Goal: Complete application form: Complete application form

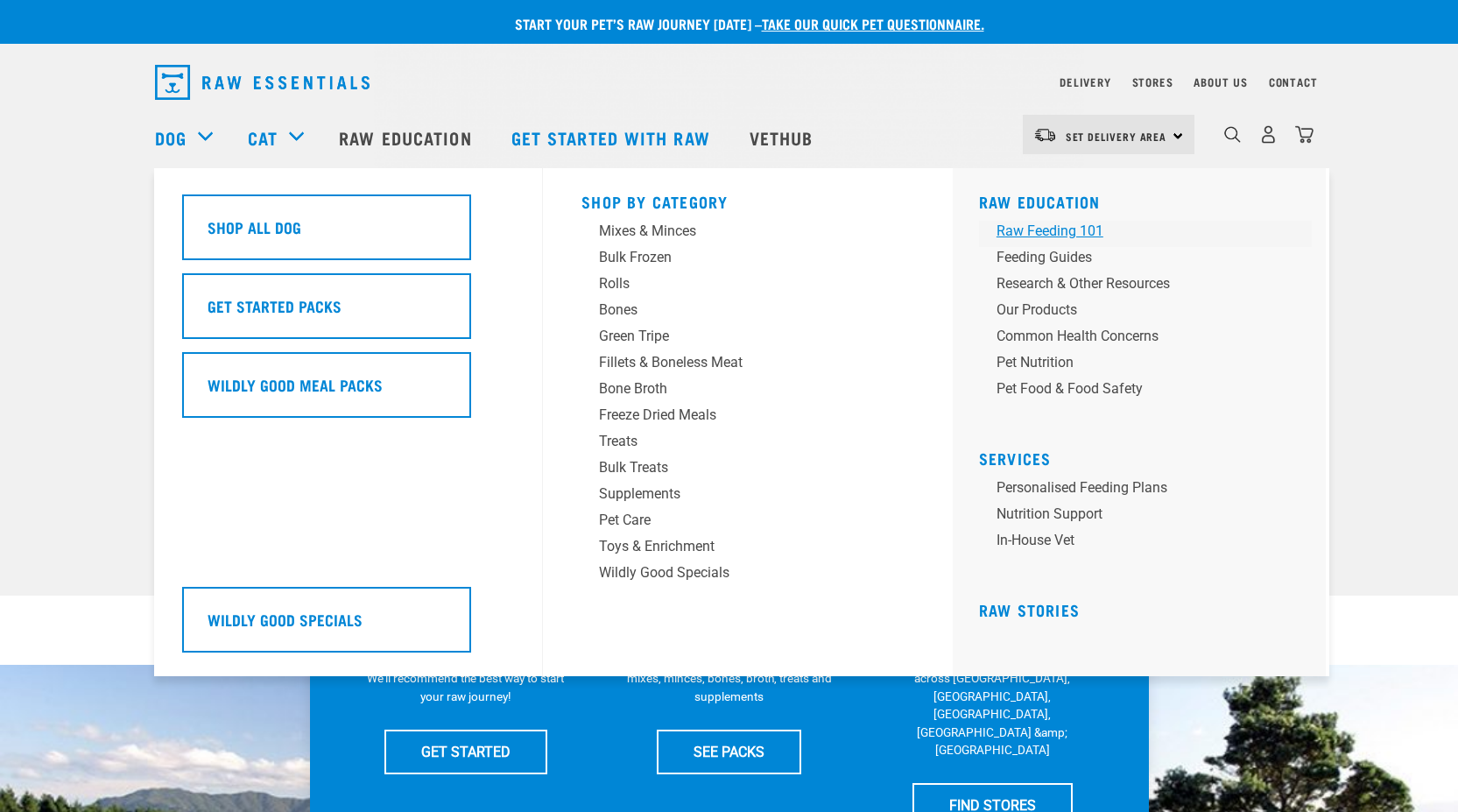
click at [1055, 236] on div "Raw Feeding 101" at bounding box center [1134, 231] width 274 height 21
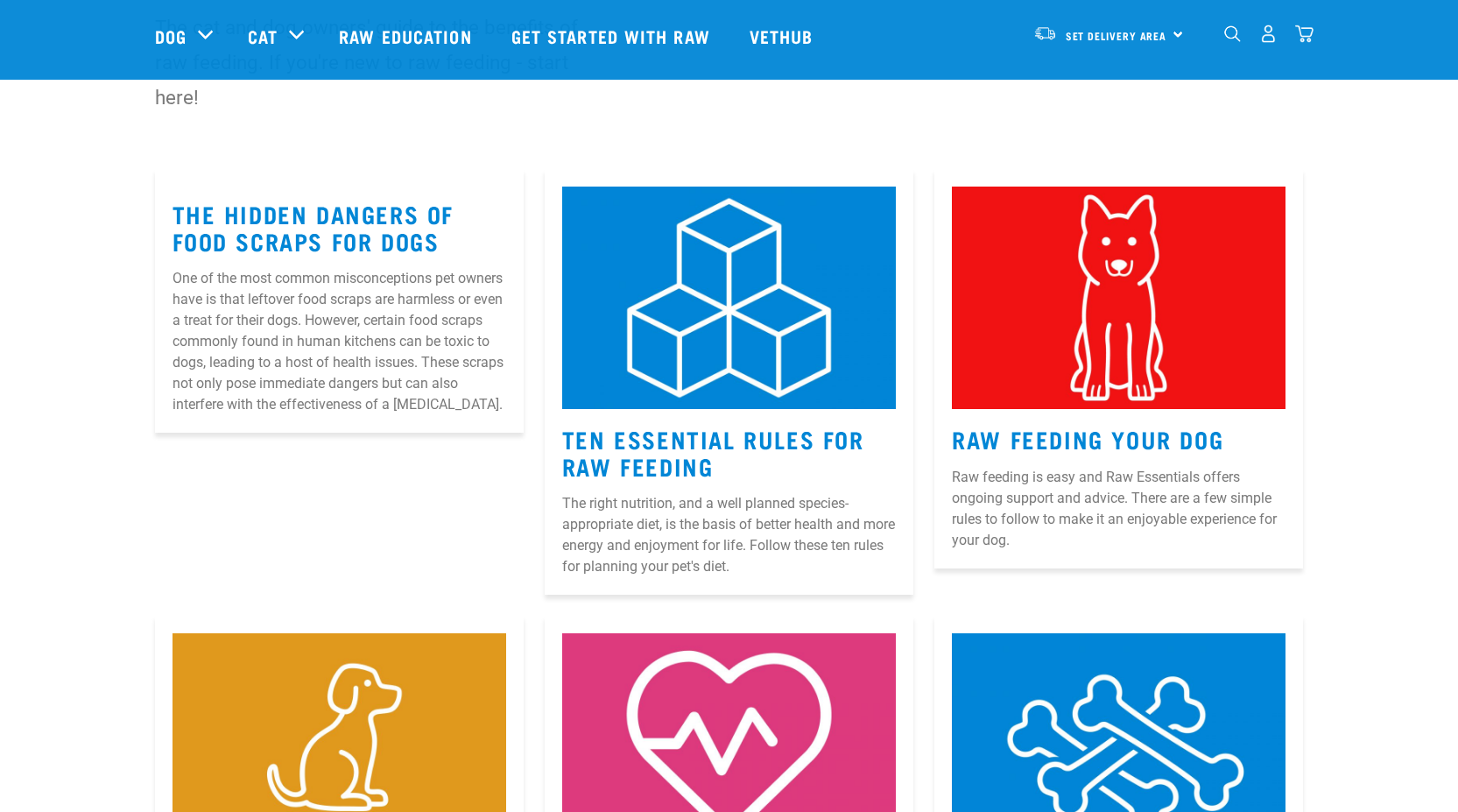
scroll to position [175, 0]
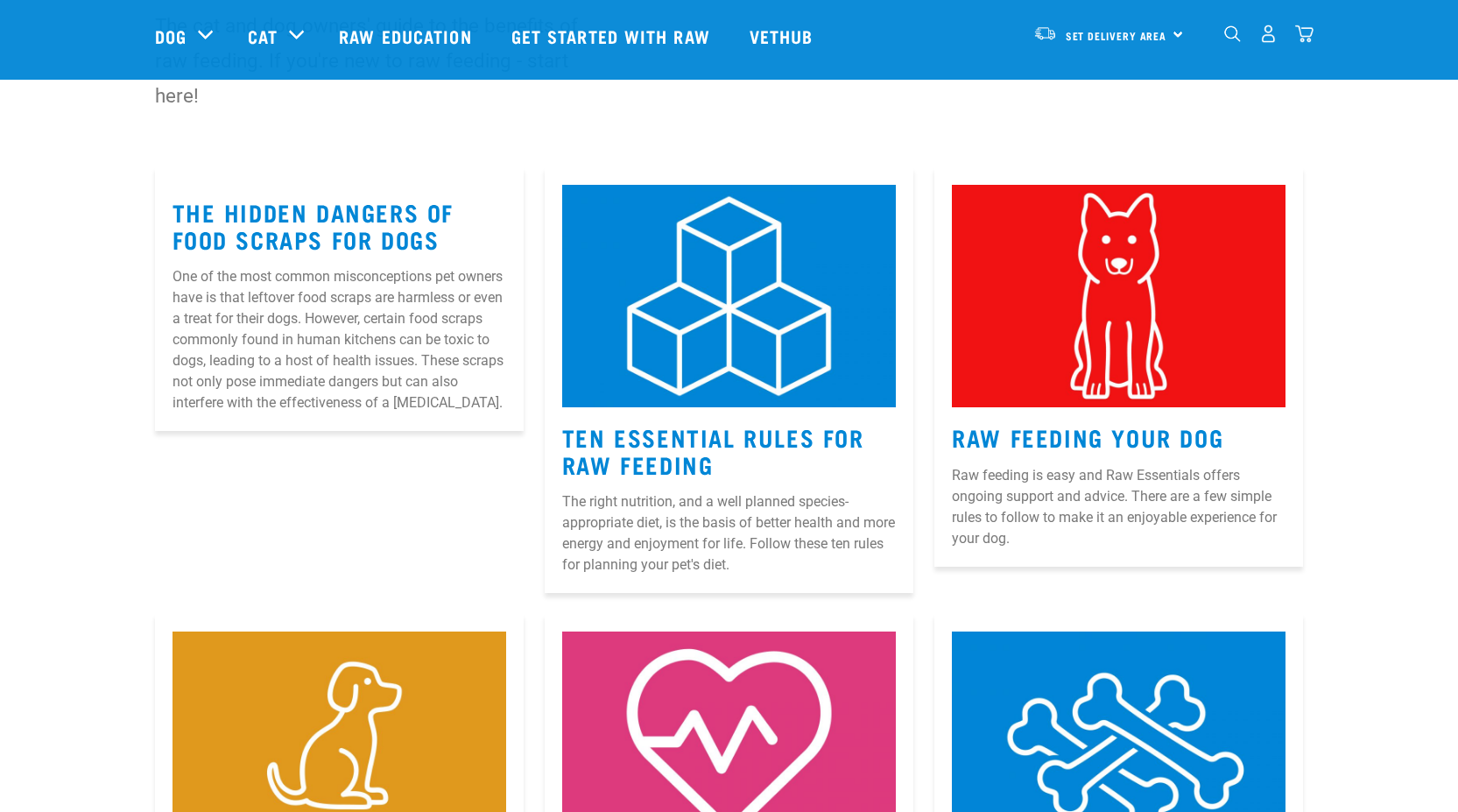
click at [333, 264] on article "The Hidden Dangers of Food Scraps for Dogs One of the most common misconception…" at bounding box center [339, 299] width 369 height 263
click at [329, 226] on link "The Hidden Dangers of Food Scraps for Dogs" at bounding box center [313, 225] width 282 height 40
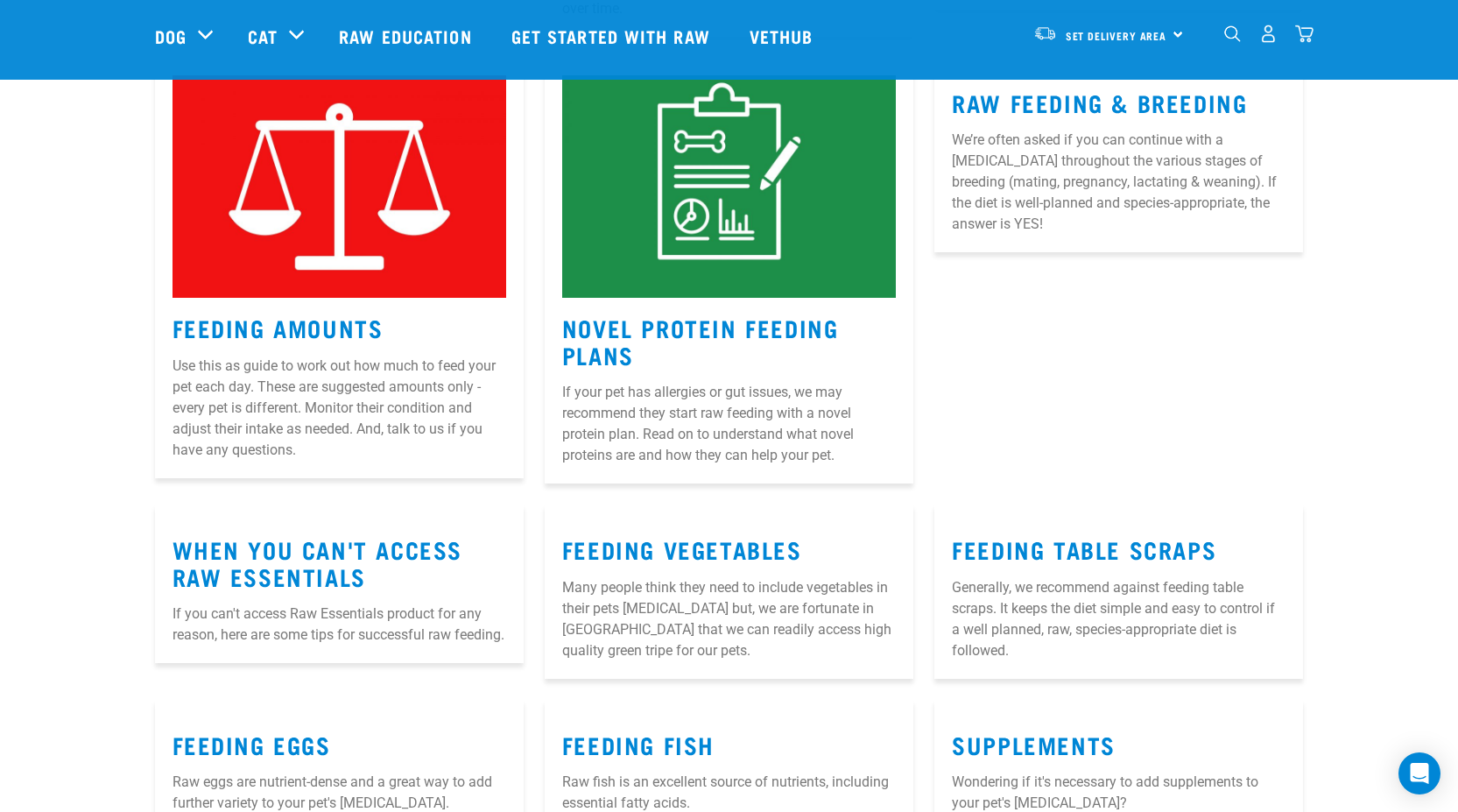
scroll to position [1179, 0]
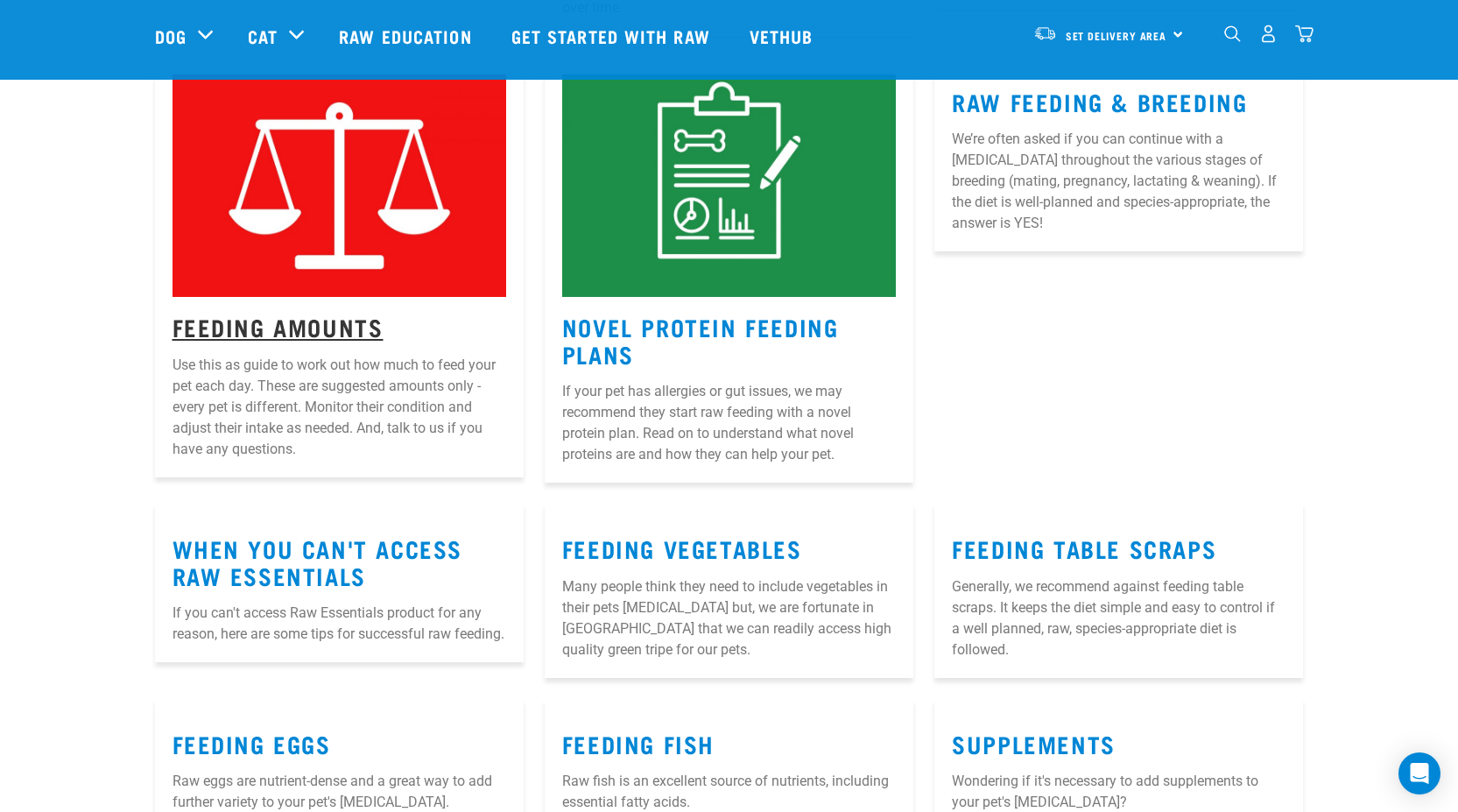
click at [317, 319] on link "Feeding Amounts" at bounding box center [277, 326] width 211 height 13
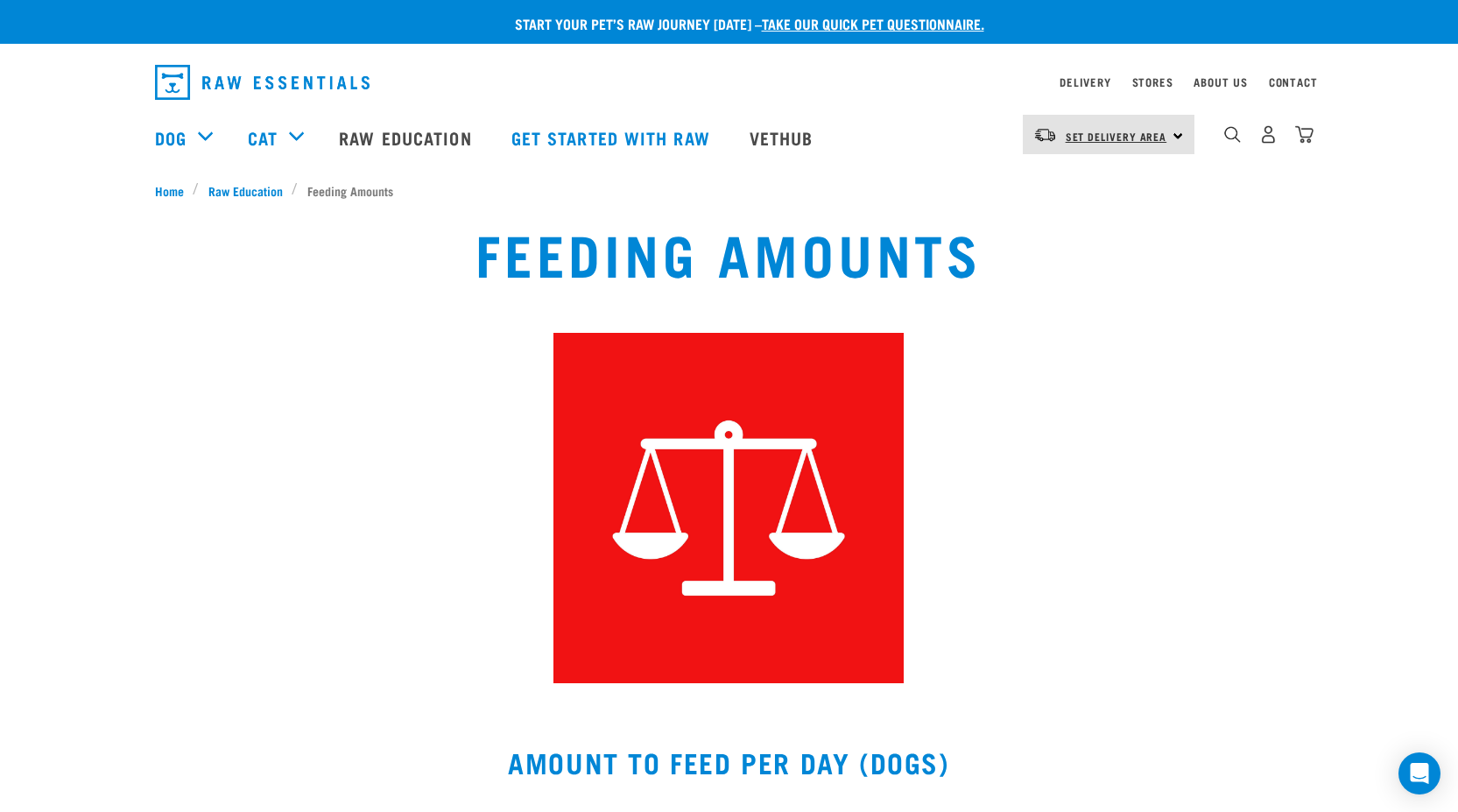
click at [1154, 133] on span "Set Delivery Area" at bounding box center [1117, 136] width 101 height 7
click at [1059, 184] on link "[GEOGRAPHIC_DATA]" at bounding box center [1107, 184] width 168 height 38
click at [400, 135] on link "Raw Education" at bounding box center [407, 137] width 171 height 70
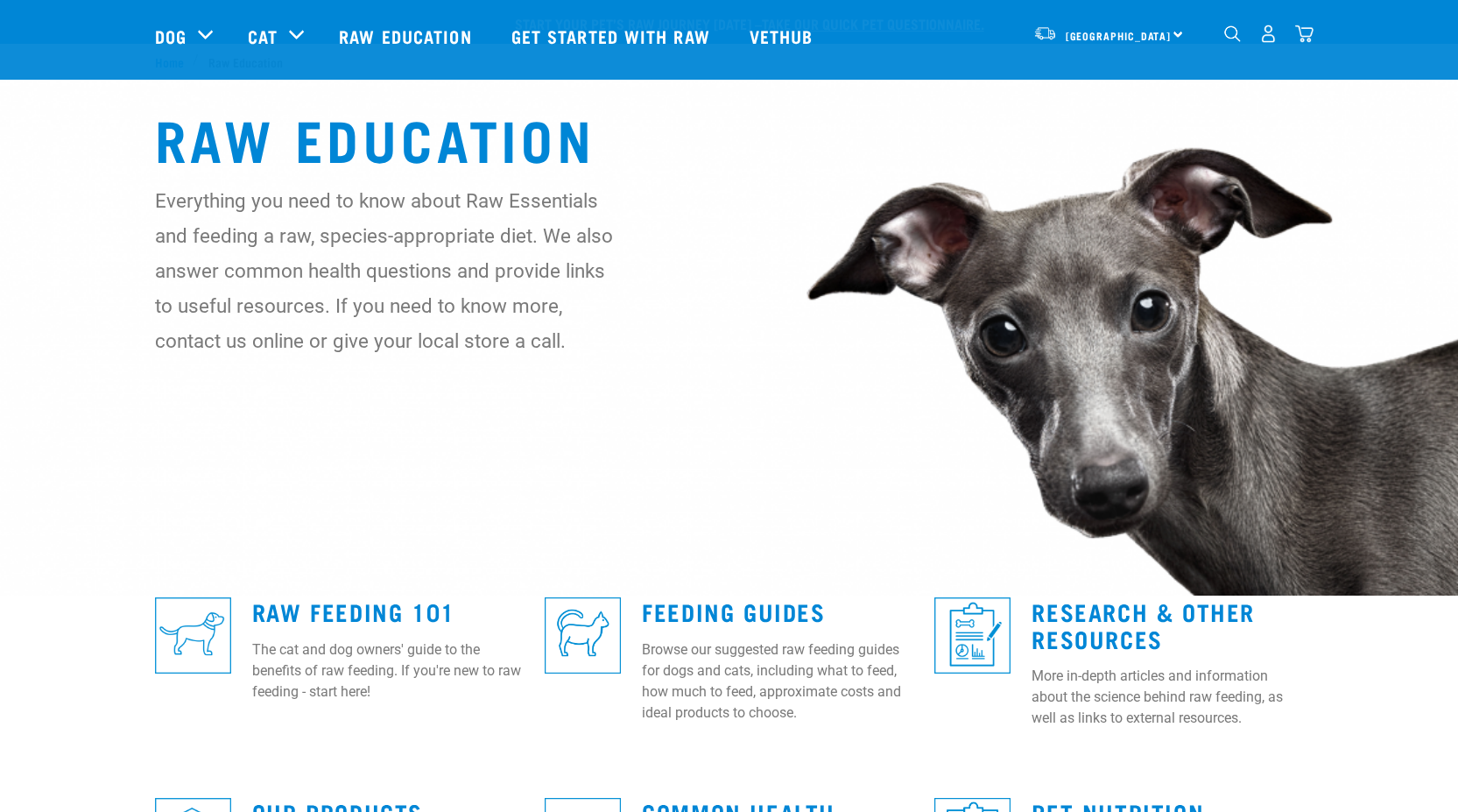
scroll to position [175, 0]
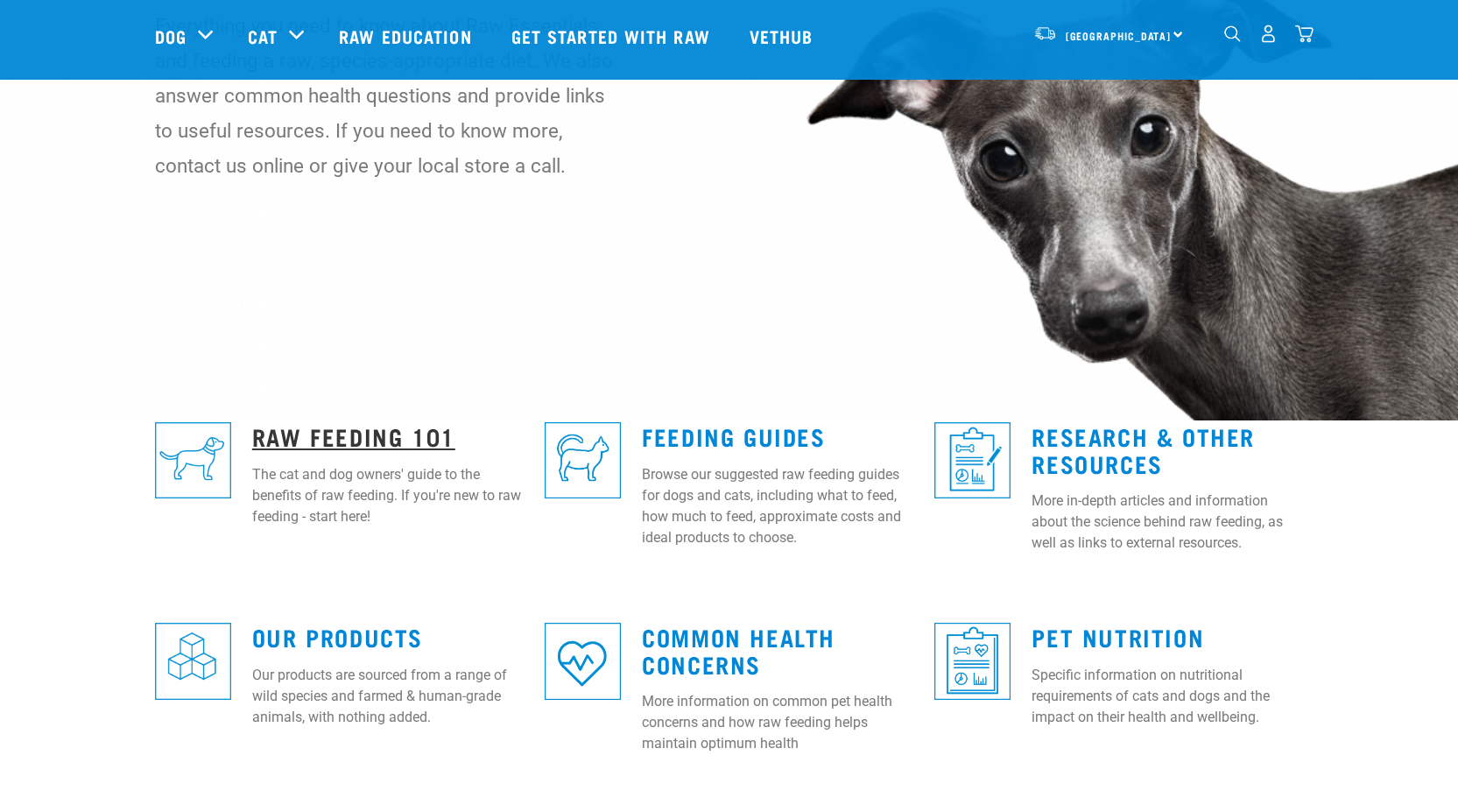
click at [281, 436] on link "Raw Feeding 101" at bounding box center [353, 436] width 203 height 13
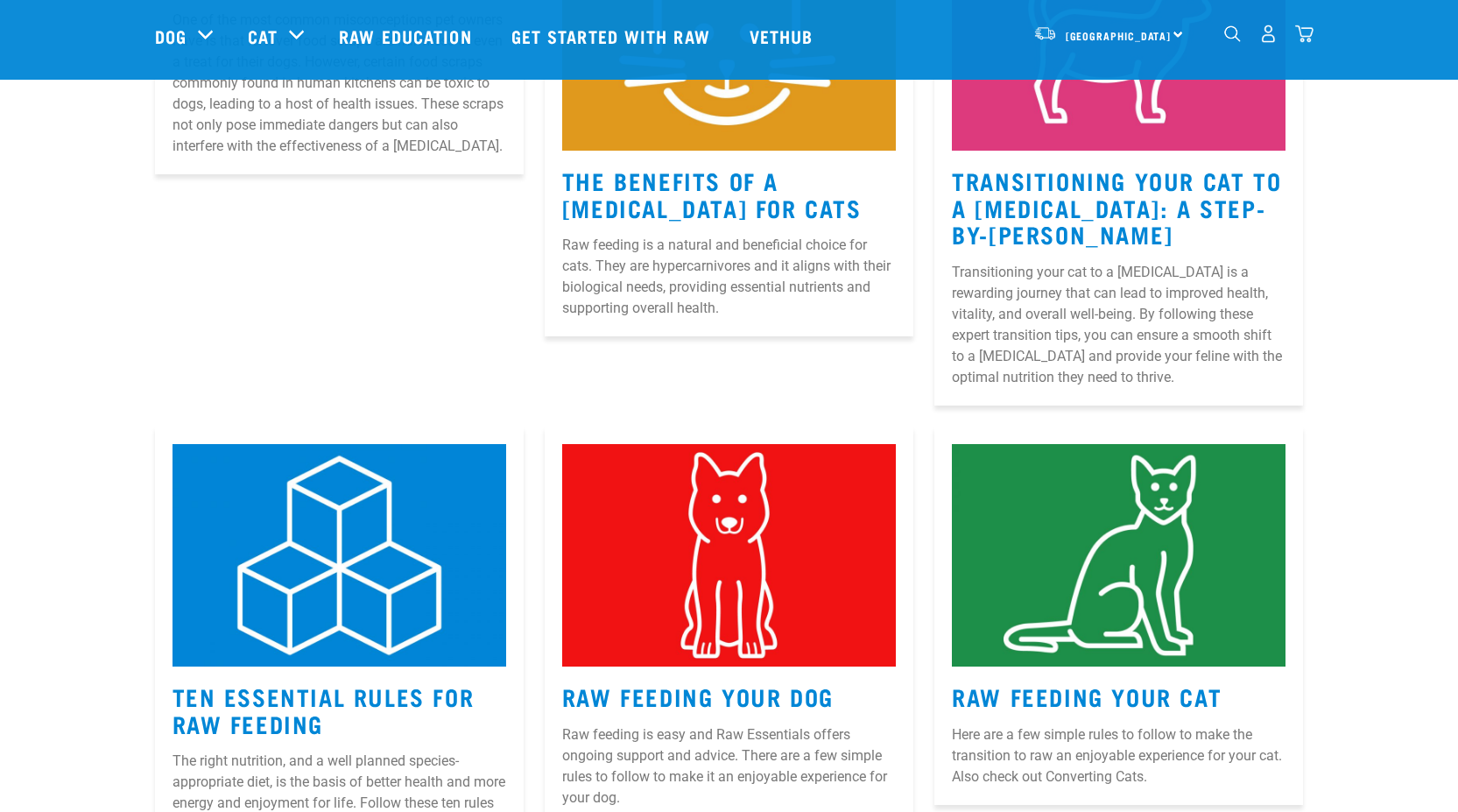
scroll to position [525, 0]
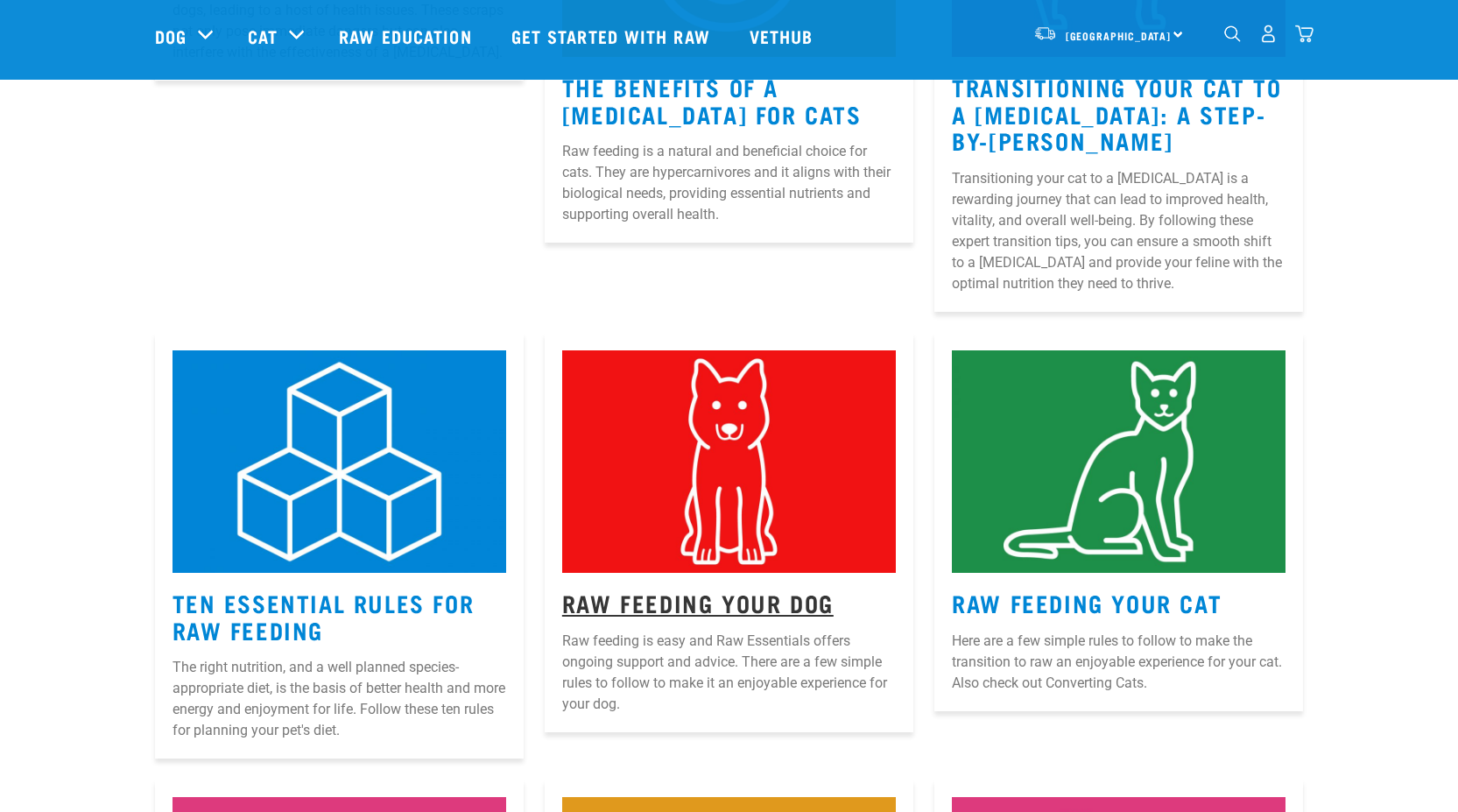
click at [722, 598] on link "Raw Feeding Your Dog" at bounding box center [698, 602] width 272 height 13
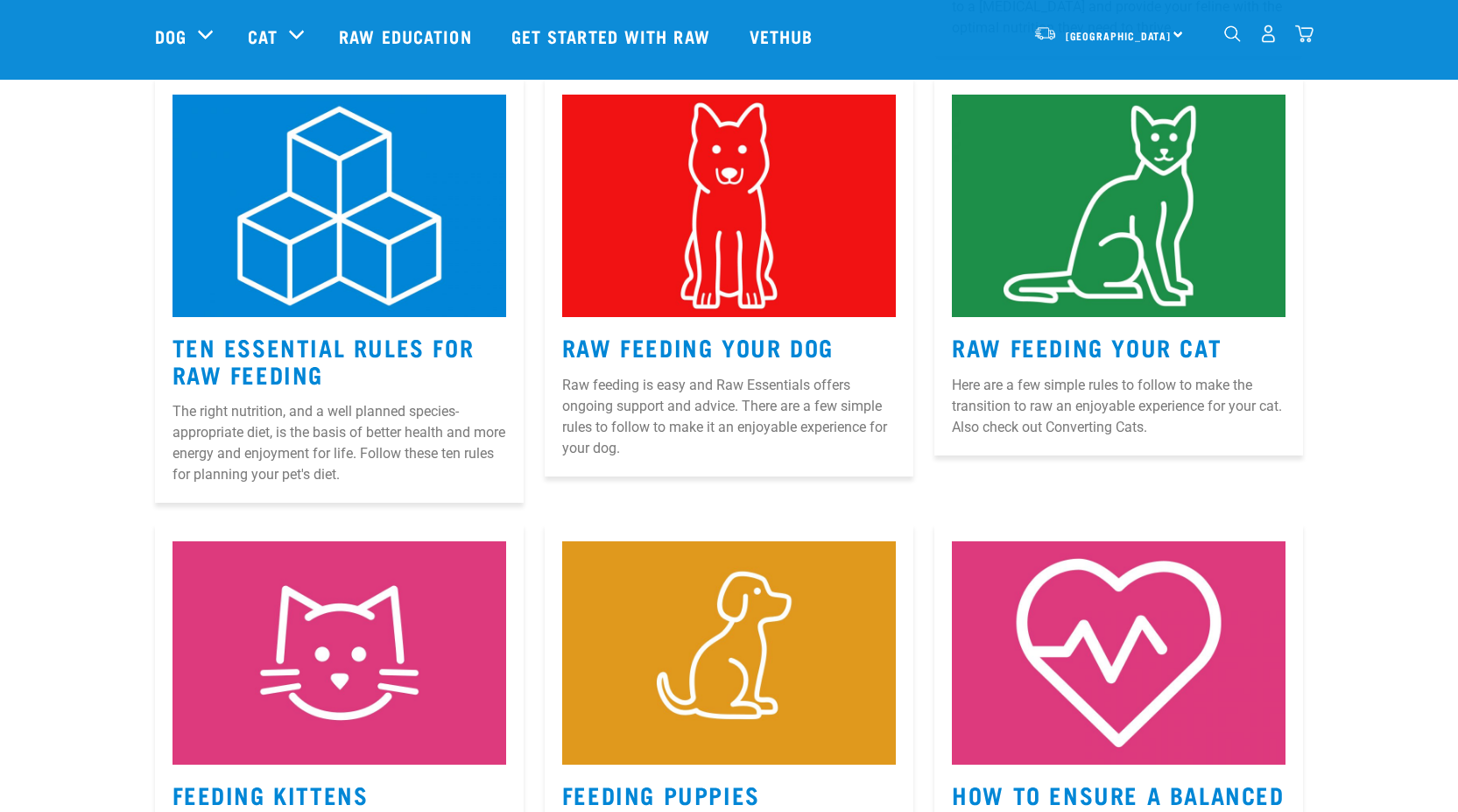
scroll to position [788, 0]
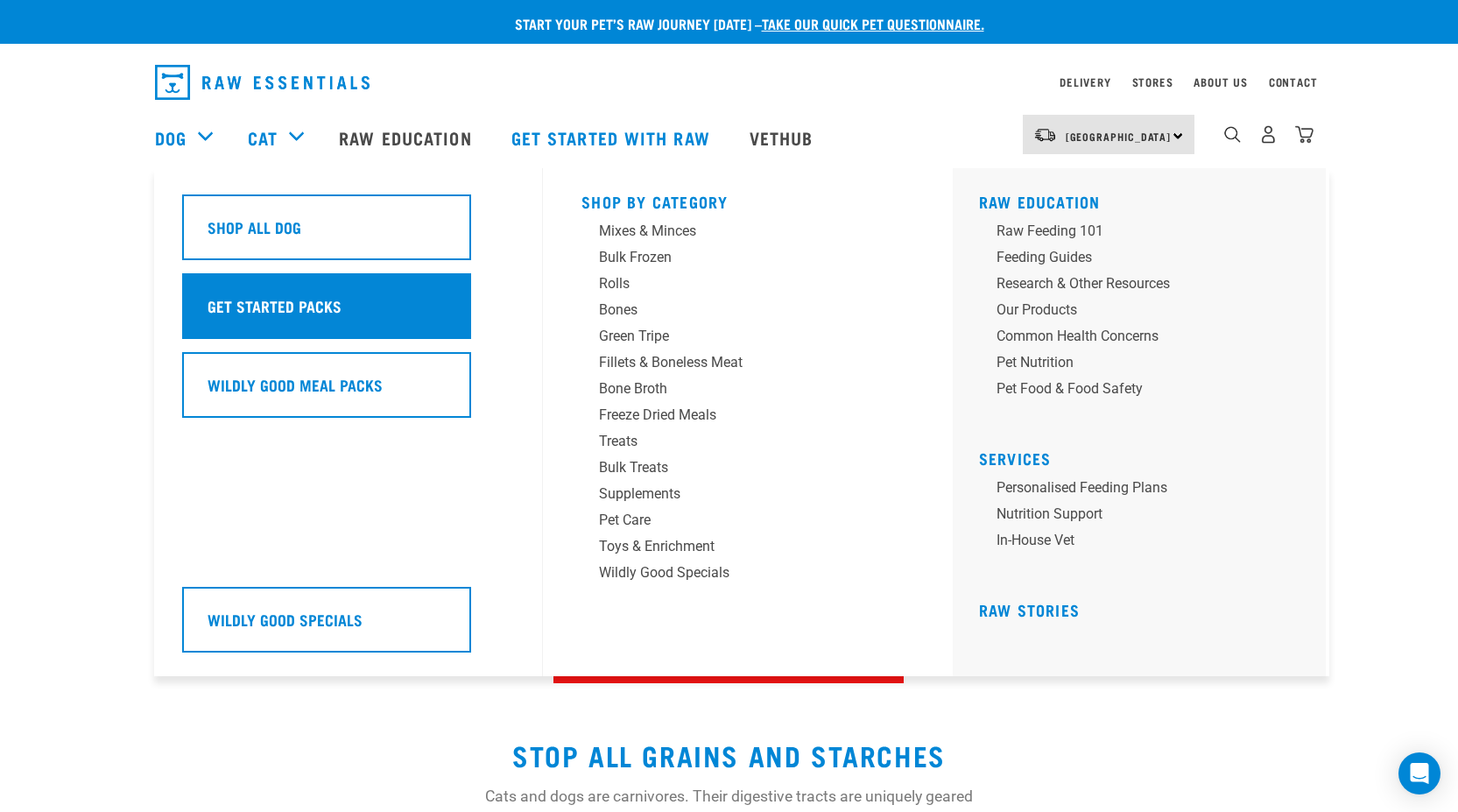
click at [254, 305] on h5 "Get Started Packs" at bounding box center [275, 305] width 134 height 22
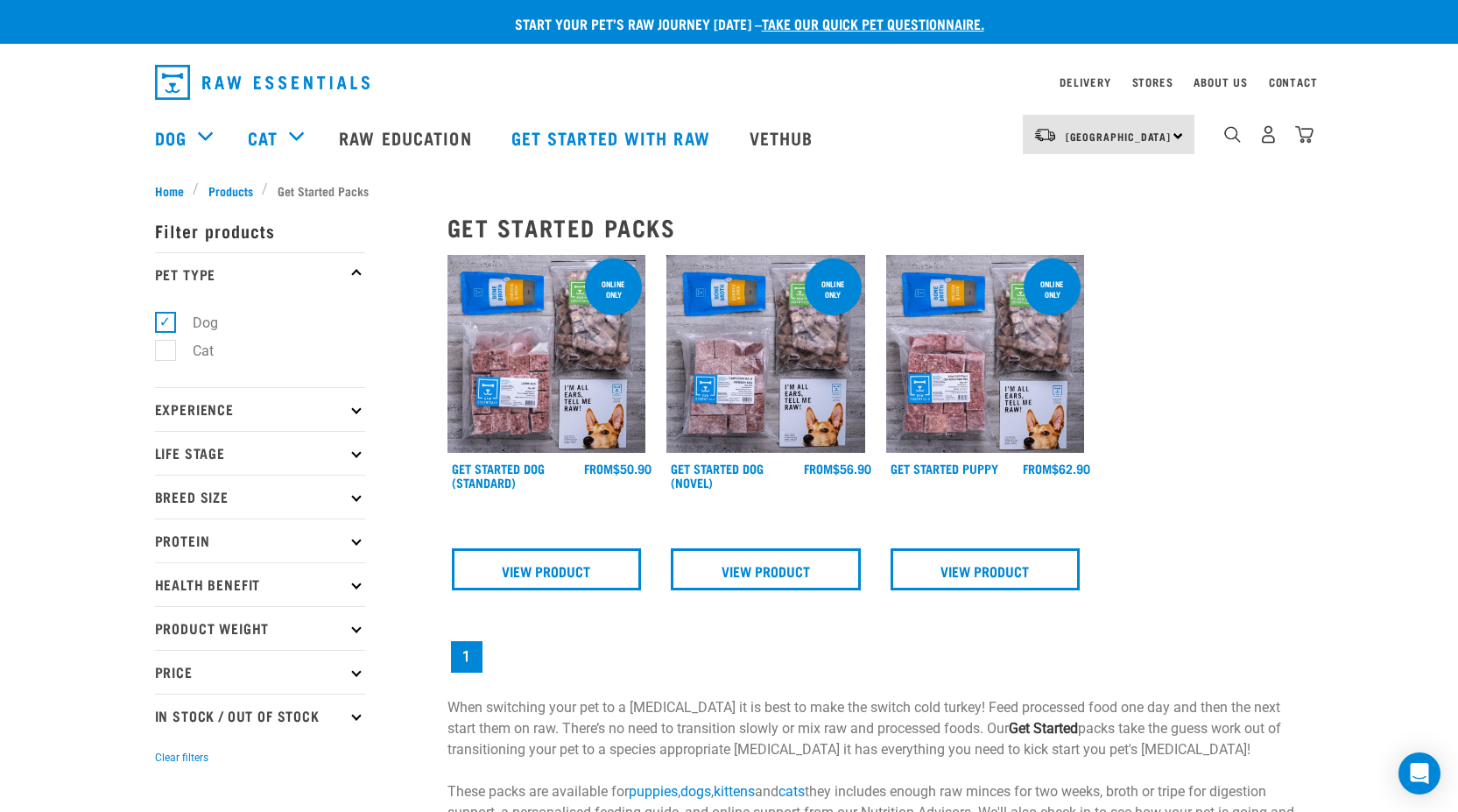
click at [355, 456] on icon at bounding box center [356, 452] width 9 height 9
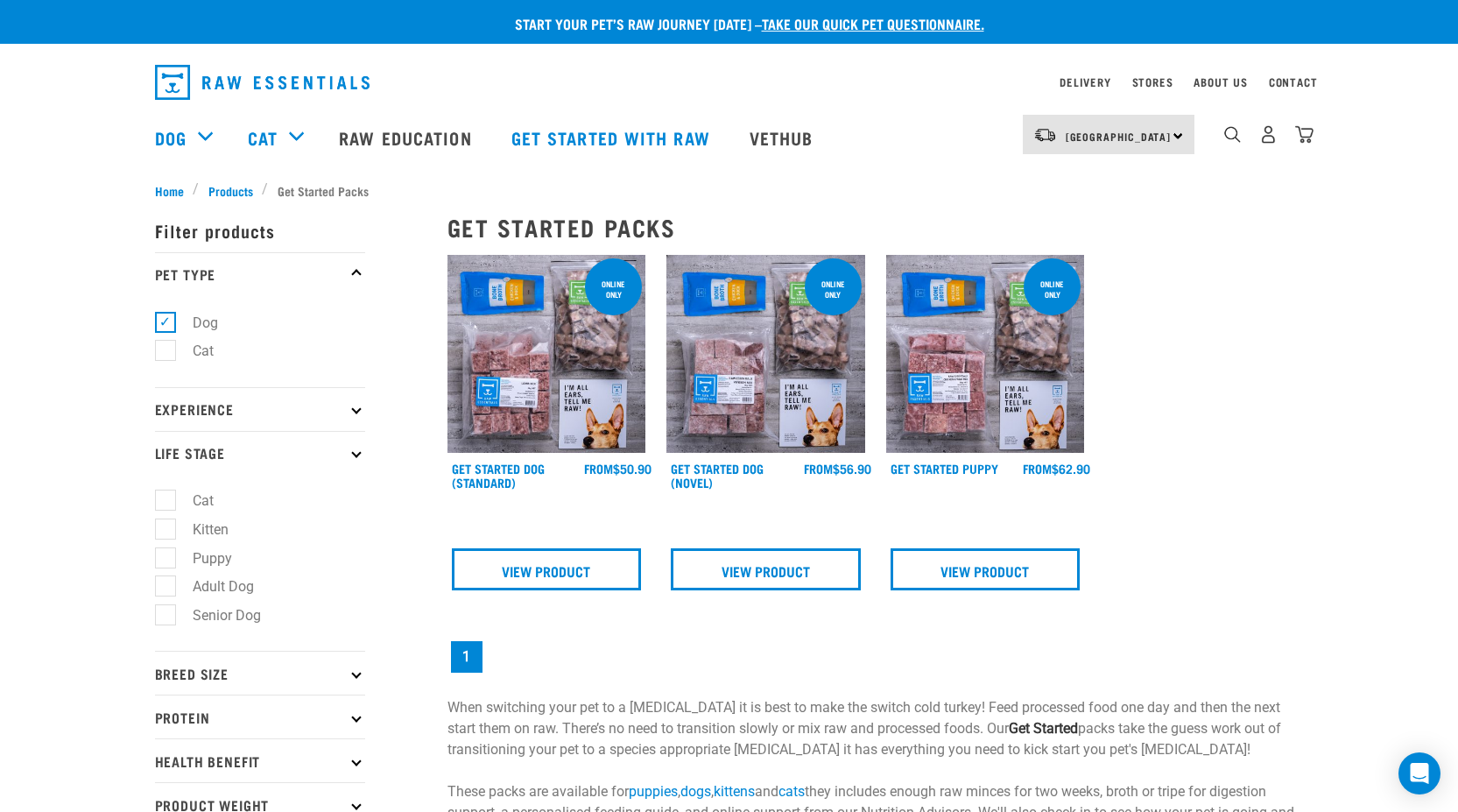
click at [186, 557] on label "Puppy" at bounding box center [201, 557] width 74 height 22
click at [167, 557] on input "Puppy" at bounding box center [160, 554] width 11 height 11
checkbox input "true"
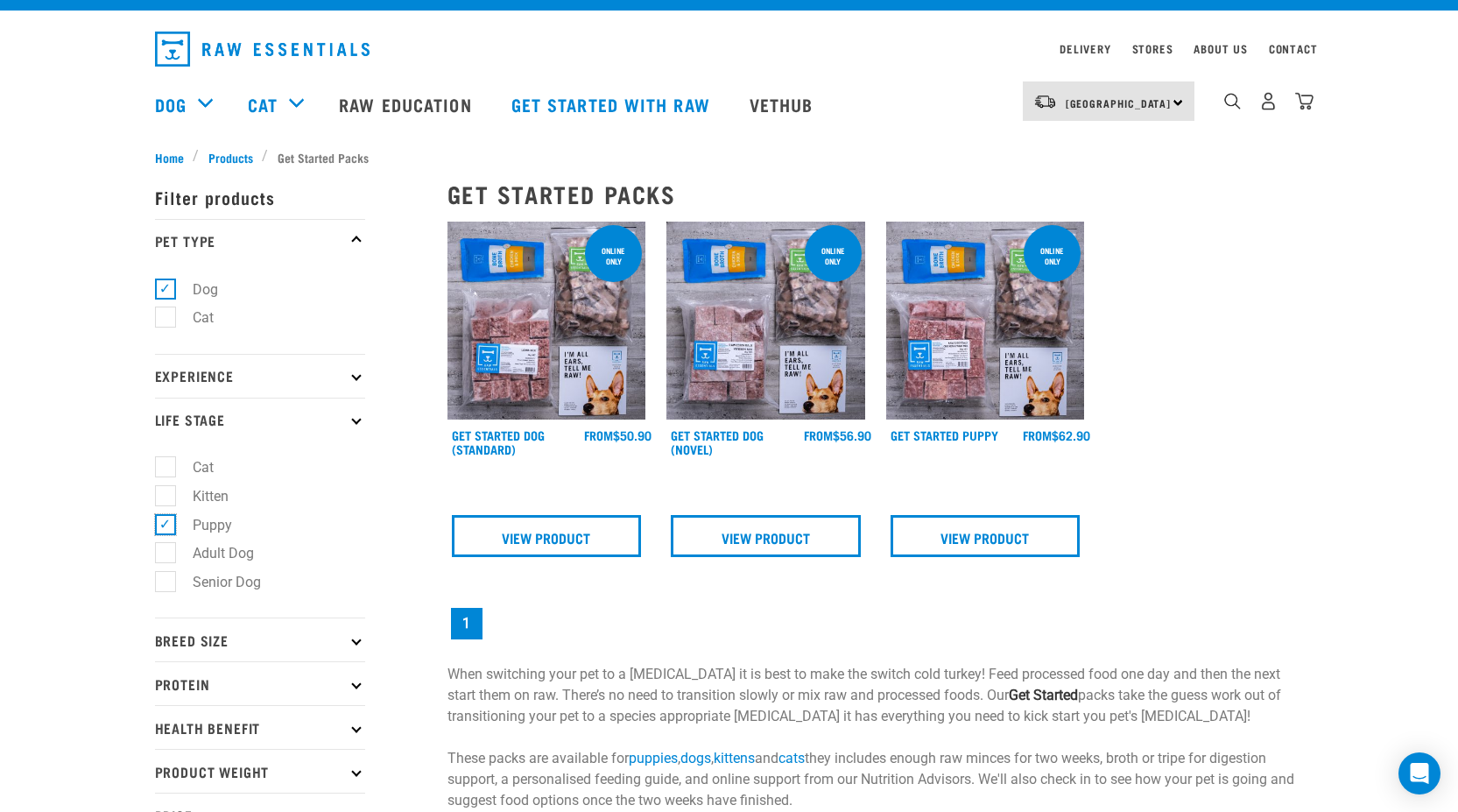
scroll to position [87, 0]
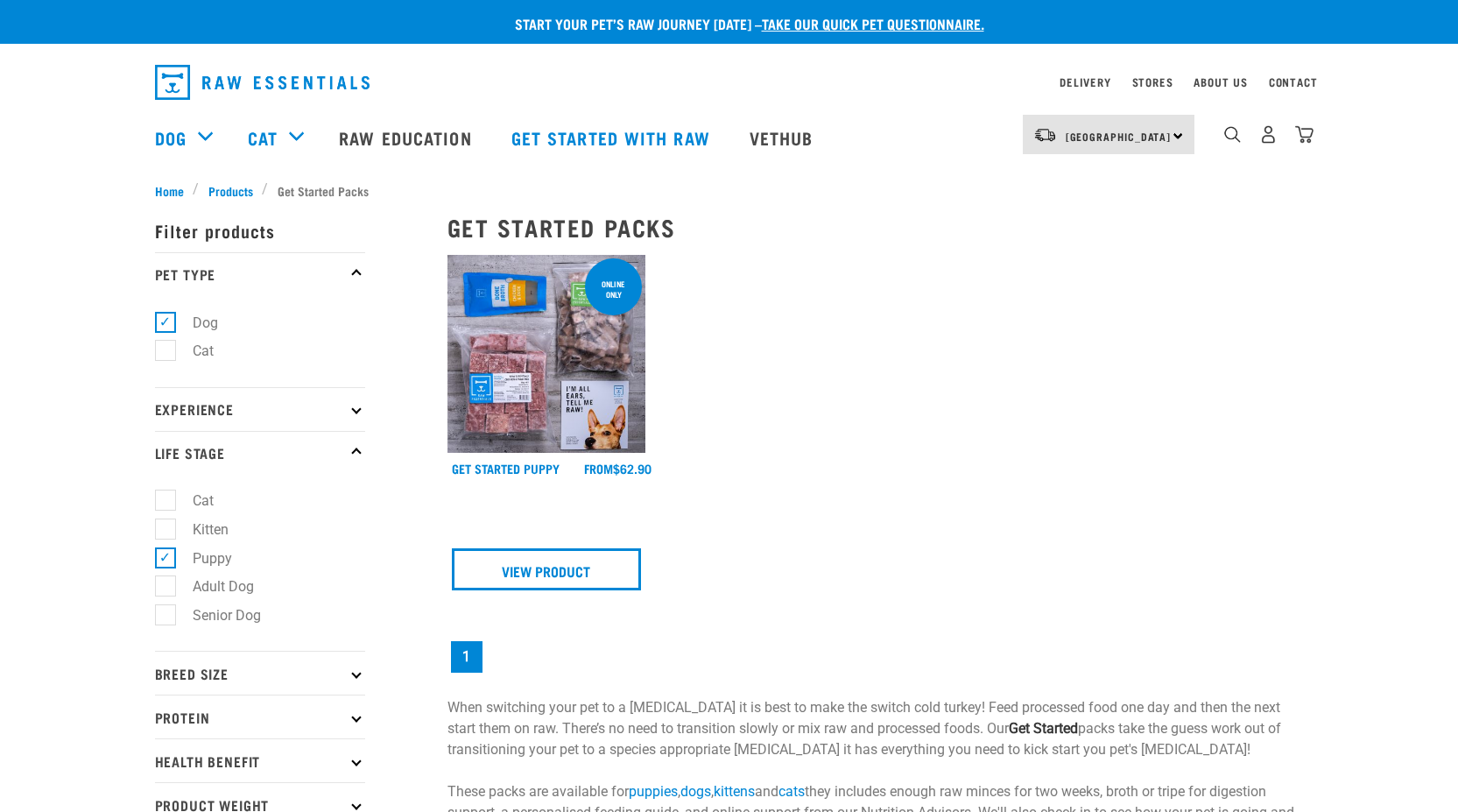
click at [352, 453] on icon at bounding box center [356, 452] width 9 height 9
click at [353, 453] on icon at bounding box center [356, 452] width 9 height 9
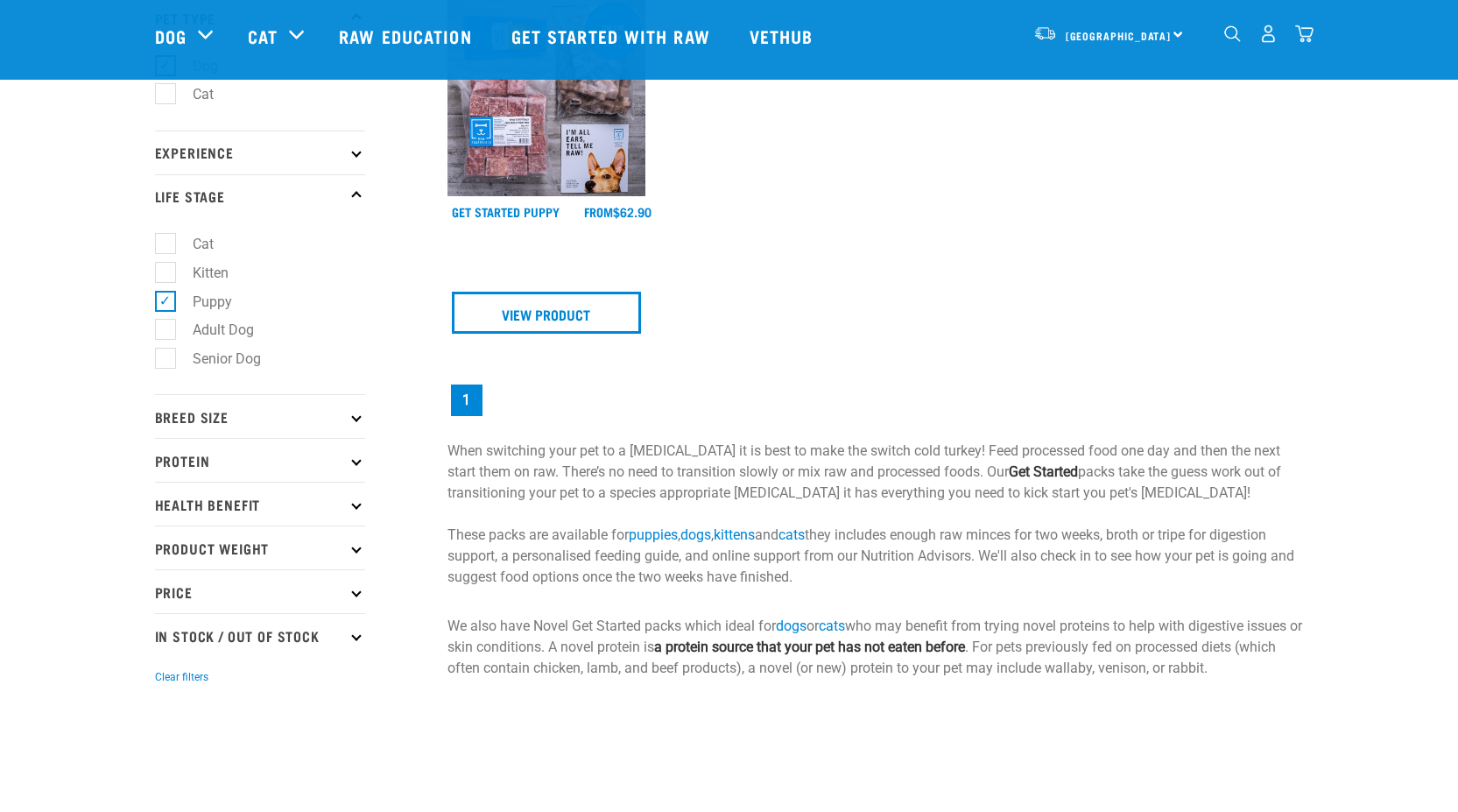
scroll to position [175, 0]
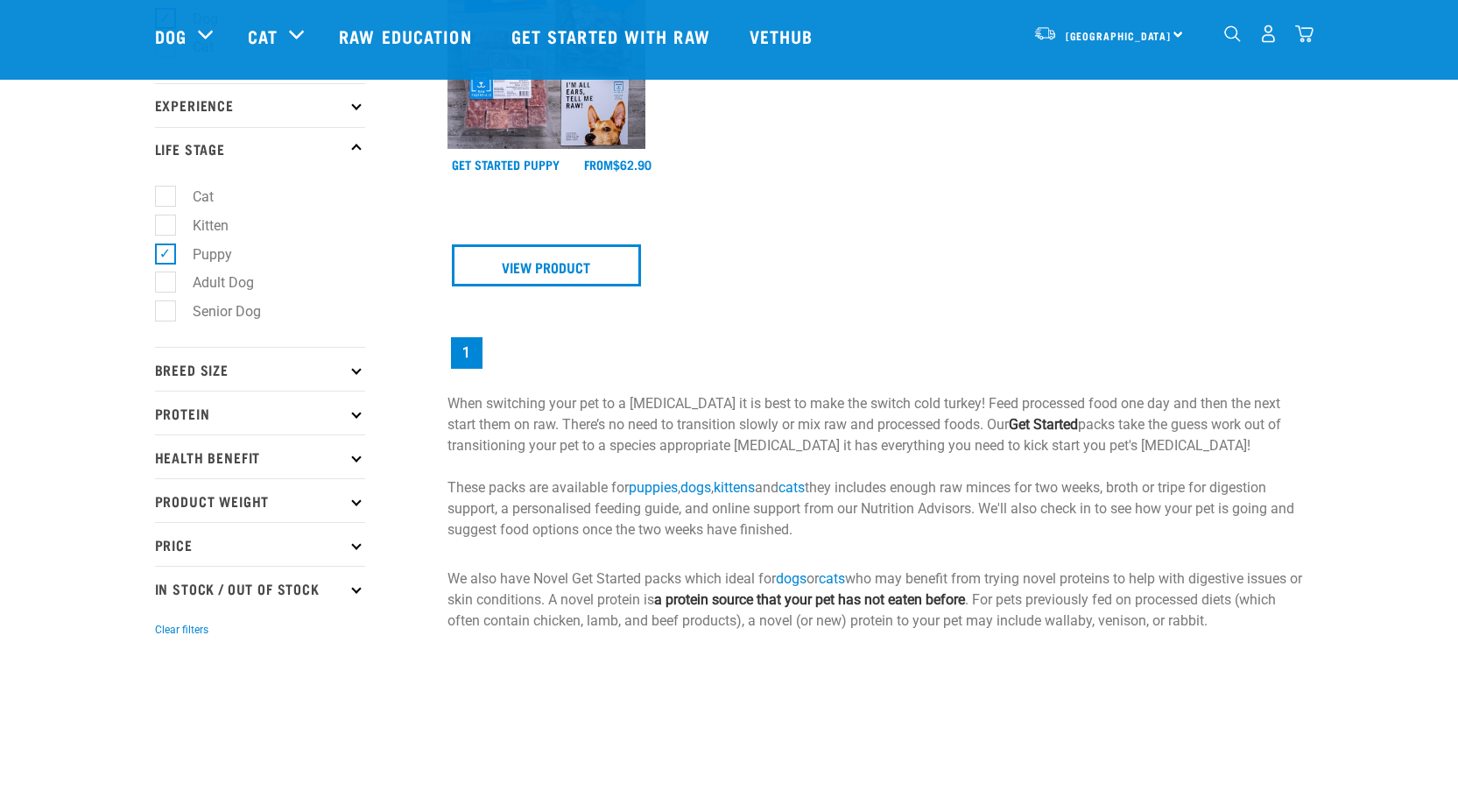
click at [357, 369] on icon at bounding box center [356, 369] width 9 height 9
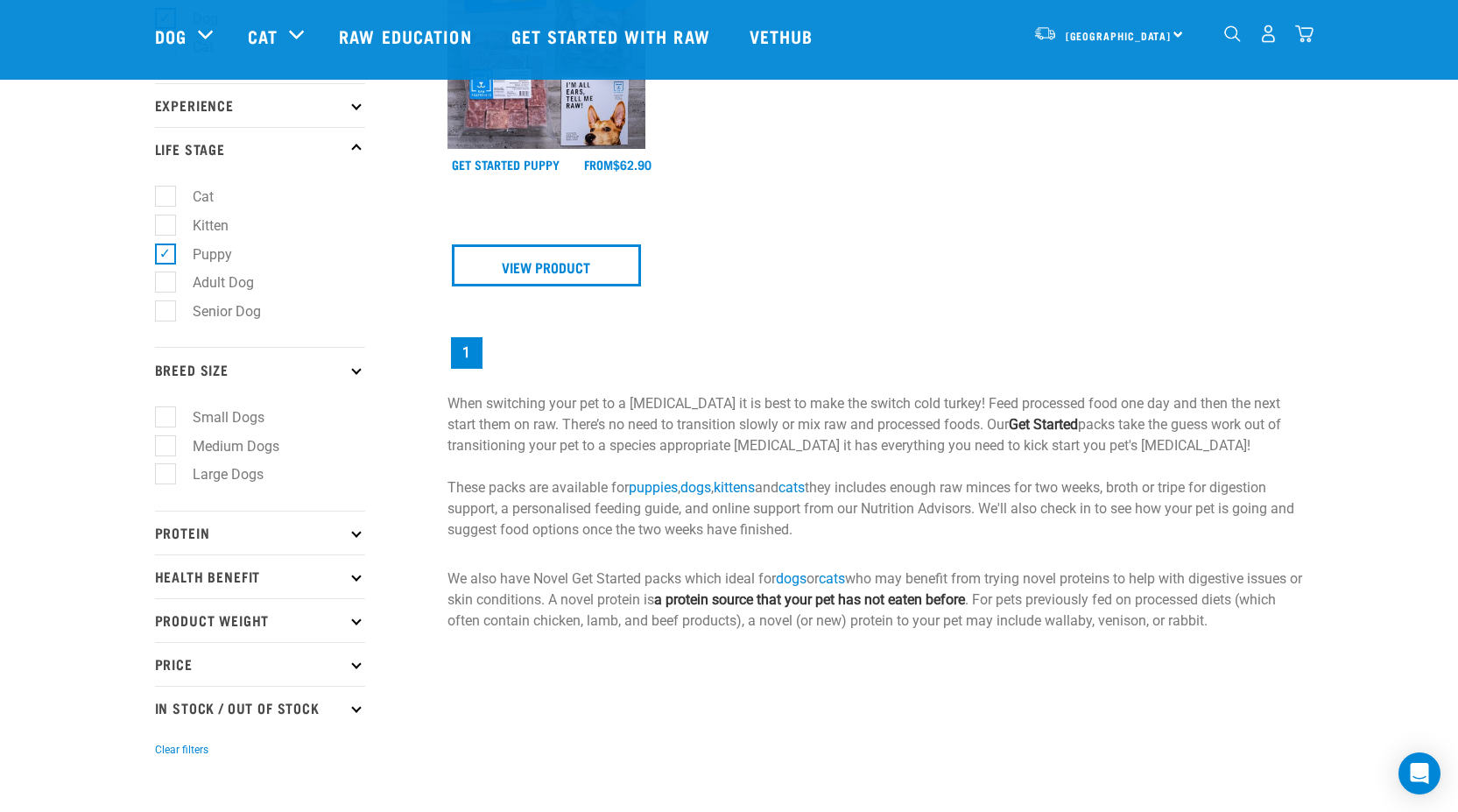
click at [168, 474] on label "Large Dogs" at bounding box center [217, 473] width 106 height 22
click at [167, 474] on input "Large Dogs" at bounding box center [160, 471] width 11 height 11
checkbox input "true"
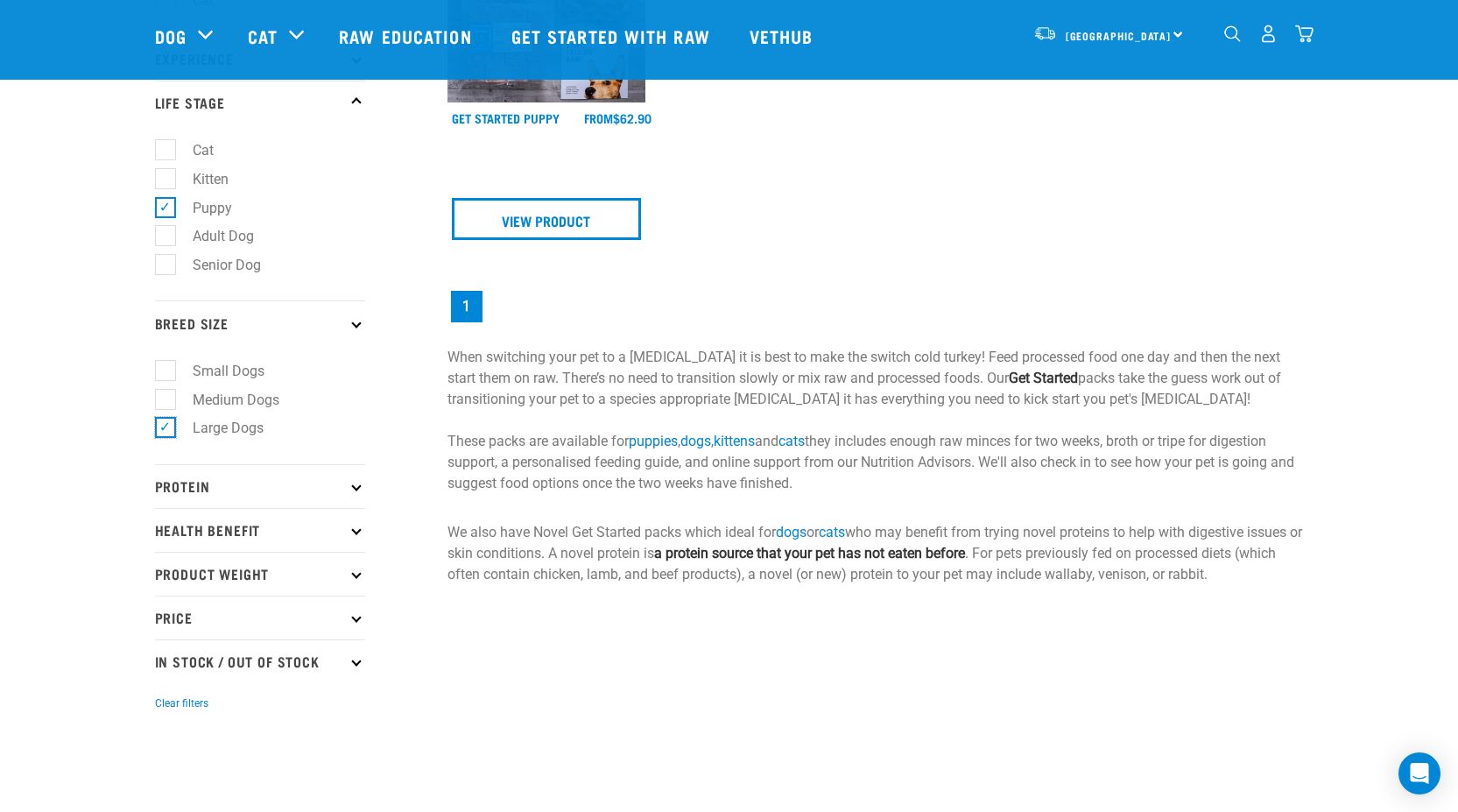
scroll to position [262, 0]
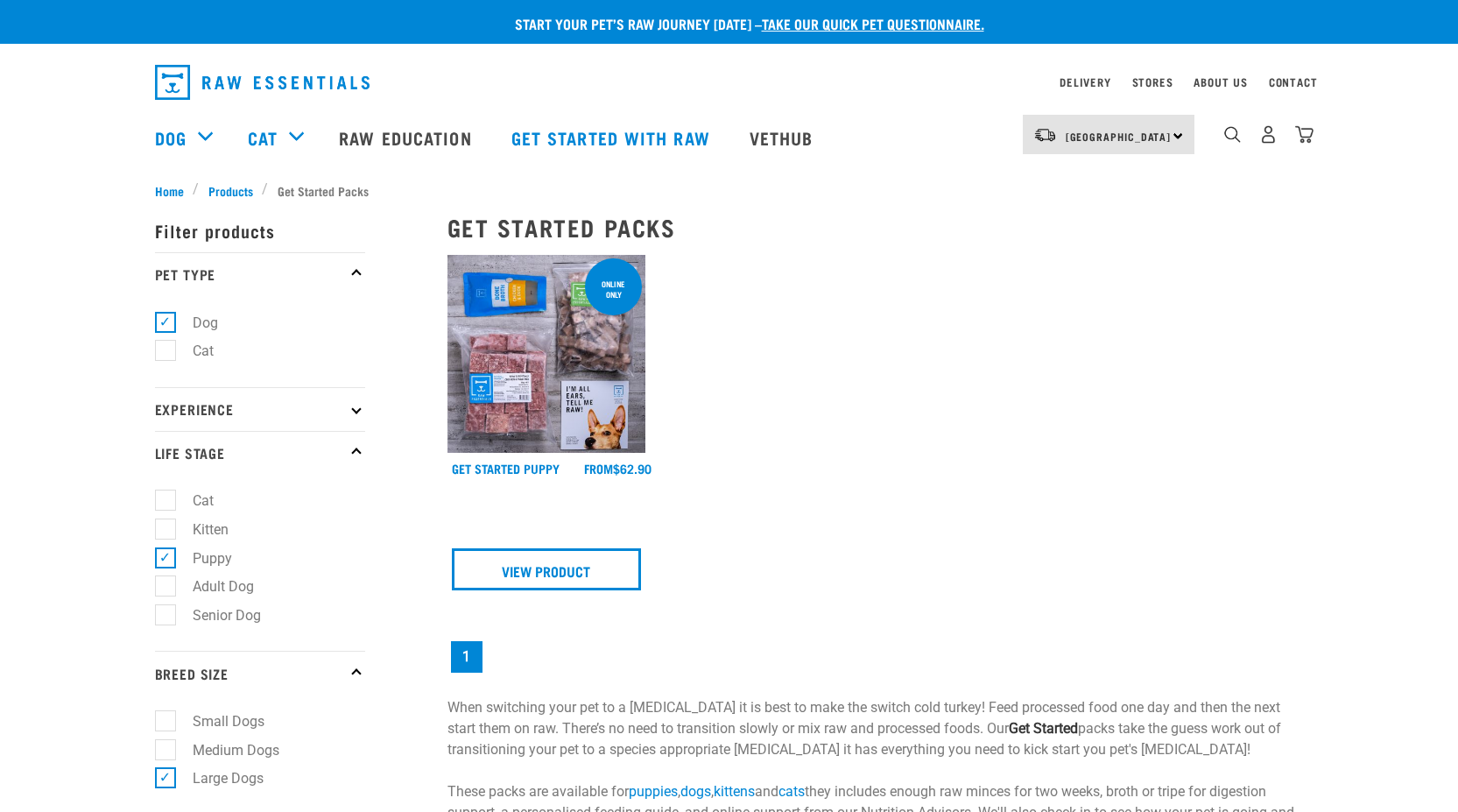
click at [354, 413] on p "Experience" at bounding box center [260, 408] width 210 height 44
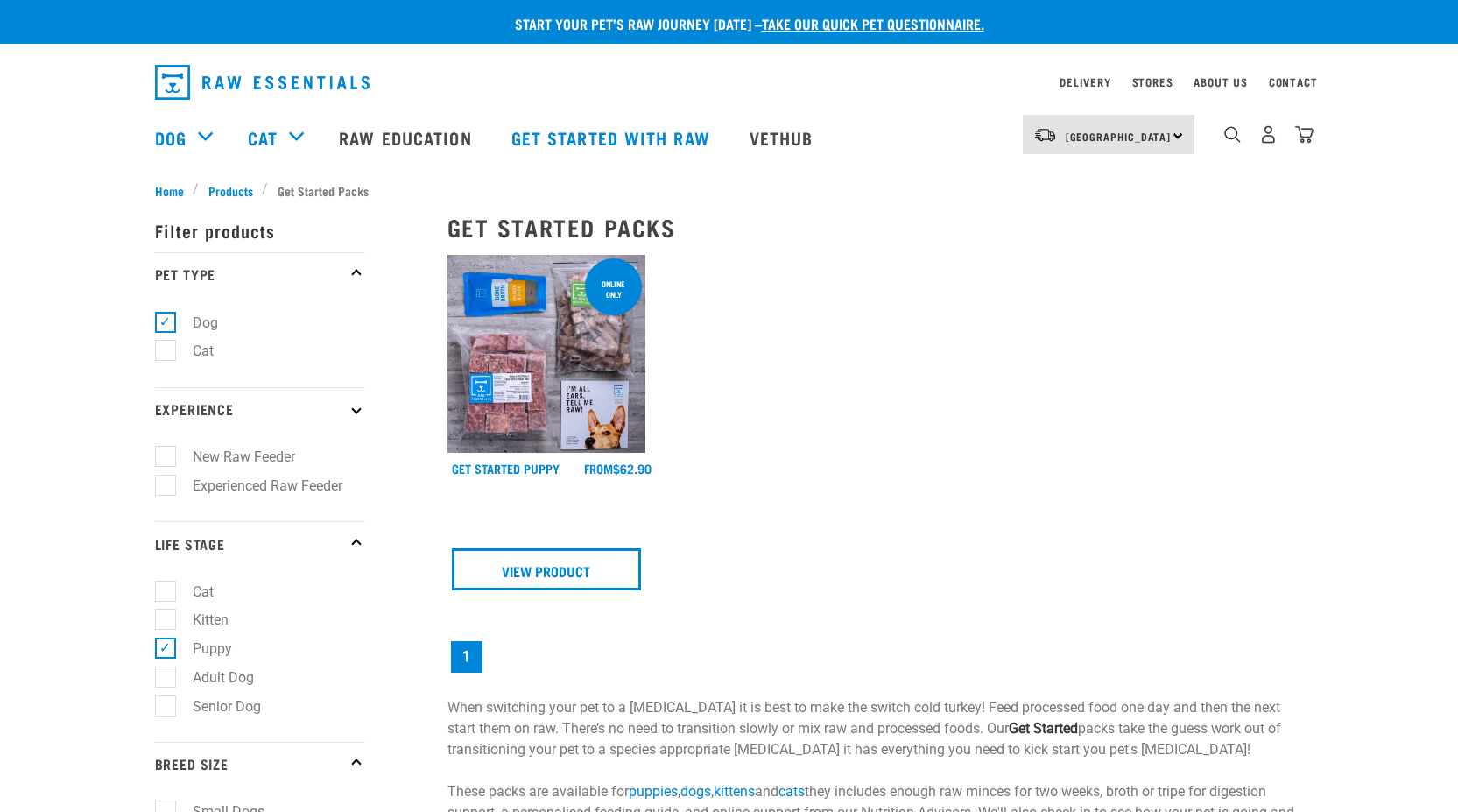
click at [165, 458] on label "New Raw Feeder" at bounding box center [233, 456] width 138 height 22
click at [165, 458] on input "New Raw Feeder" at bounding box center [160, 454] width 11 height 11
checkbox input "true"
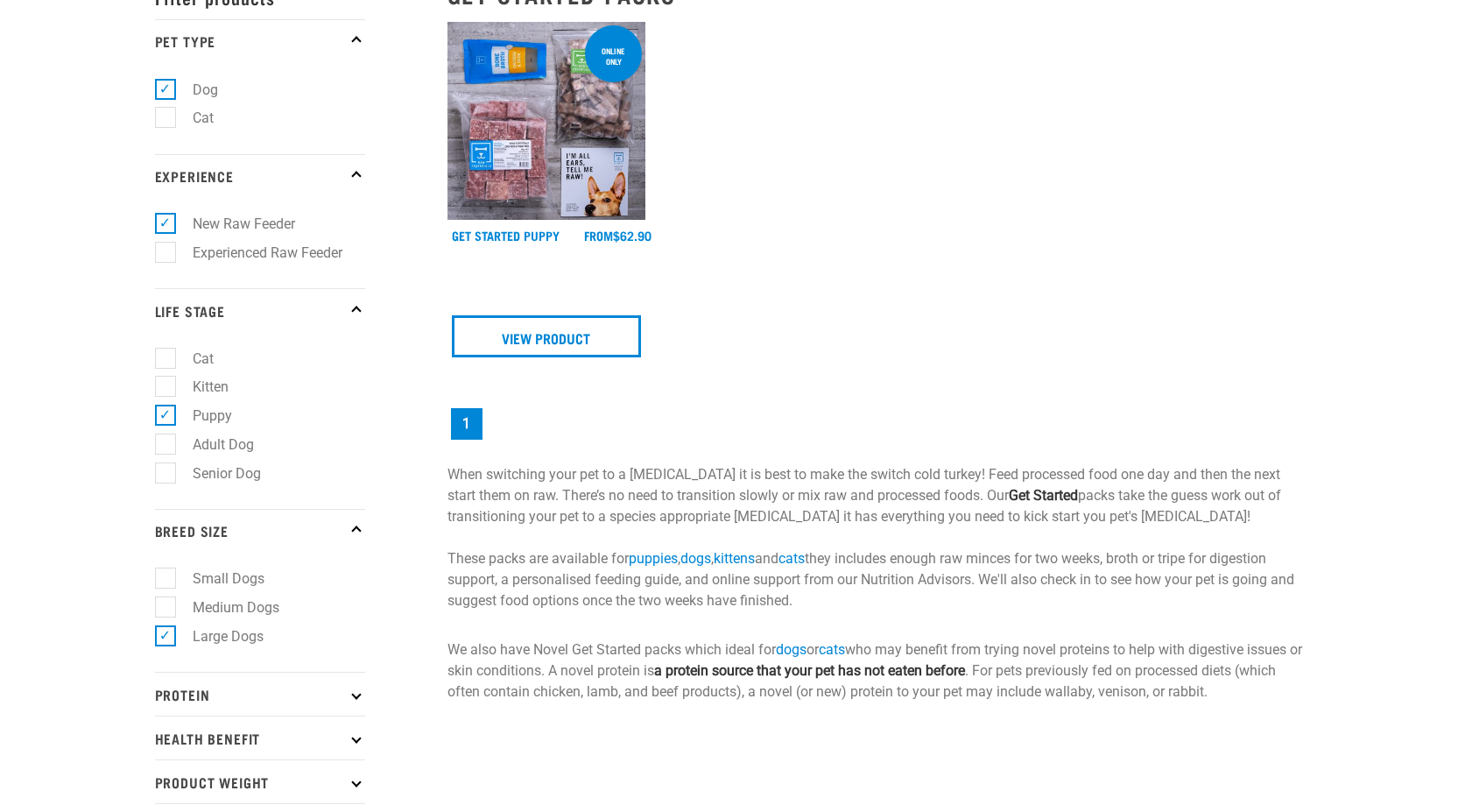
scroll to position [262, 0]
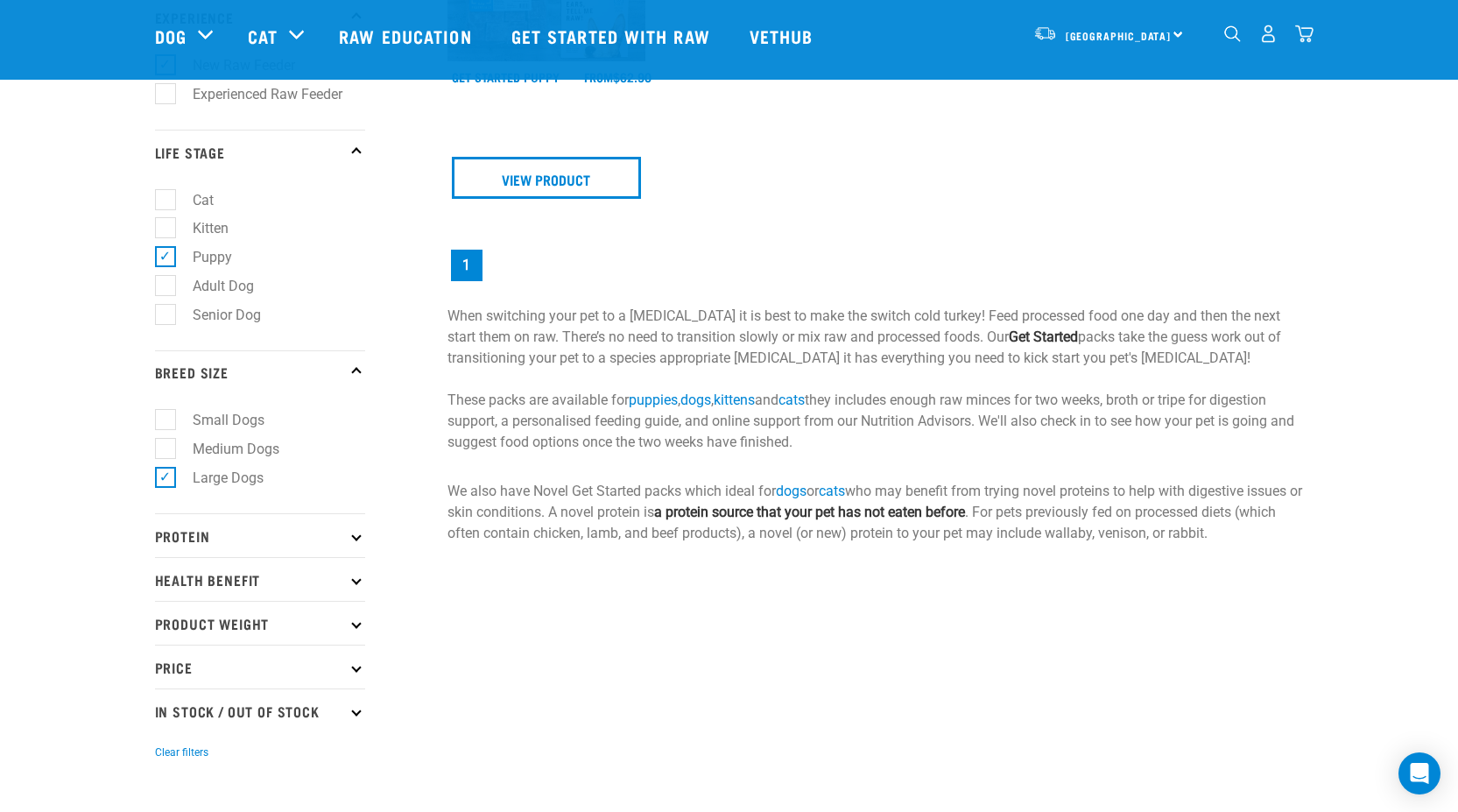
click at [260, 539] on p "Protein" at bounding box center [260, 535] width 210 height 44
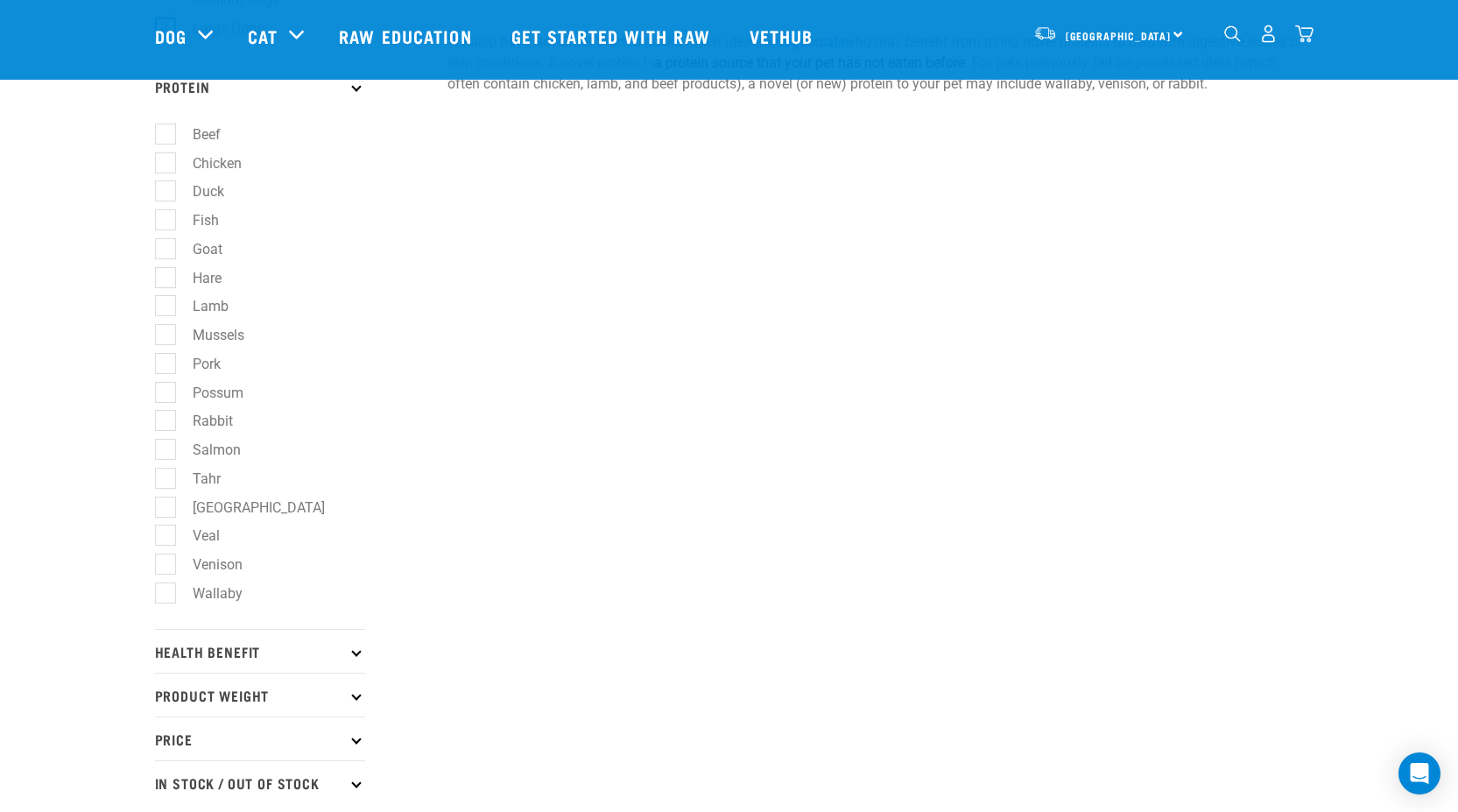
scroll to position [788, 0]
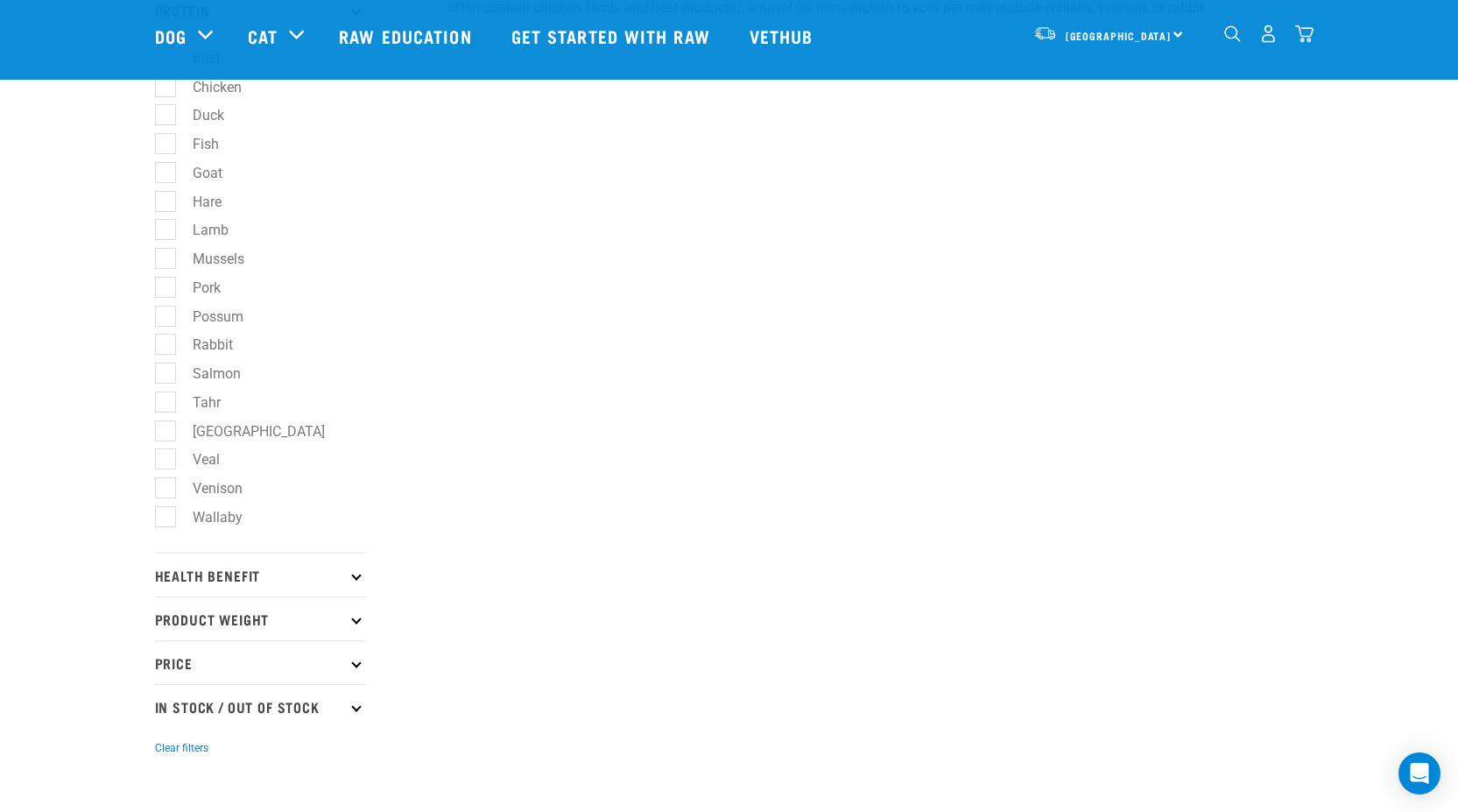
click at [256, 574] on p "Health Benefit" at bounding box center [260, 574] width 210 height 44
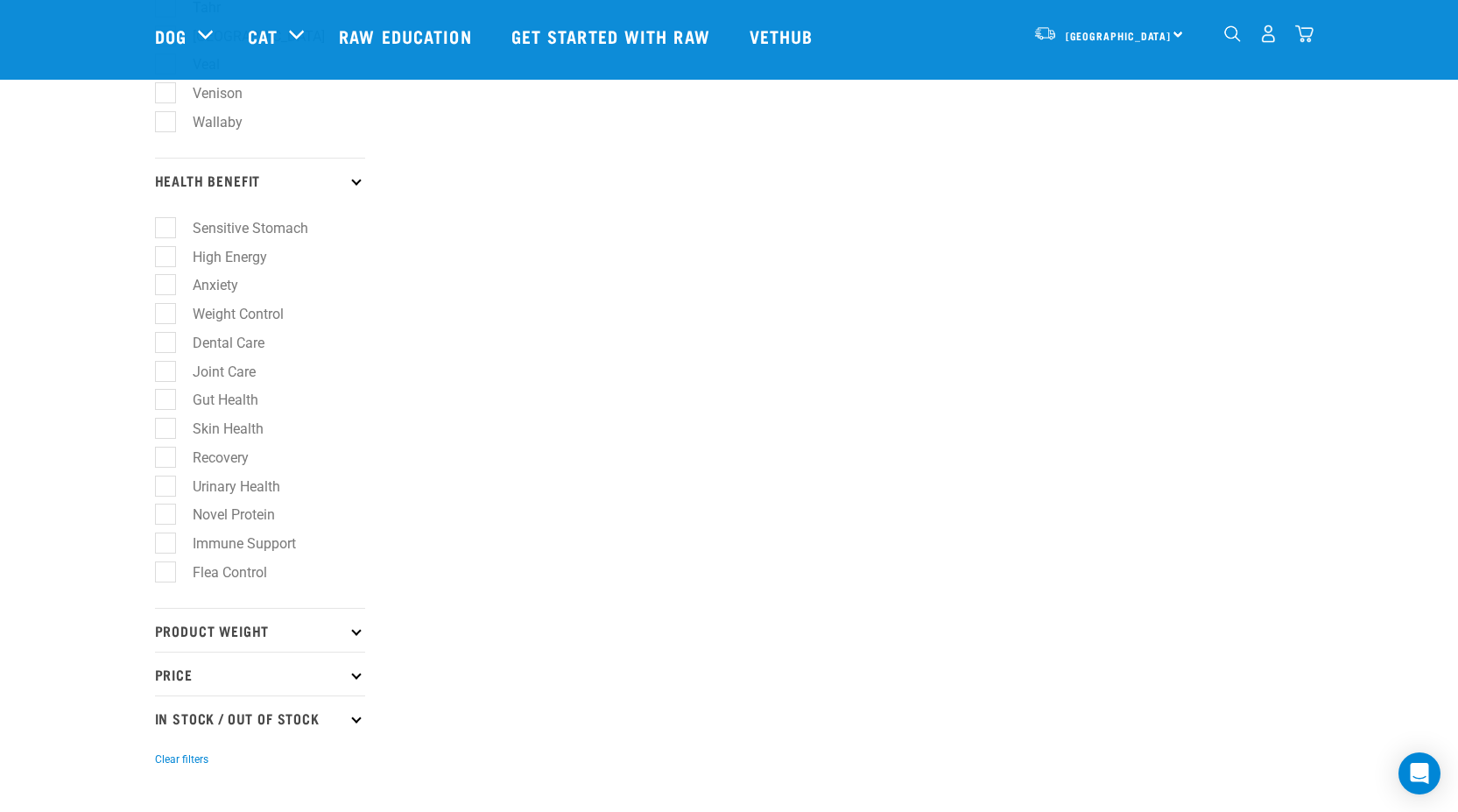
scroll to position [1226, 0]
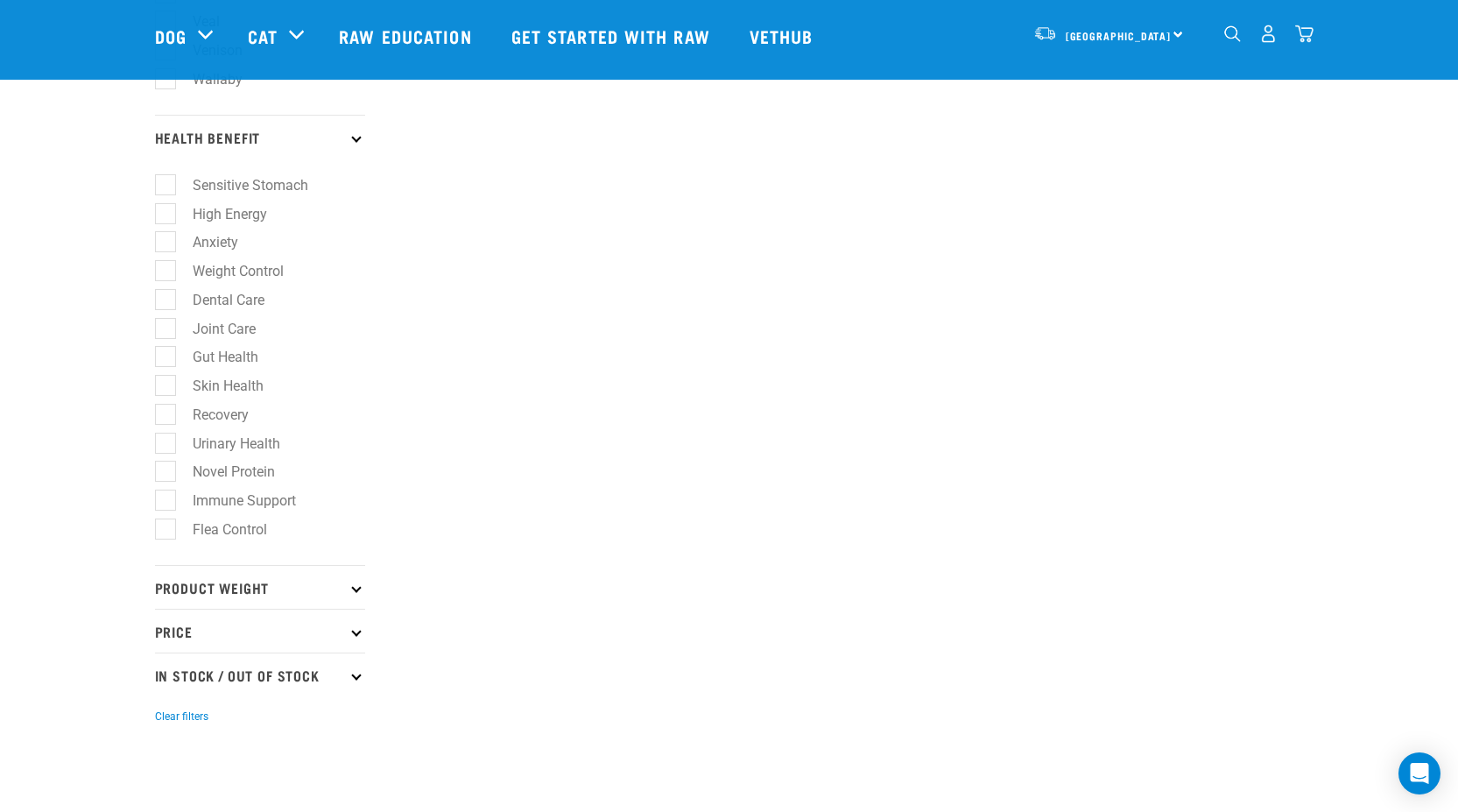
click at [231, 588] on p "Product Weight" at bounding box center [260, 586] width 210 height 44
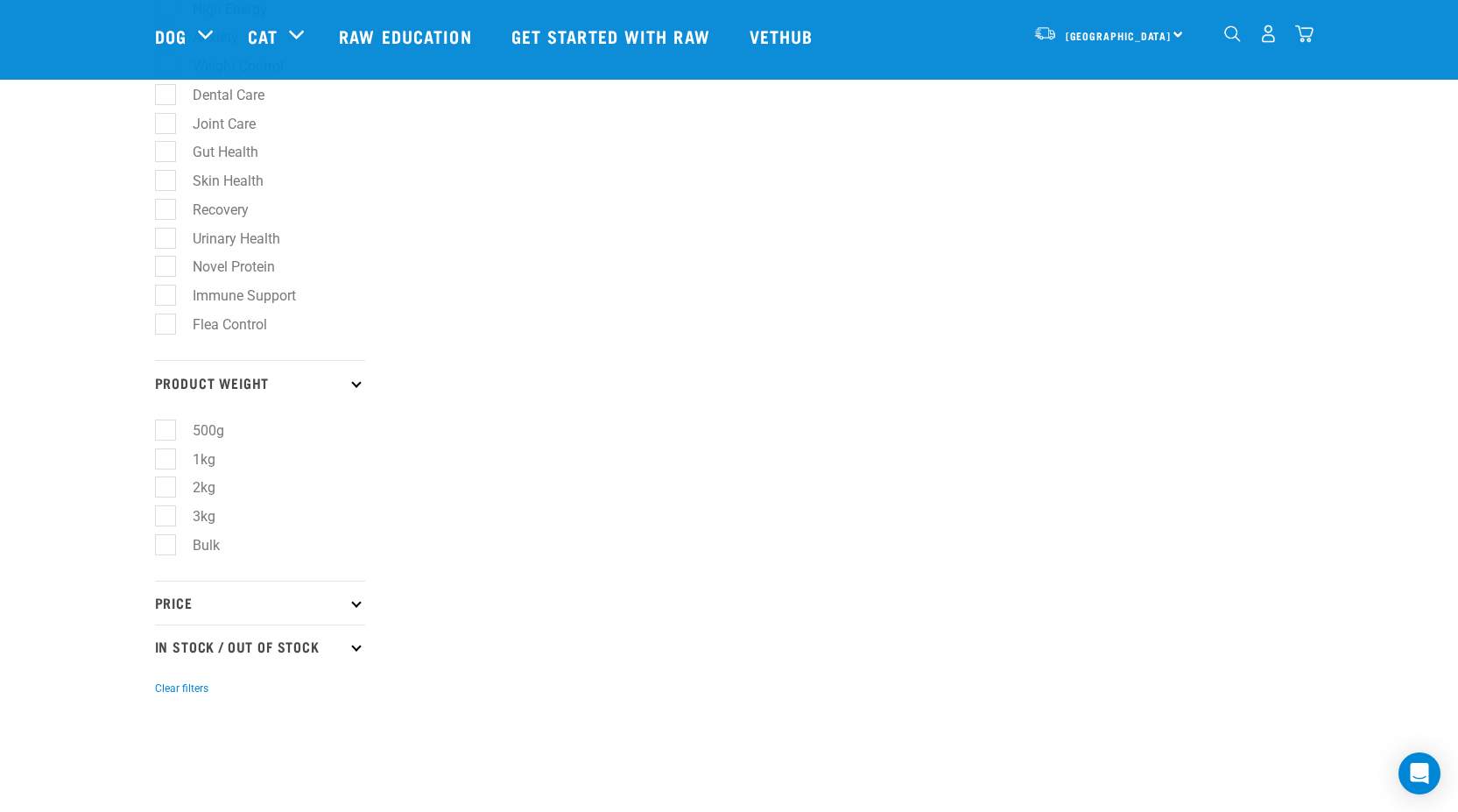
scroll to position [1488, 0]
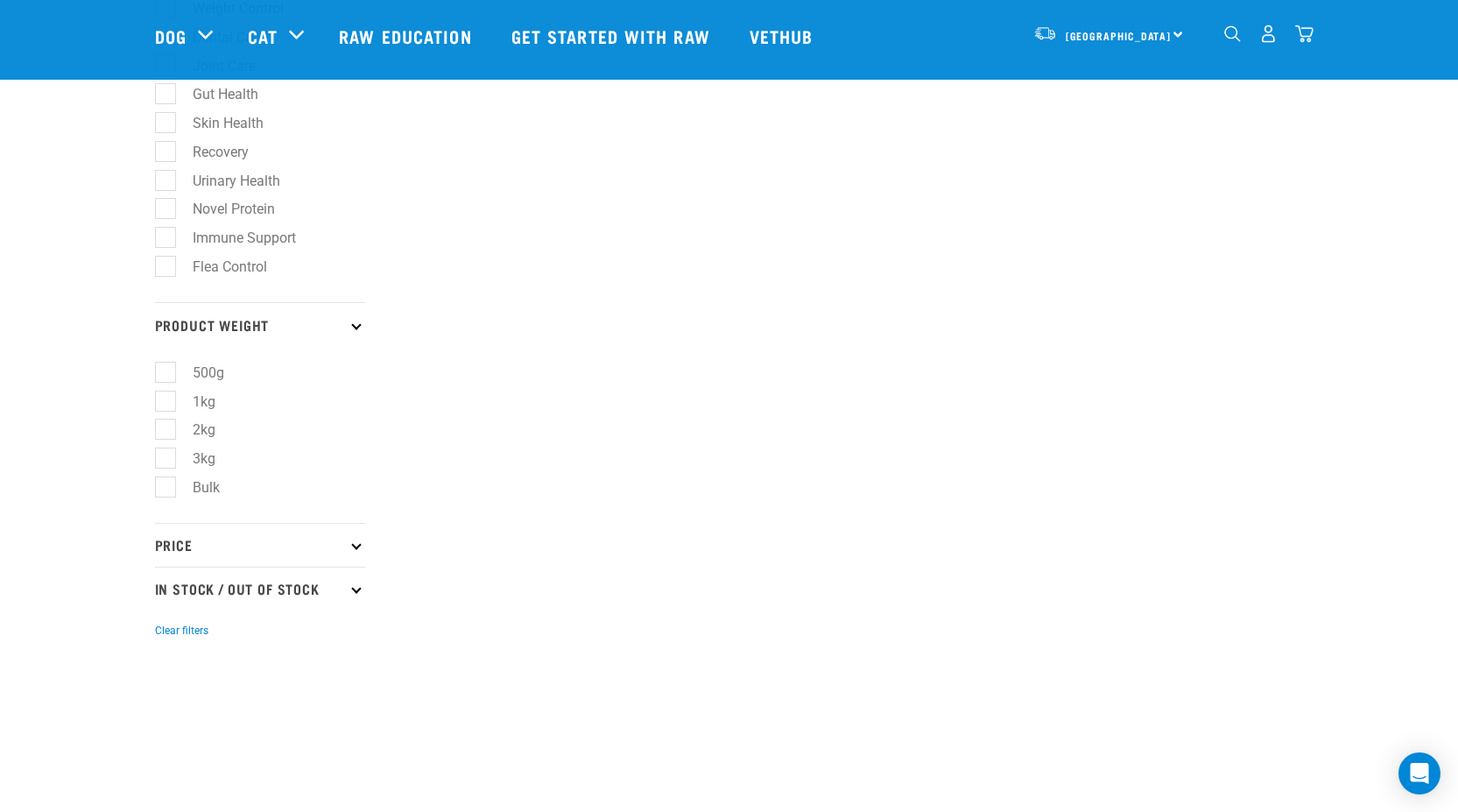
click at [167, 543] on p "Price" at bounding box center [260, 544] width 210 height 44
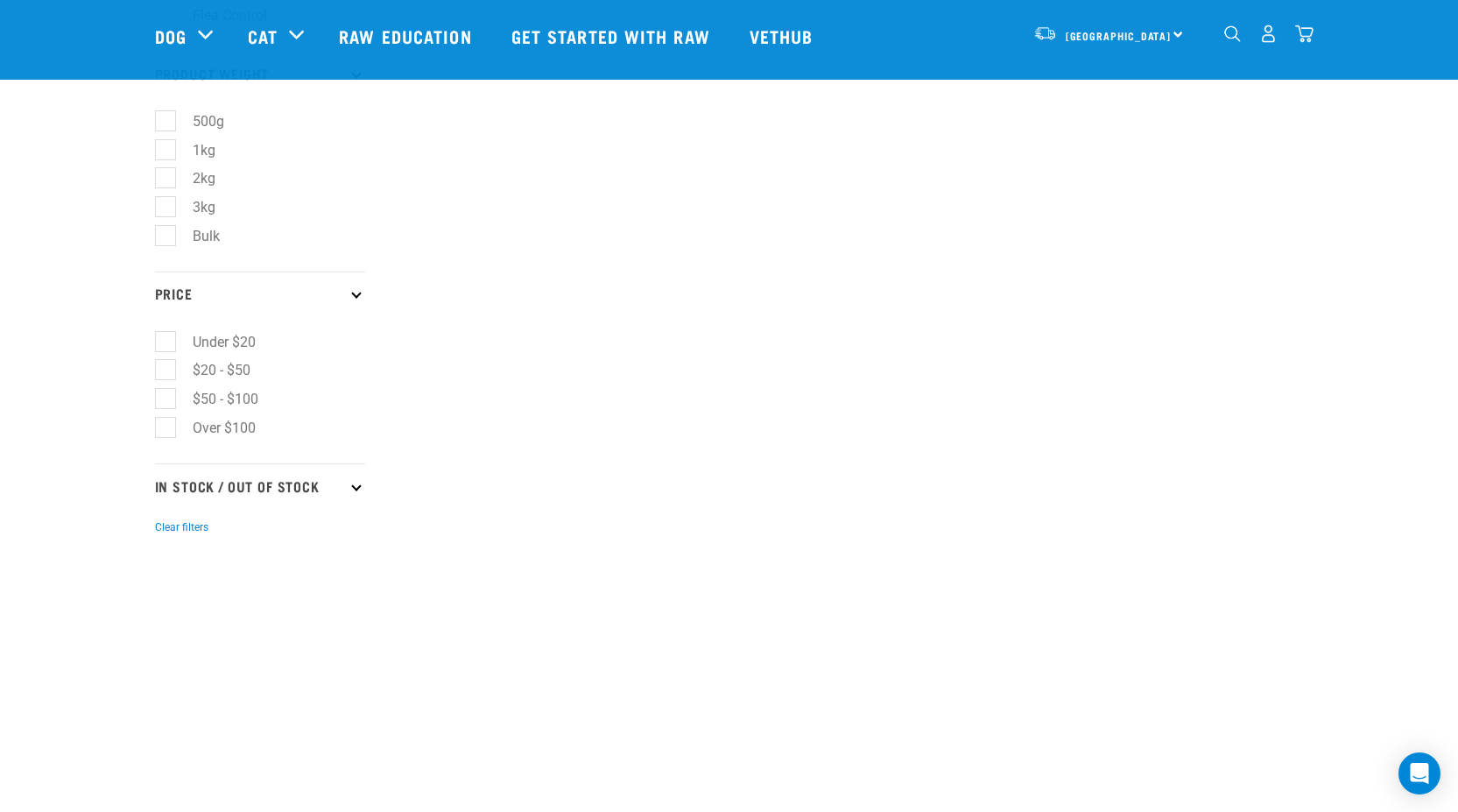
scroll to position [1751, 0]
click at [248, 473] on p "In Stock / Out Of Stock" at bounding box center [260, 473] width 210 height 44
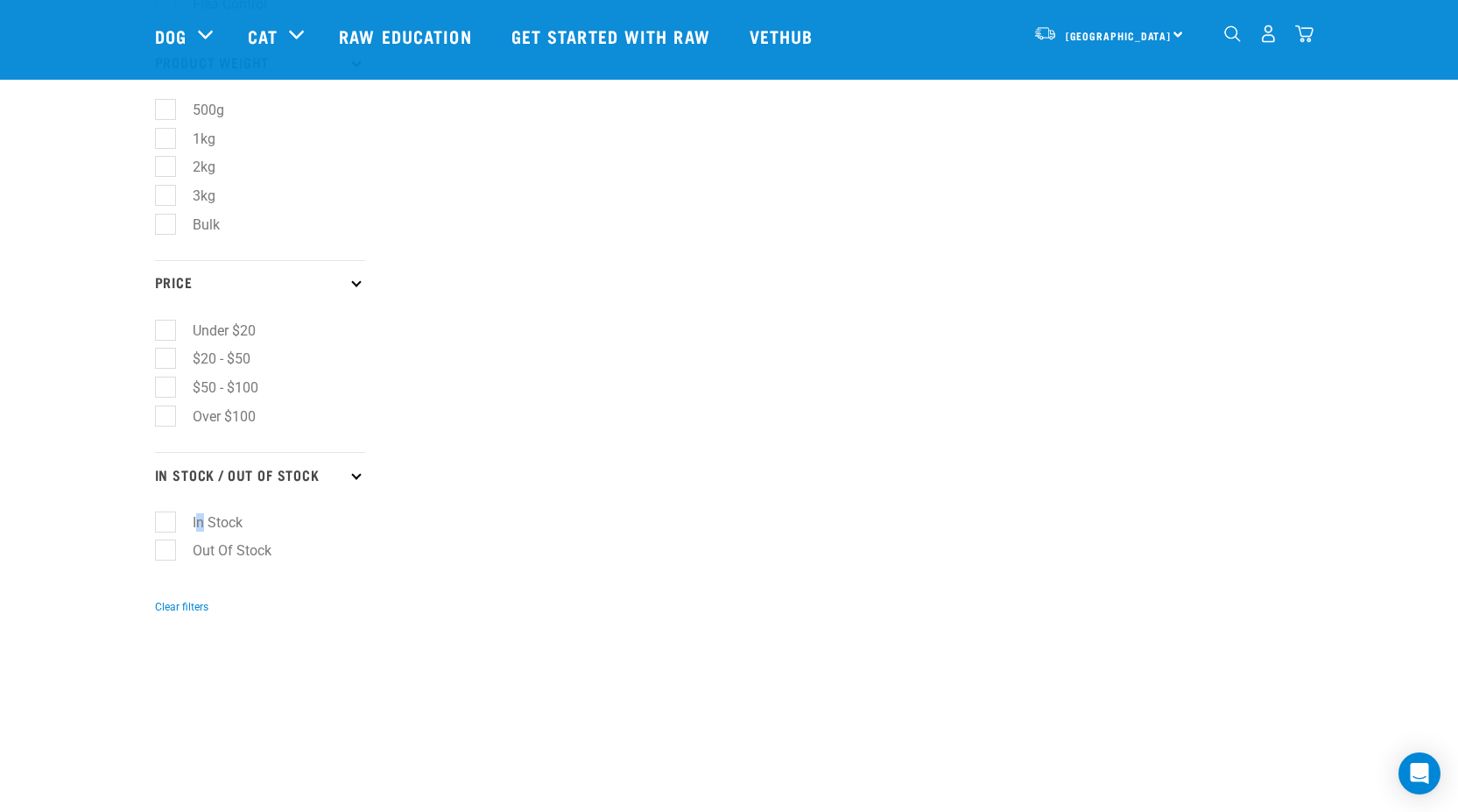
click at [201, 519] on label "In Stock" at bounding box center [207, 522] width 85 height 22
click at [162, 508] on ul "In Stock Out Of Stock" at bounding box center [260, 540] width 210 height 91
click at [165, 519] on label "In Stock" at bounding box center [207, 522] width 85 height 22
click at [163, 519] on input "In Stock" at bounding box center [160, 519] width 11 height 11
checkbox input "true"
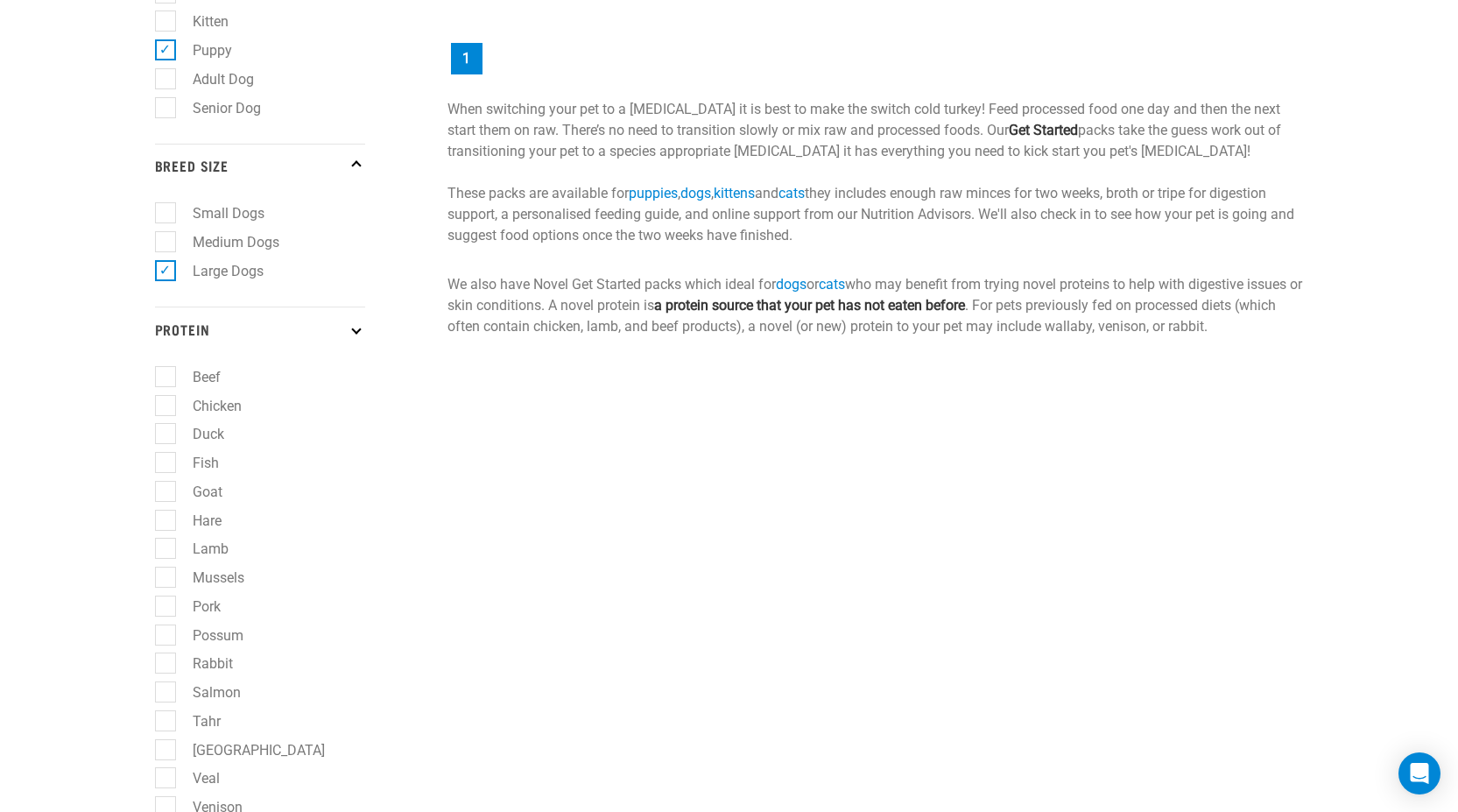
scroll to position [0, 0]
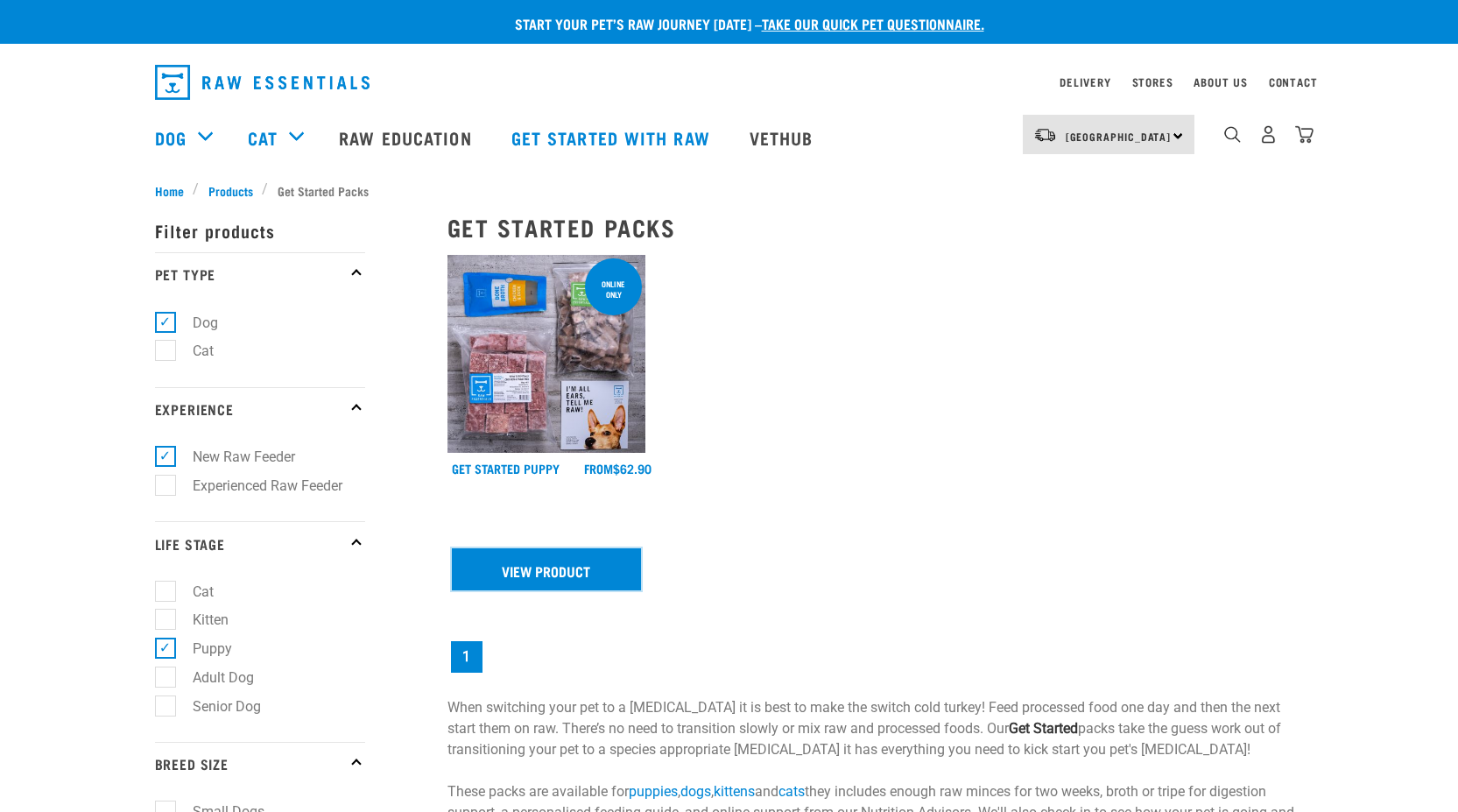
click at [534, 572] on link "View Product" at bounding box center [546, 568] width 190 height 42
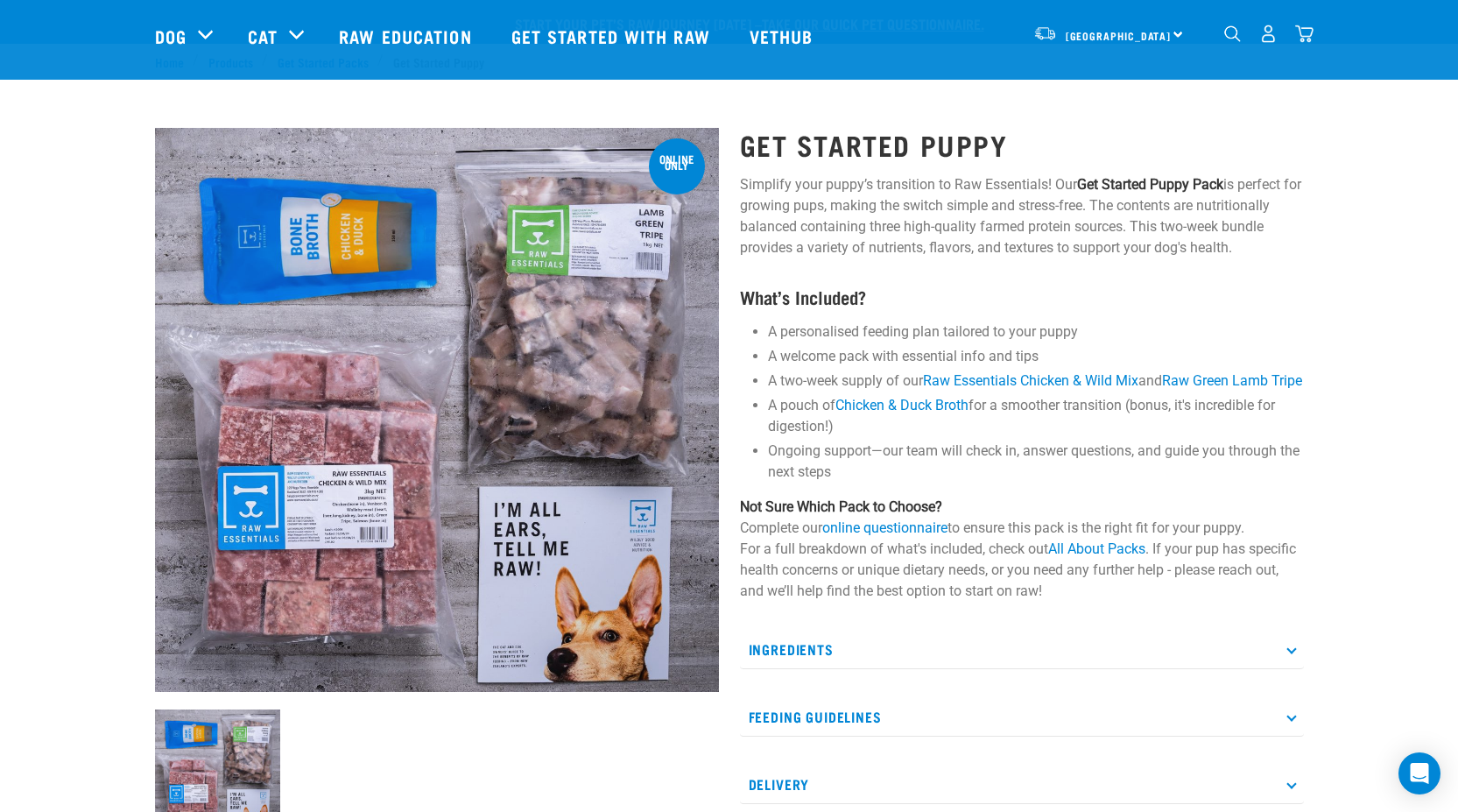
scroll to position [350, 0]
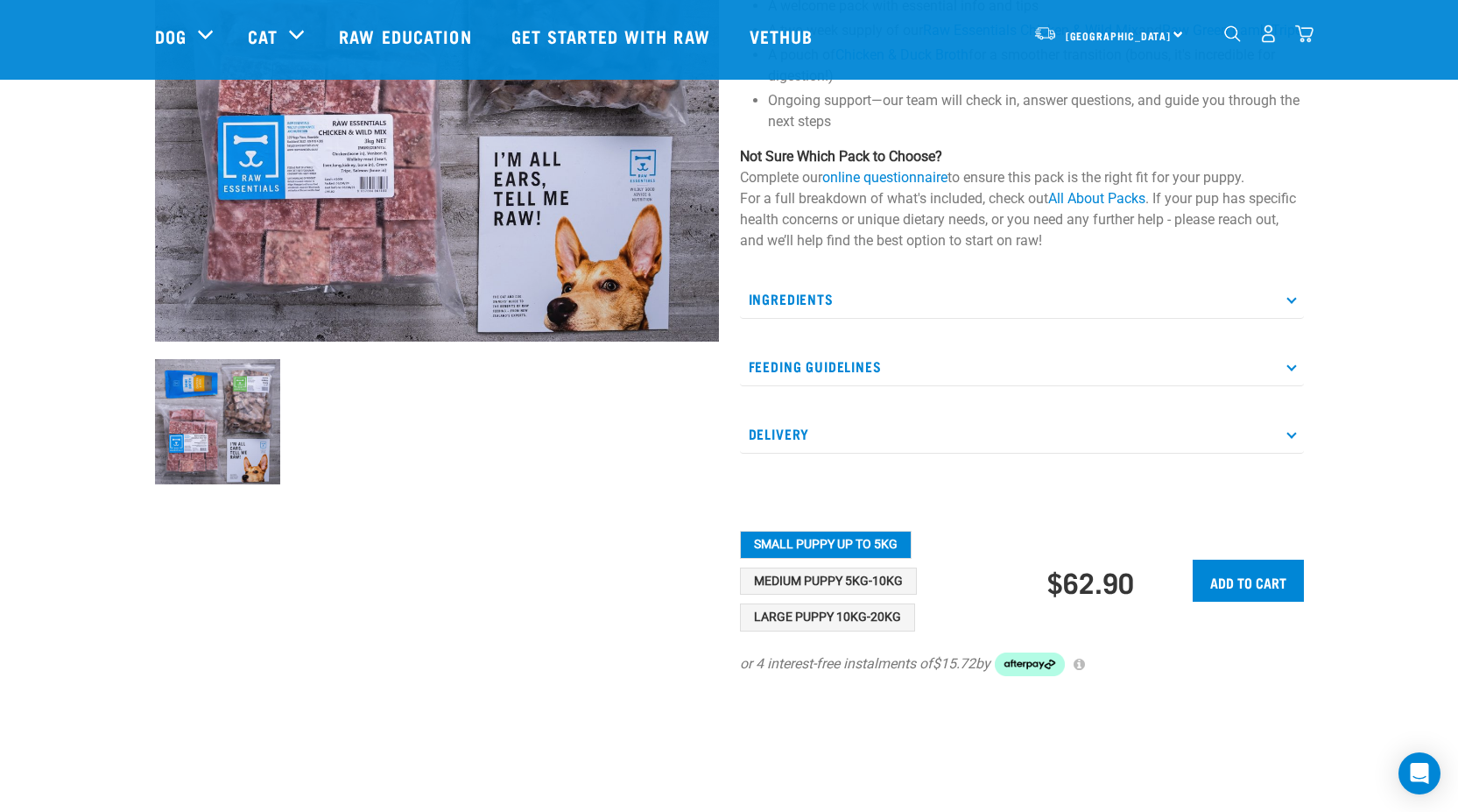
click at [1283, 318] on p "Ingredients" at bounding box center [1022, 299] width 564 height 39
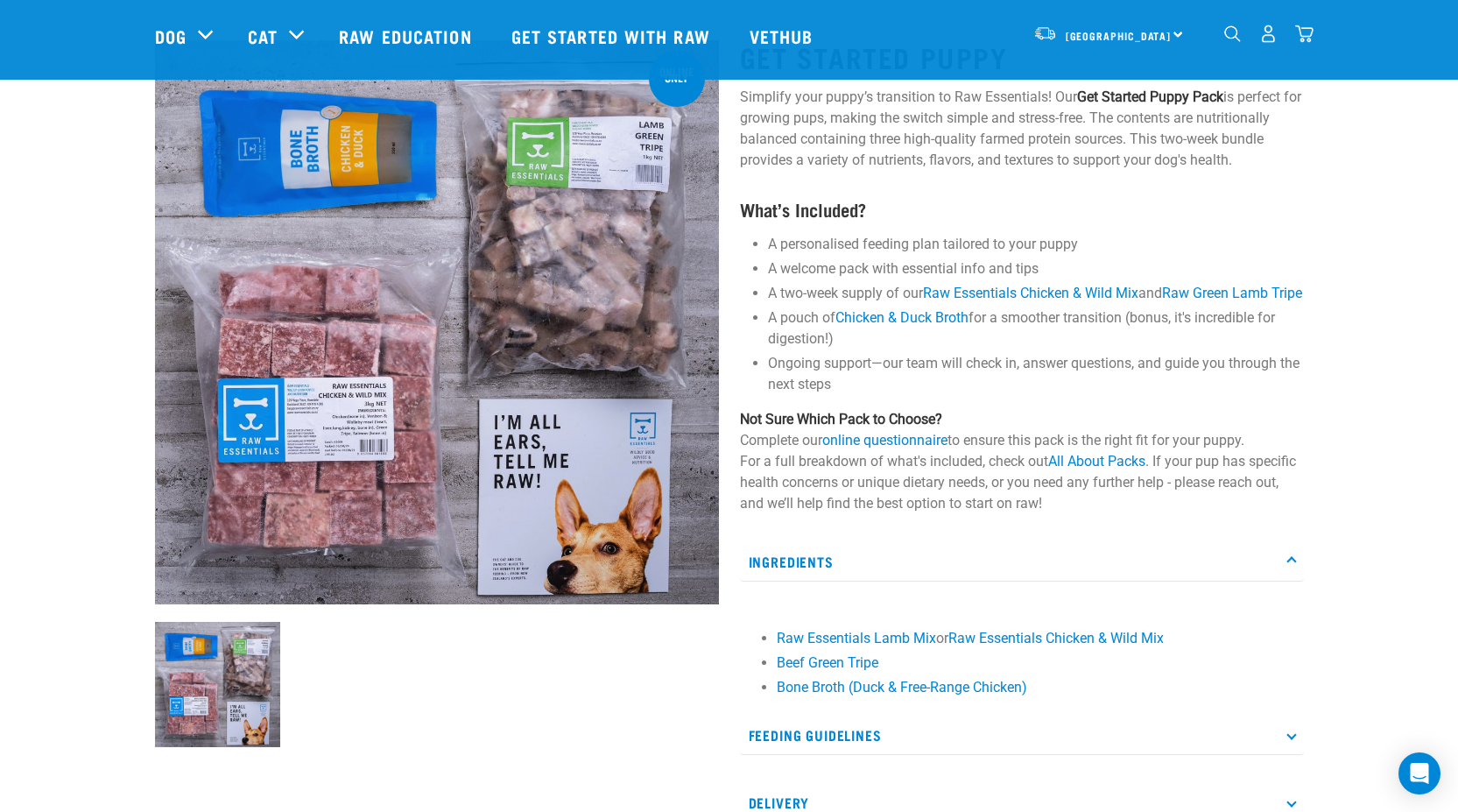
scroll to position [0, 0]
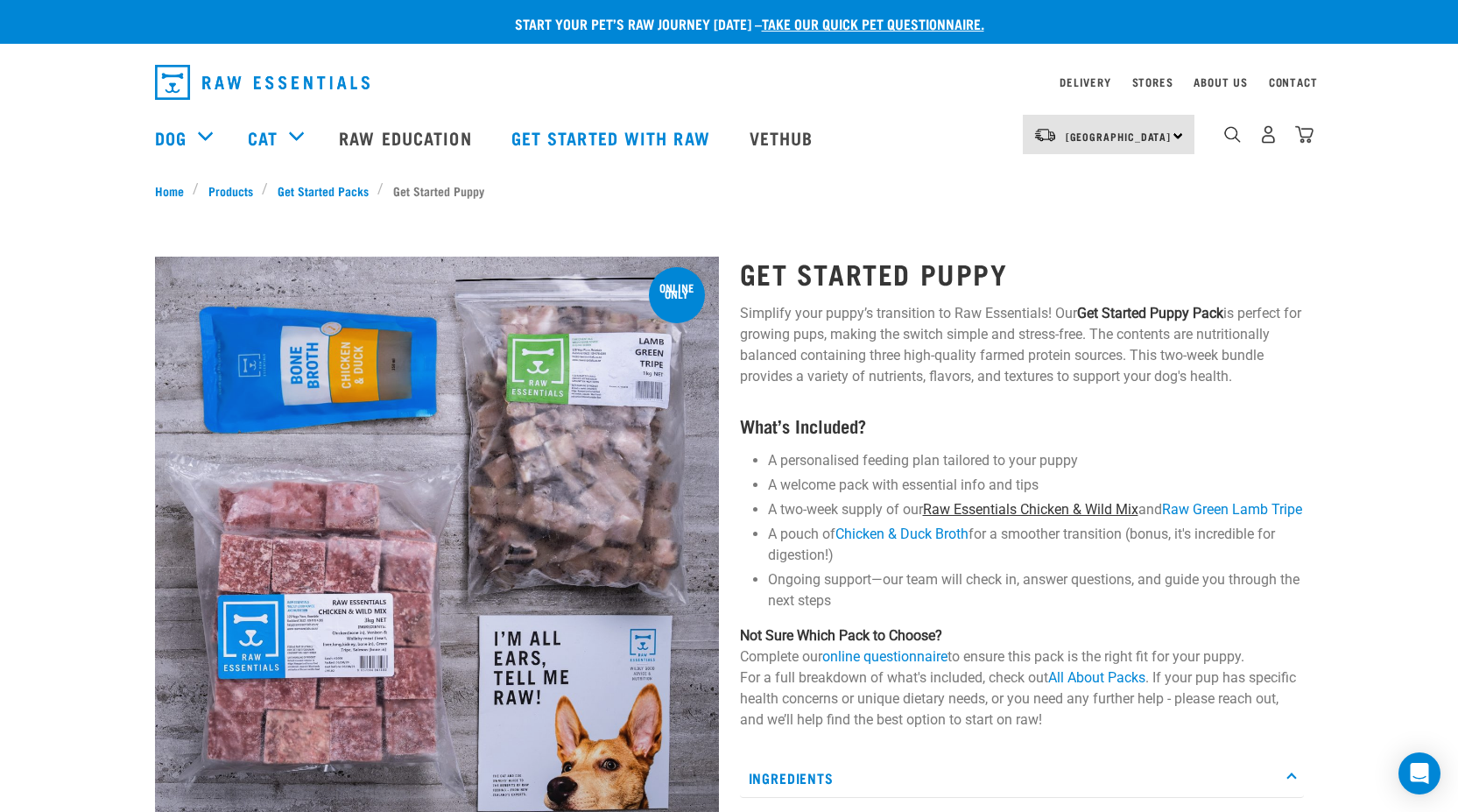
click at [1007, 510] on link "Raw Essentials Chicken & Wild Mix" at bounding box center [1031, 509] width 216 height 17
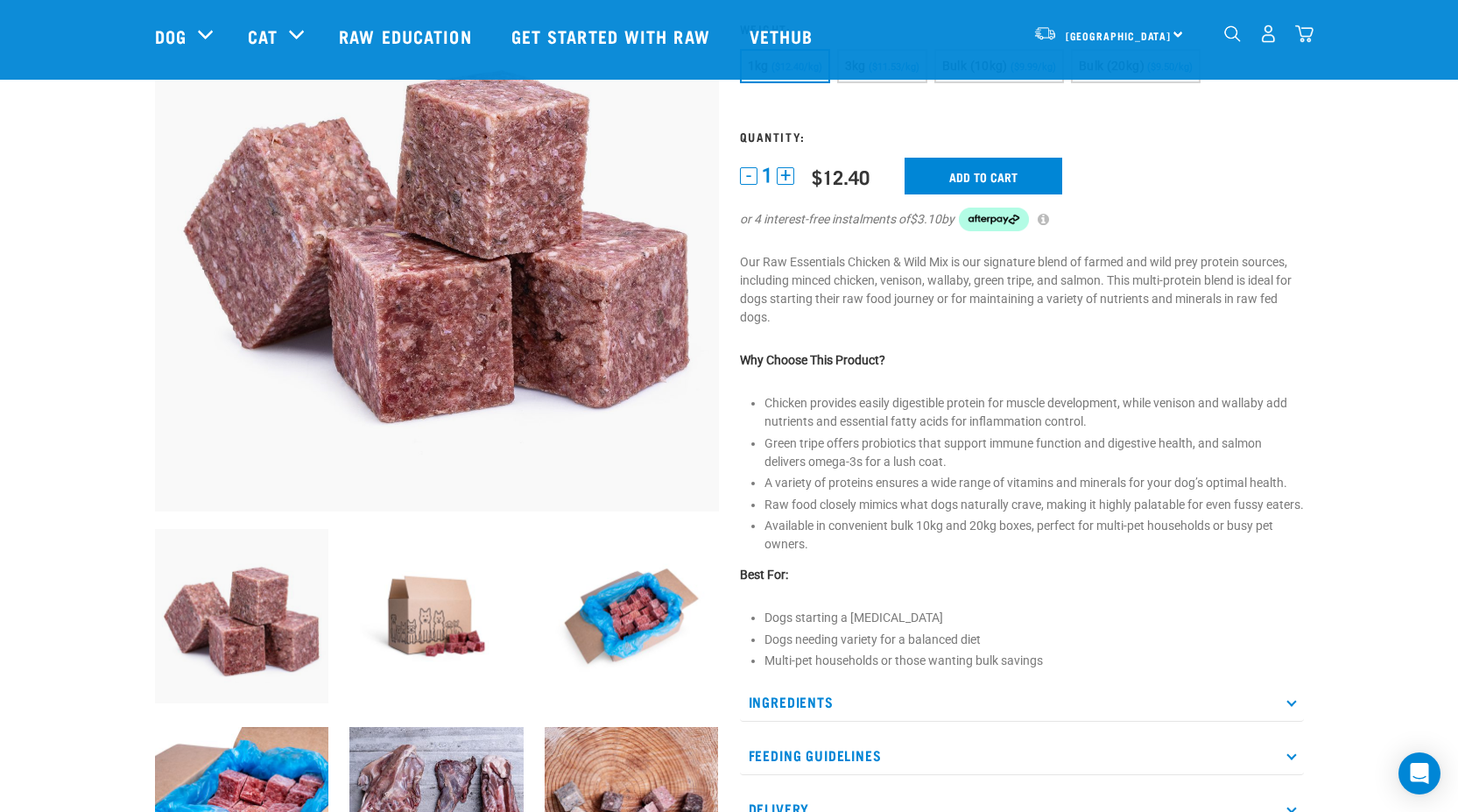
scroll to position [262, 0]
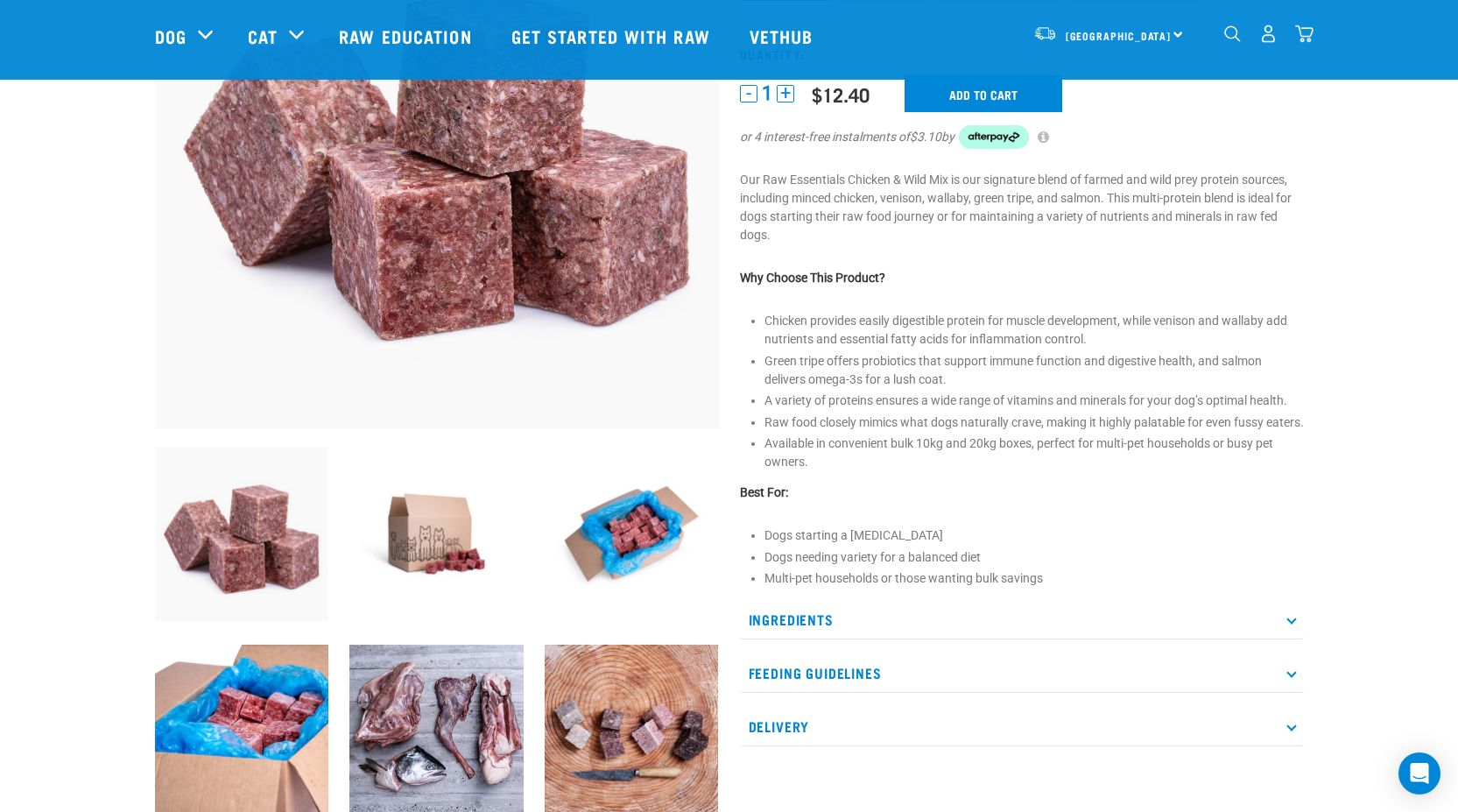
click at [1295, 624] on icon at bounding box center [1291, 619] width 9 height 9
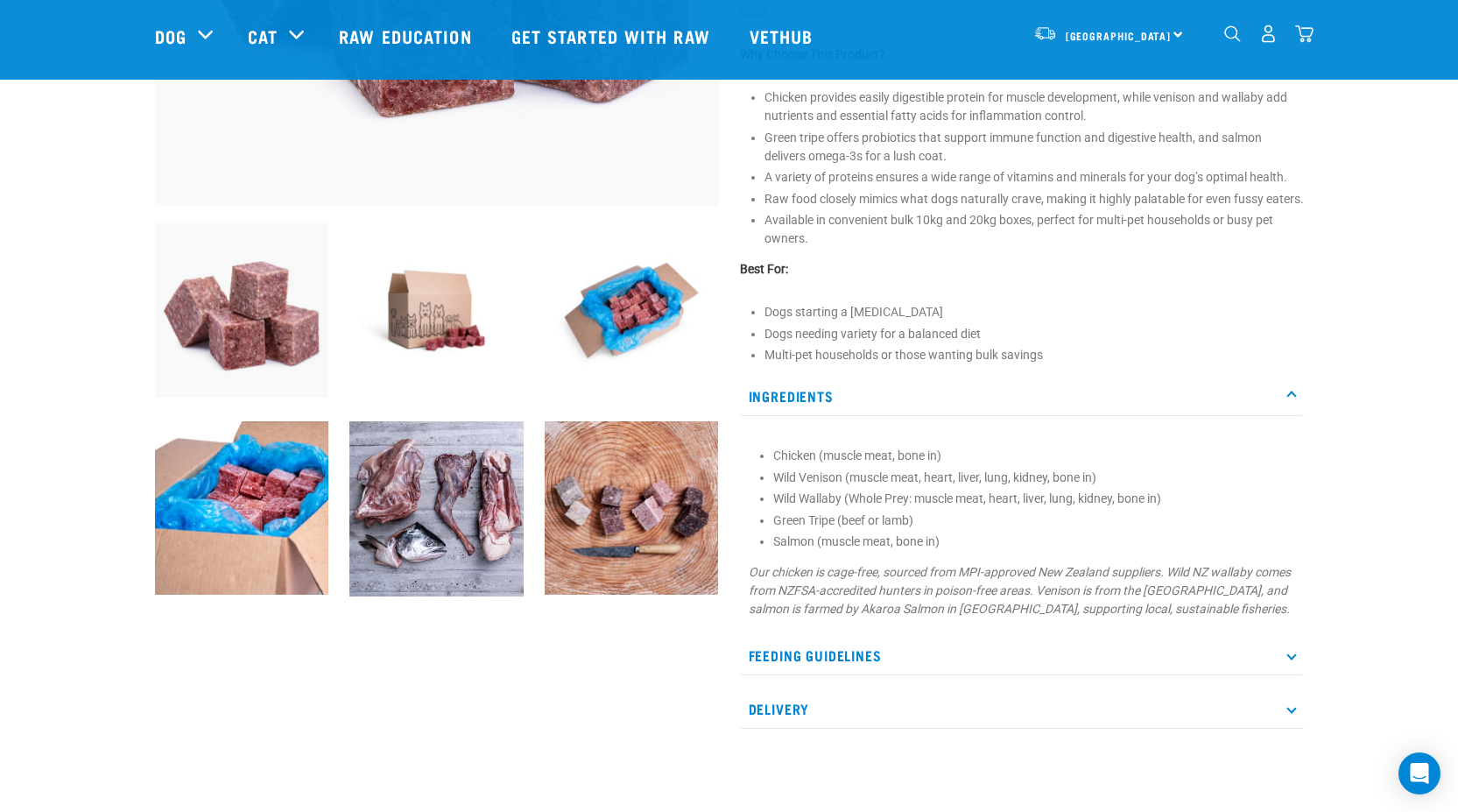
scroll to position [525, 0]
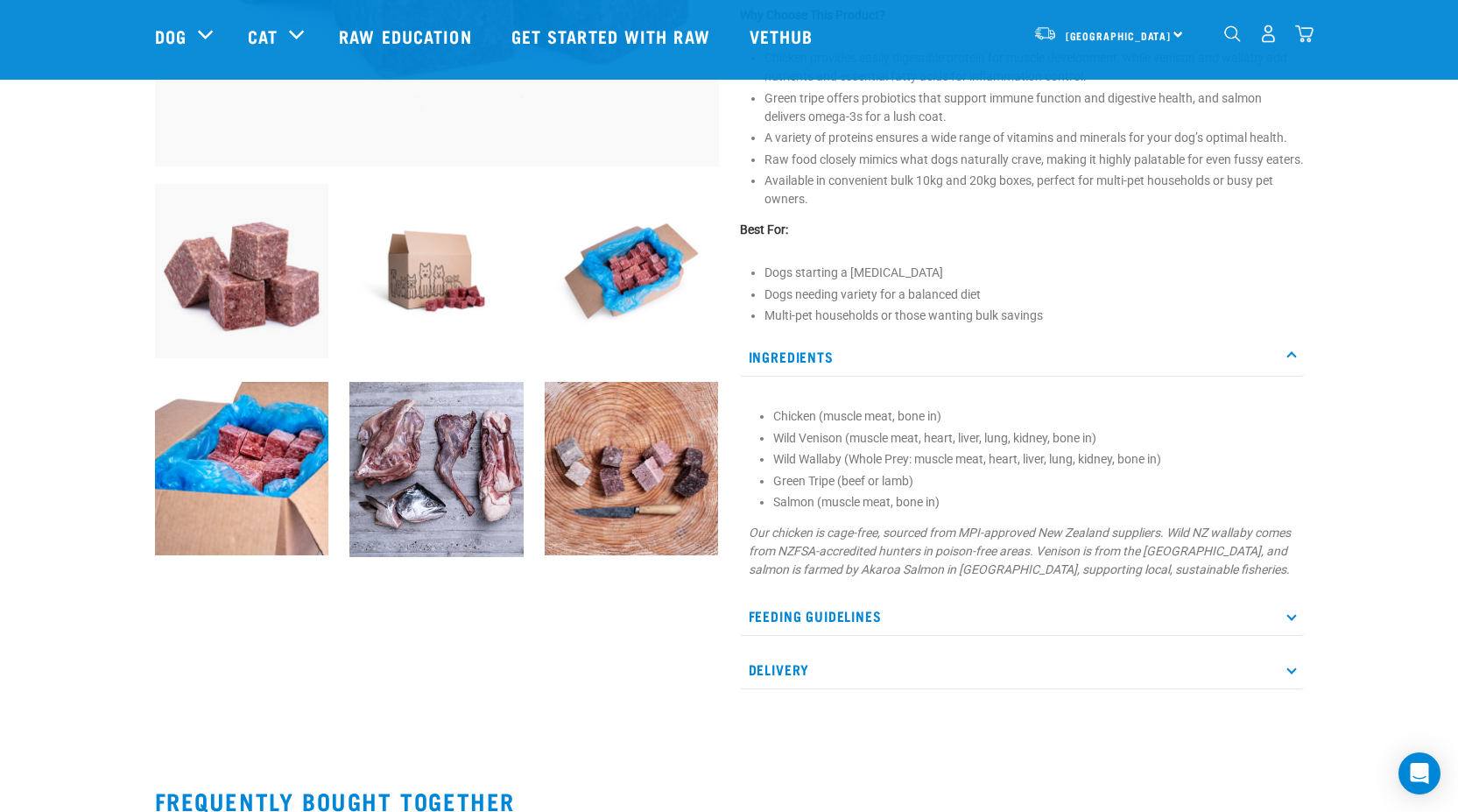
click at [1291, 621] on icon at bounding box center [1291, 615] width 9 height 9
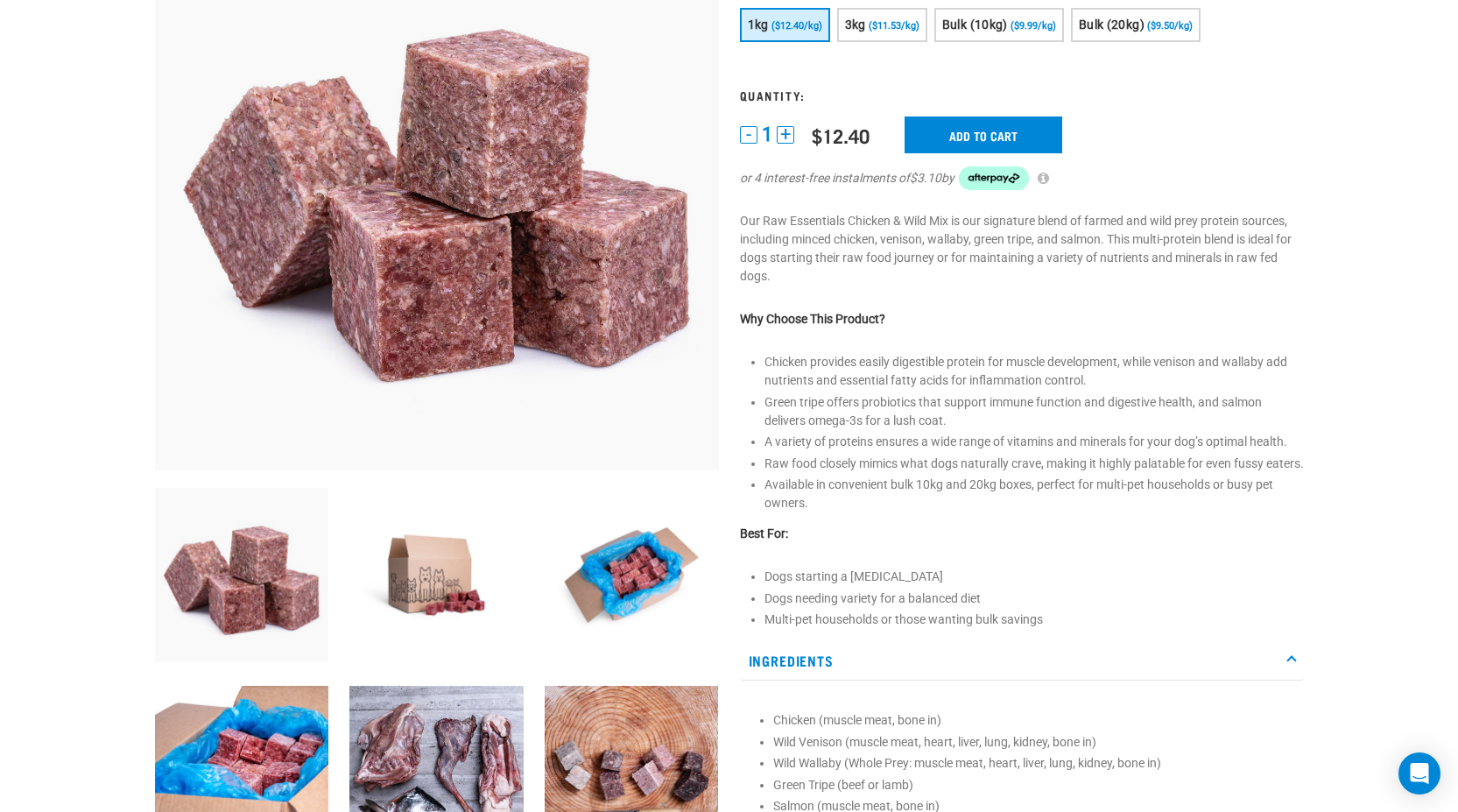
scroll to position [0, 0]
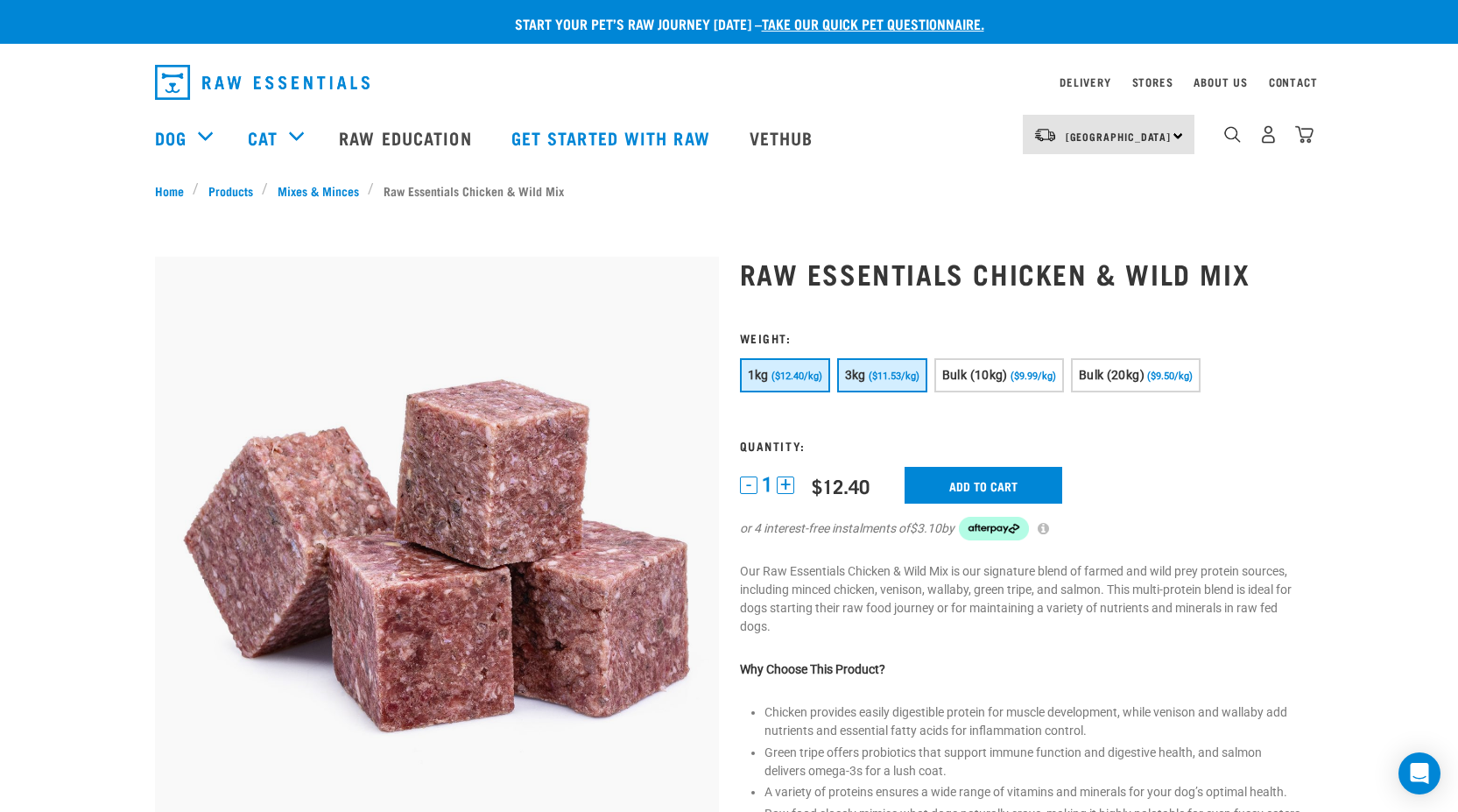
click at [885, 373] on span "($11.53/kg)" at bounding box center [894, 376] width 51 height 11
click at [1125, 371] on span "Bulk (20kg)" at bounding box center [1112, 375] width 66 height 14
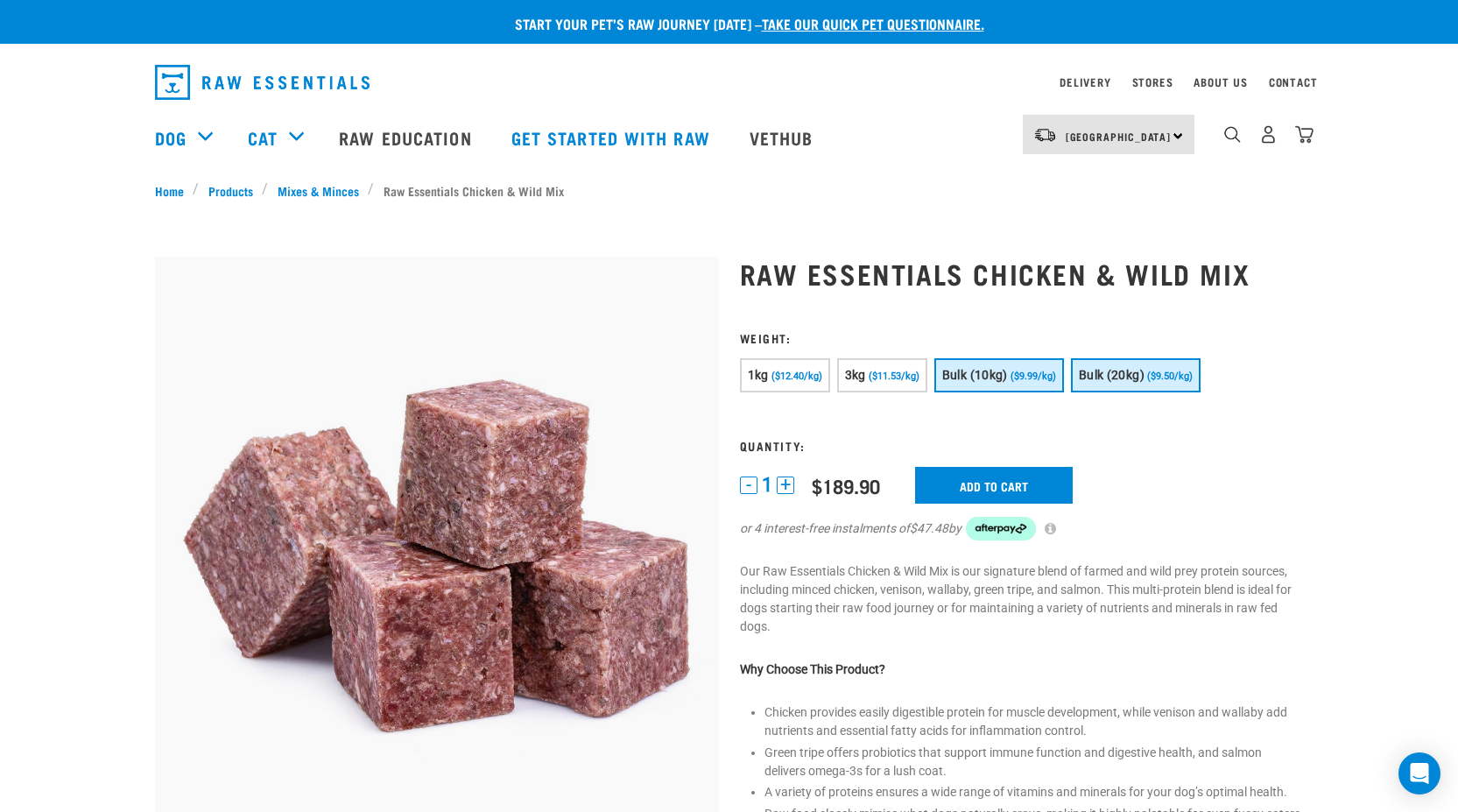
click at [987, 376] on span "Bulk (10kg)" at bounding box center [975, 375] width 66 height 14
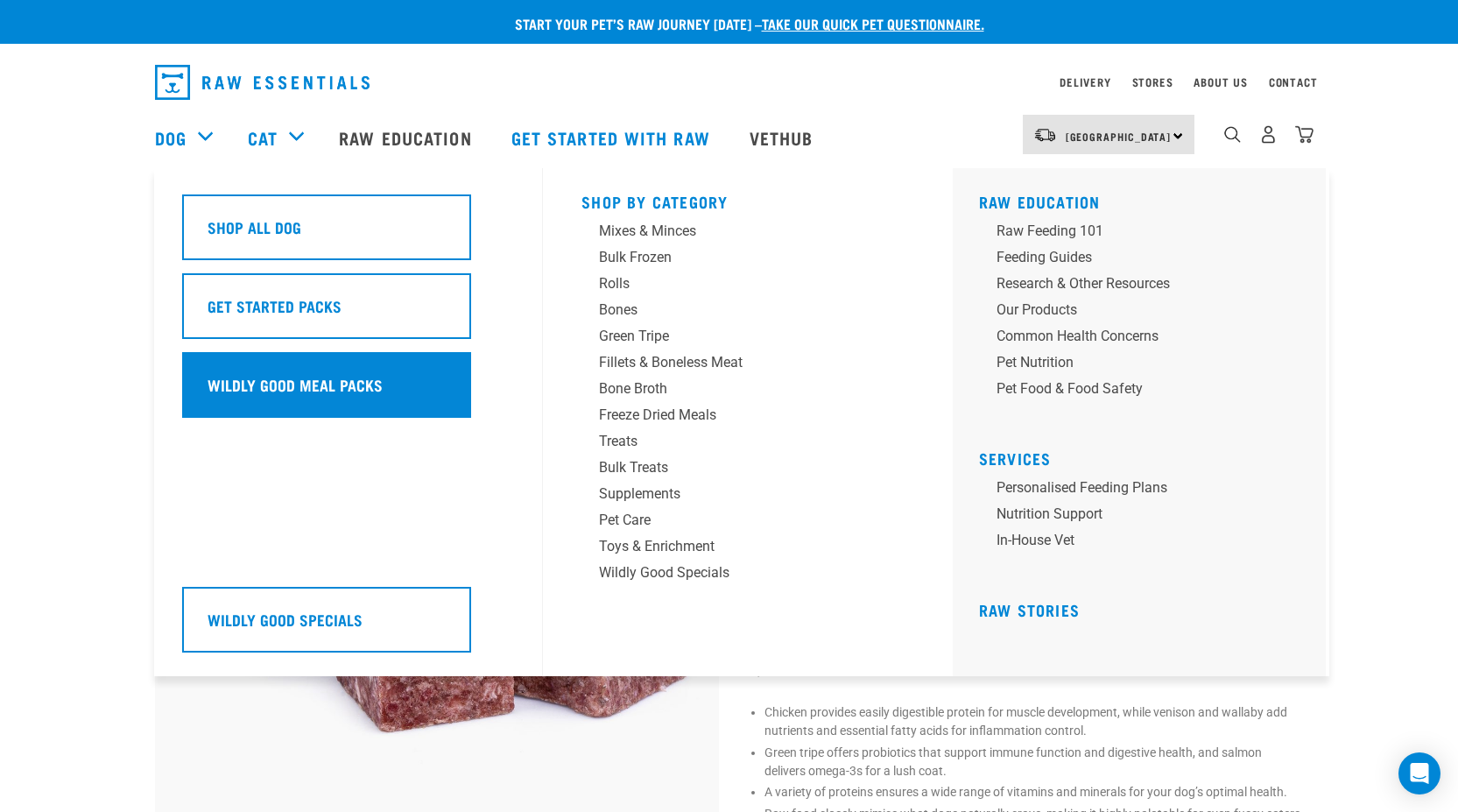
click at [248, 369] on div "Wildly Good Meal Packs" at bounding box center [326, 385] width 289 height 66
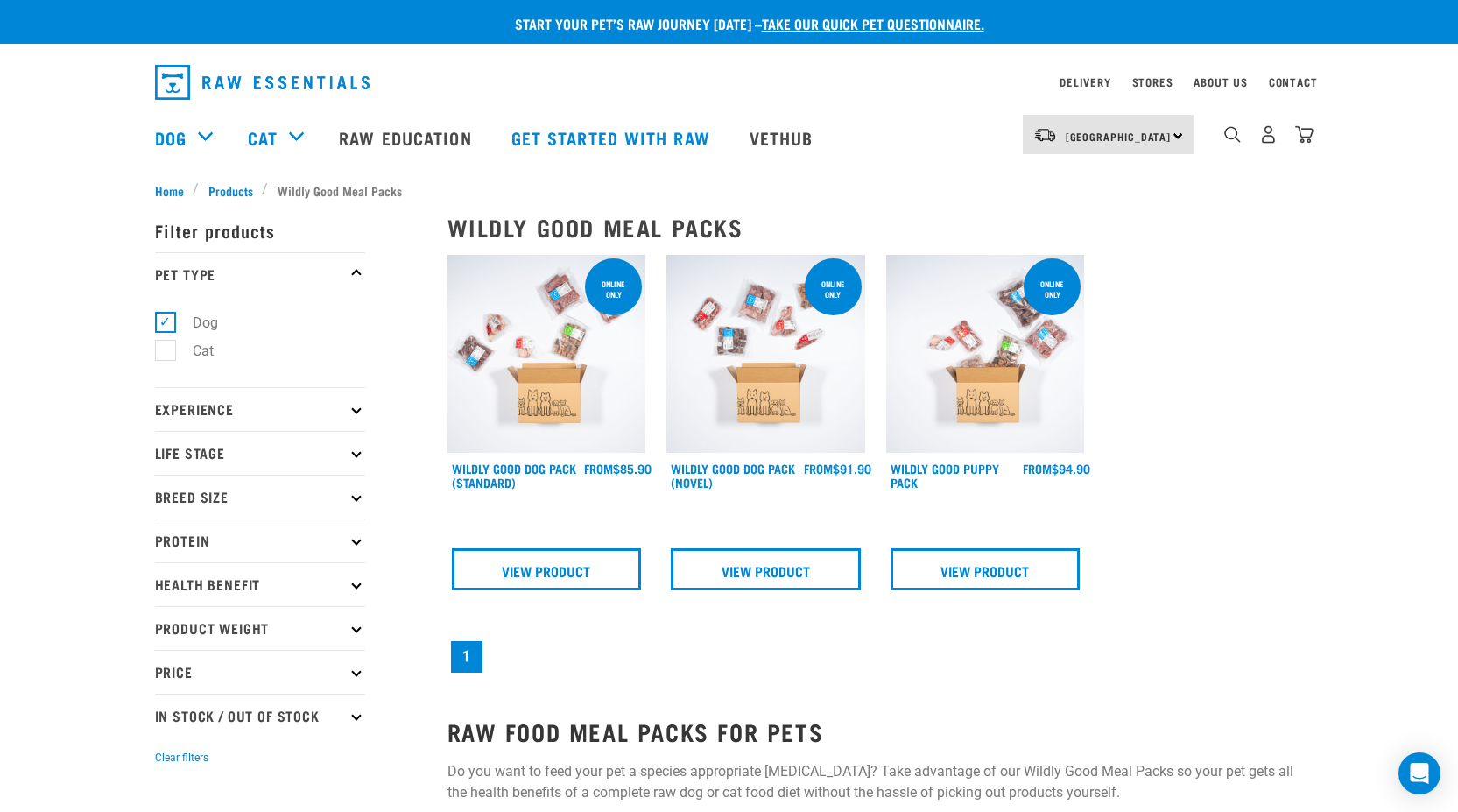
click at [556, 377] on img at bounding box center [547, 354] width 199 height 199
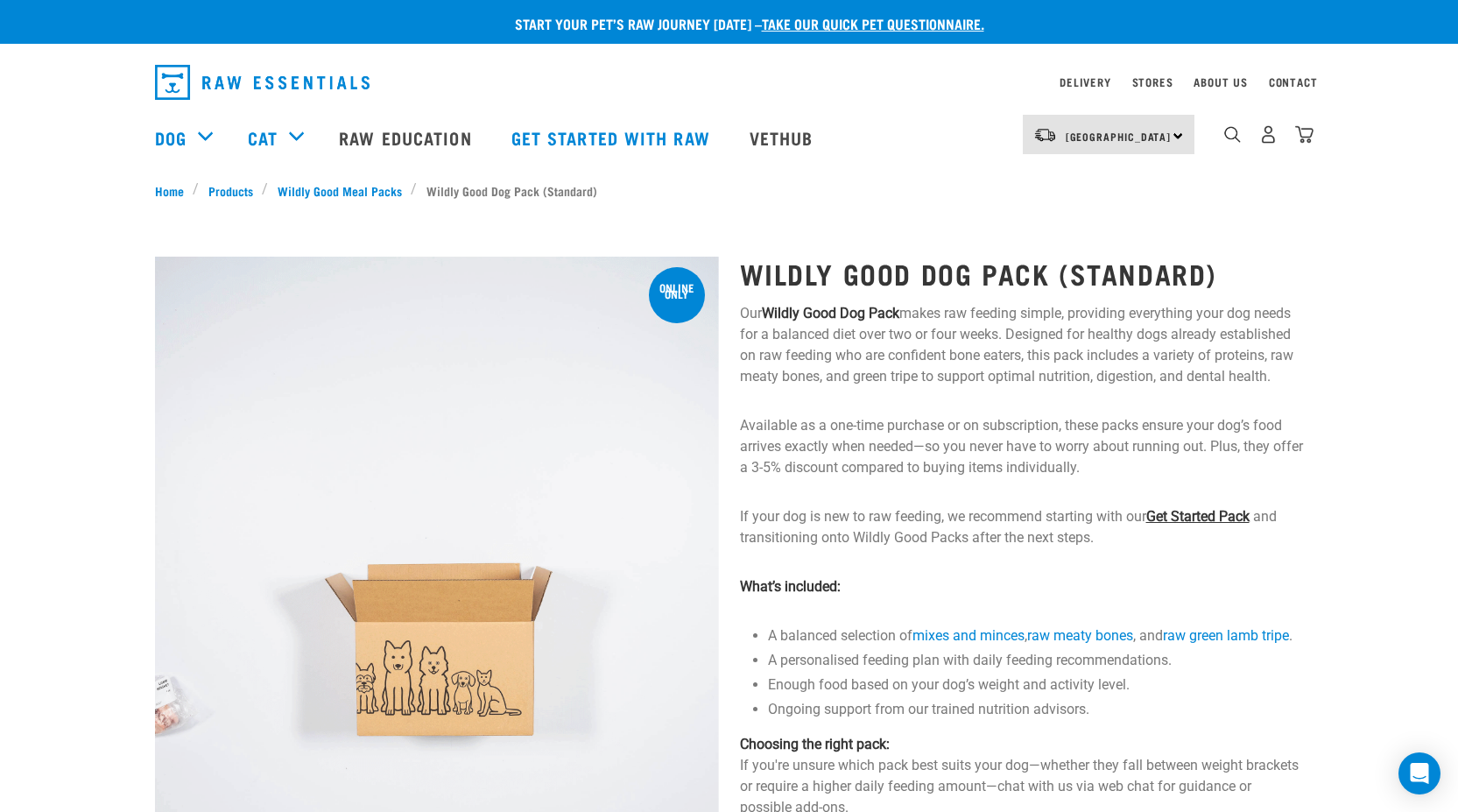
click at [1205, 519] on link "Get Started Pack" at bounding box center [1198, 516] width 103 height 17
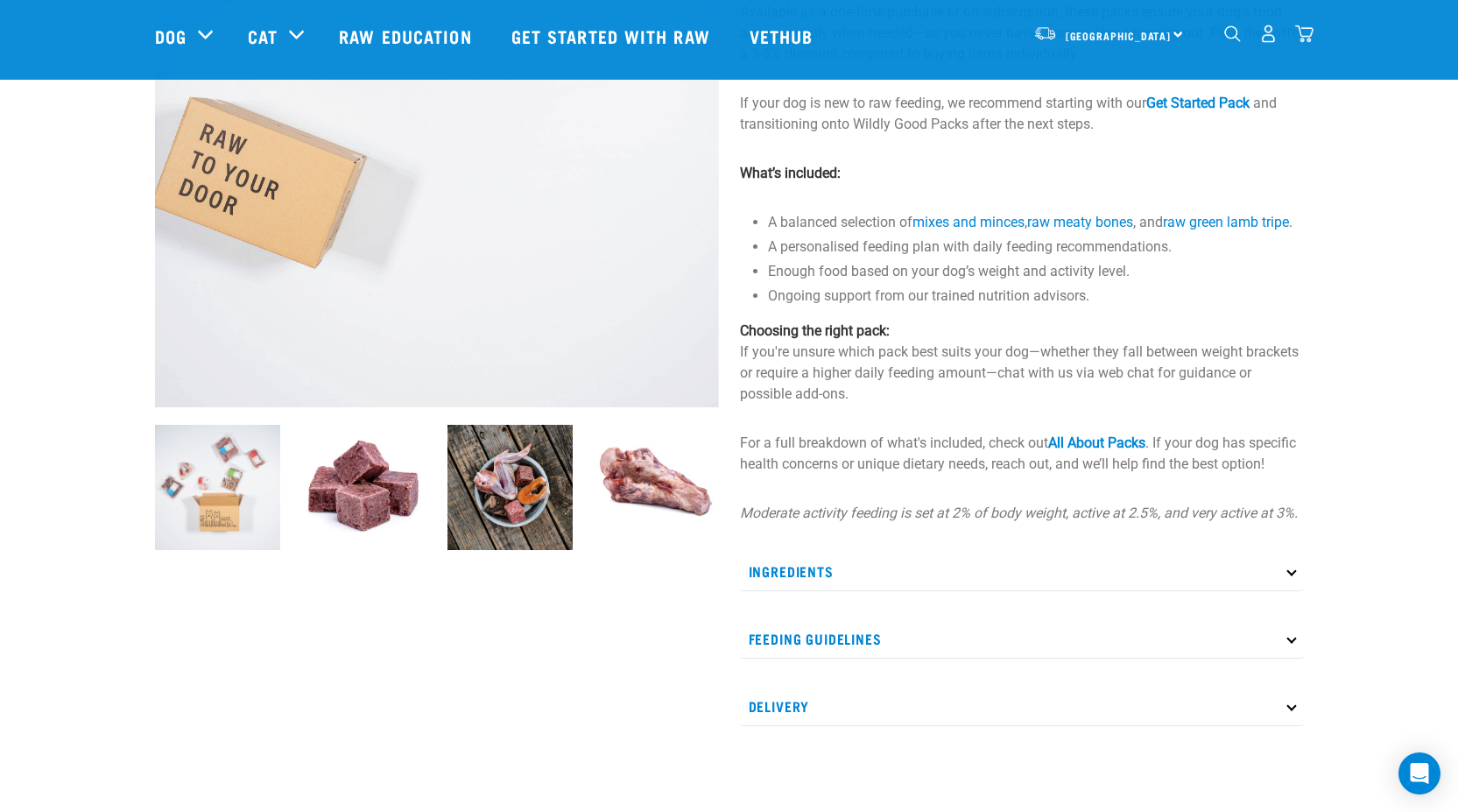
scroll to position [350, 0]
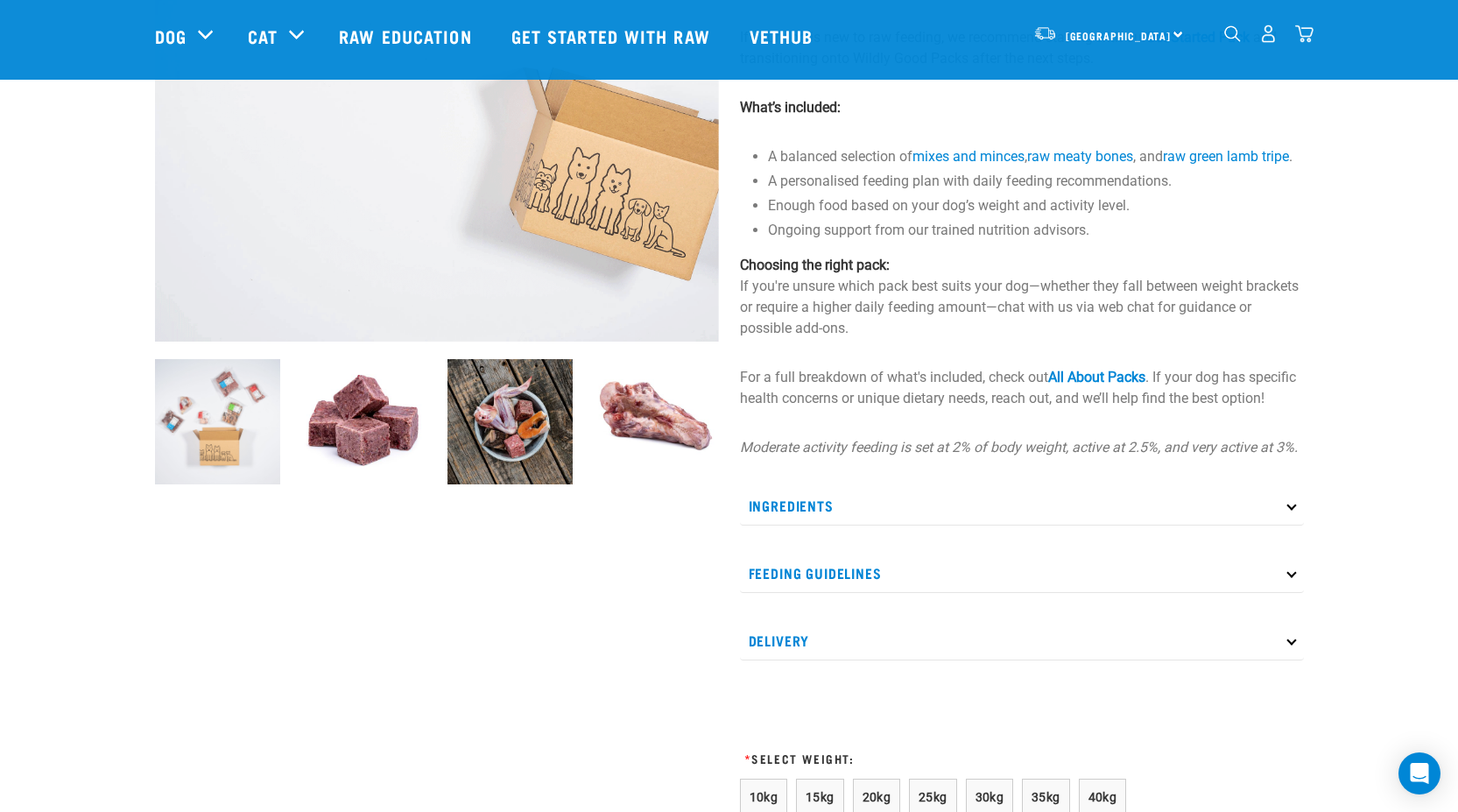
click at [787, 525] on p "Ingredients" at bounding box center [1022, 506] width 564 height 39
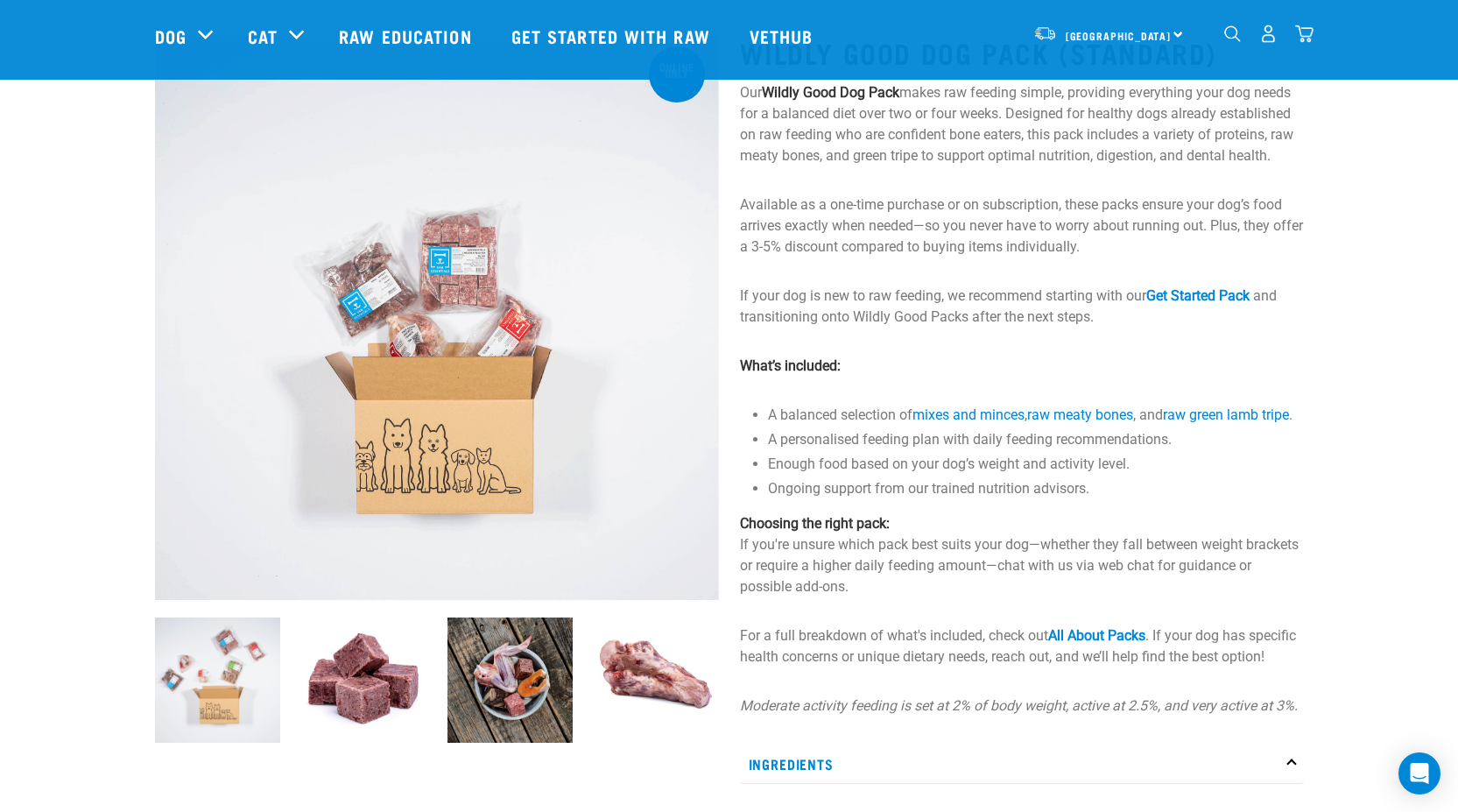
scroll to position [87, 0]
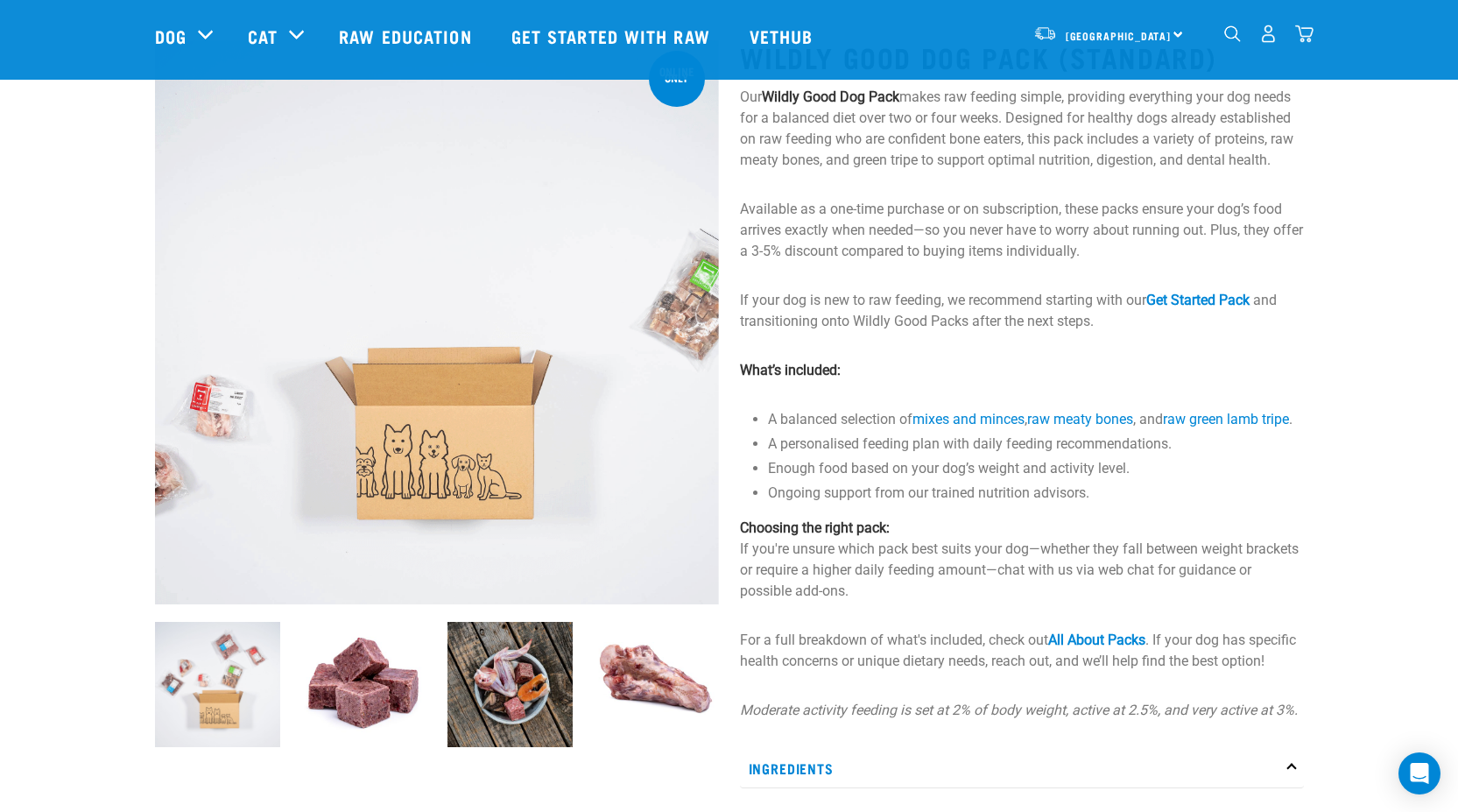
click at [444, 265] on img at bounding box center [437, 322] width 564 height 564
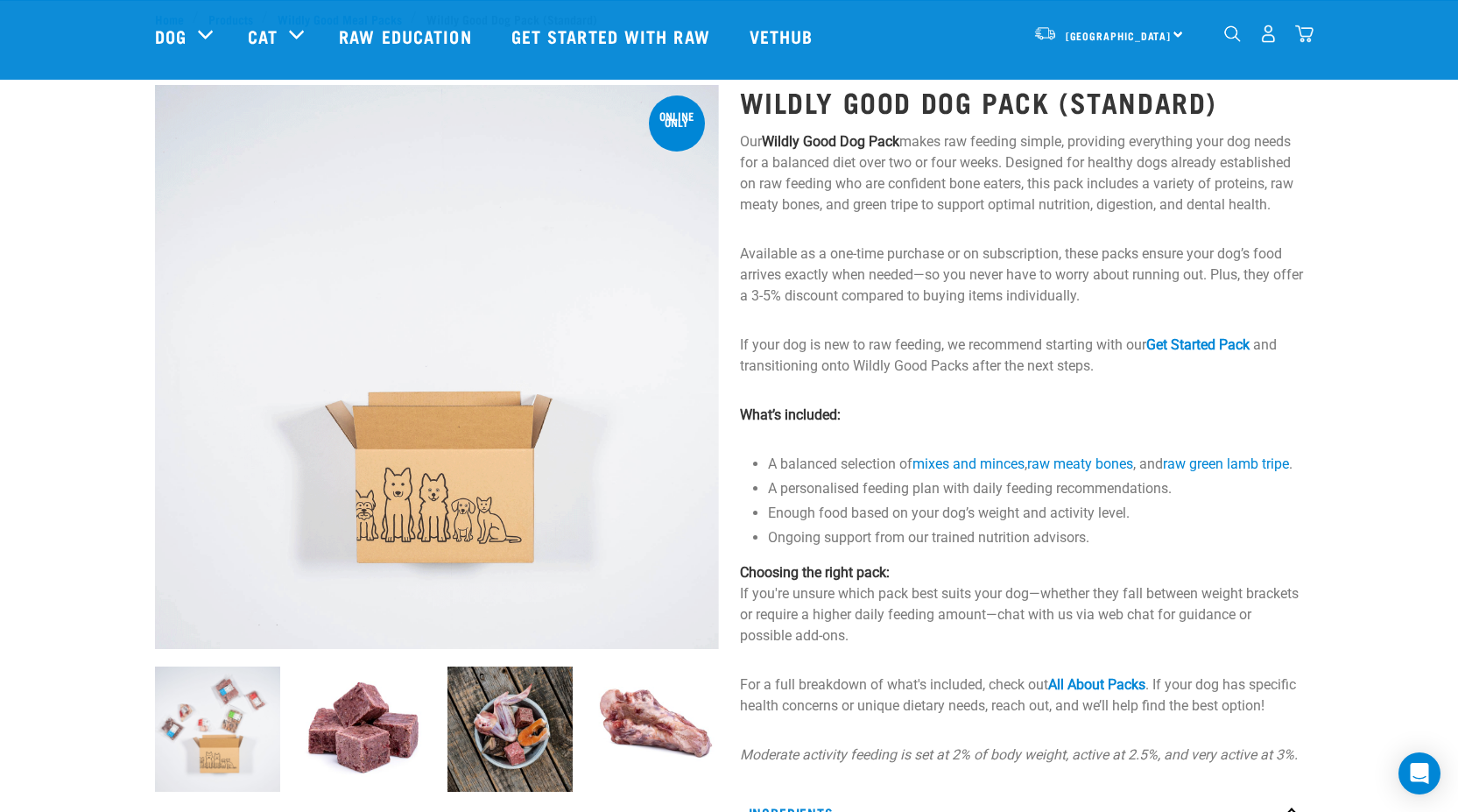
scroll to position [0, 0]
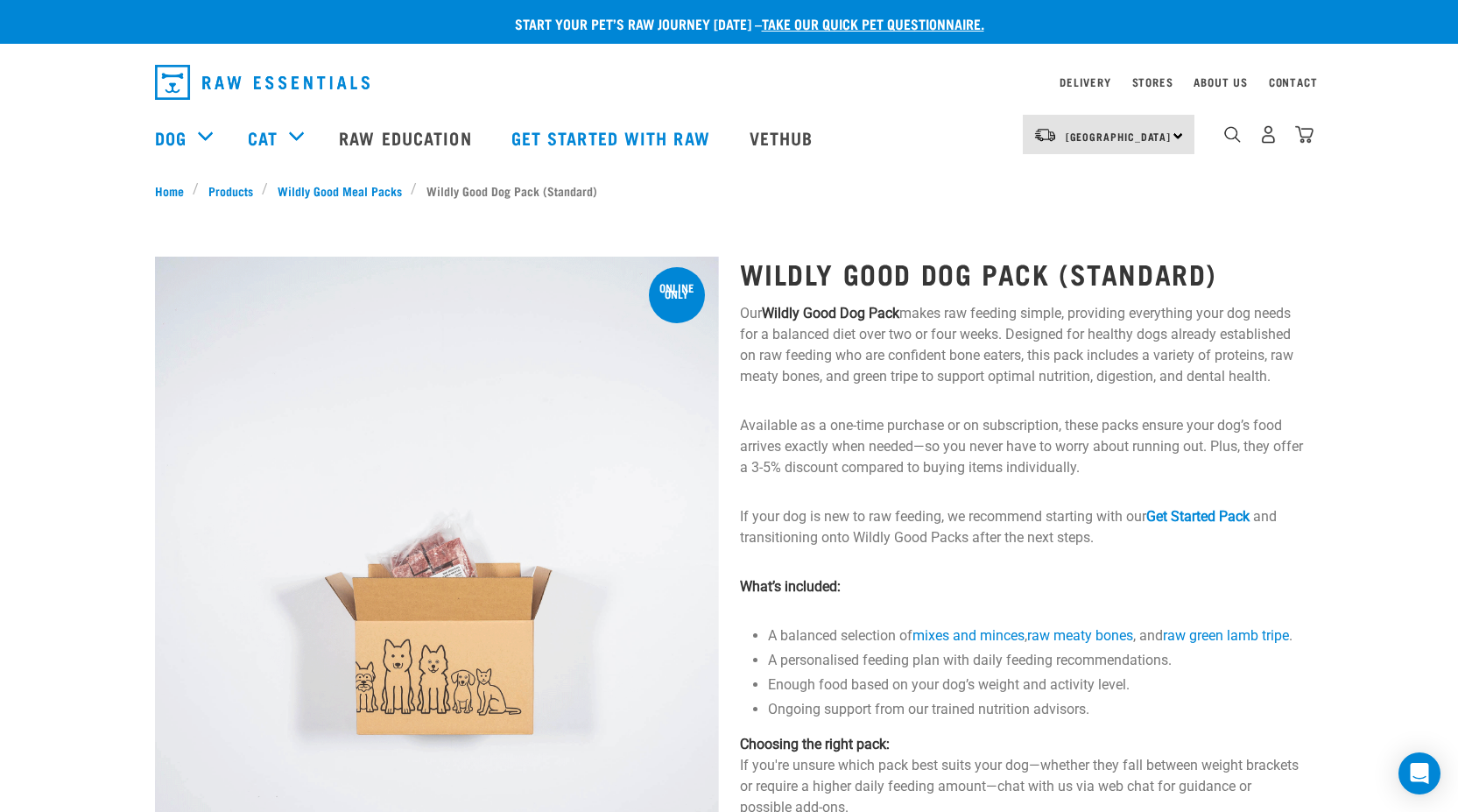
click at [687, 257] on div at bounding box center [437, 257] width 564 height 0
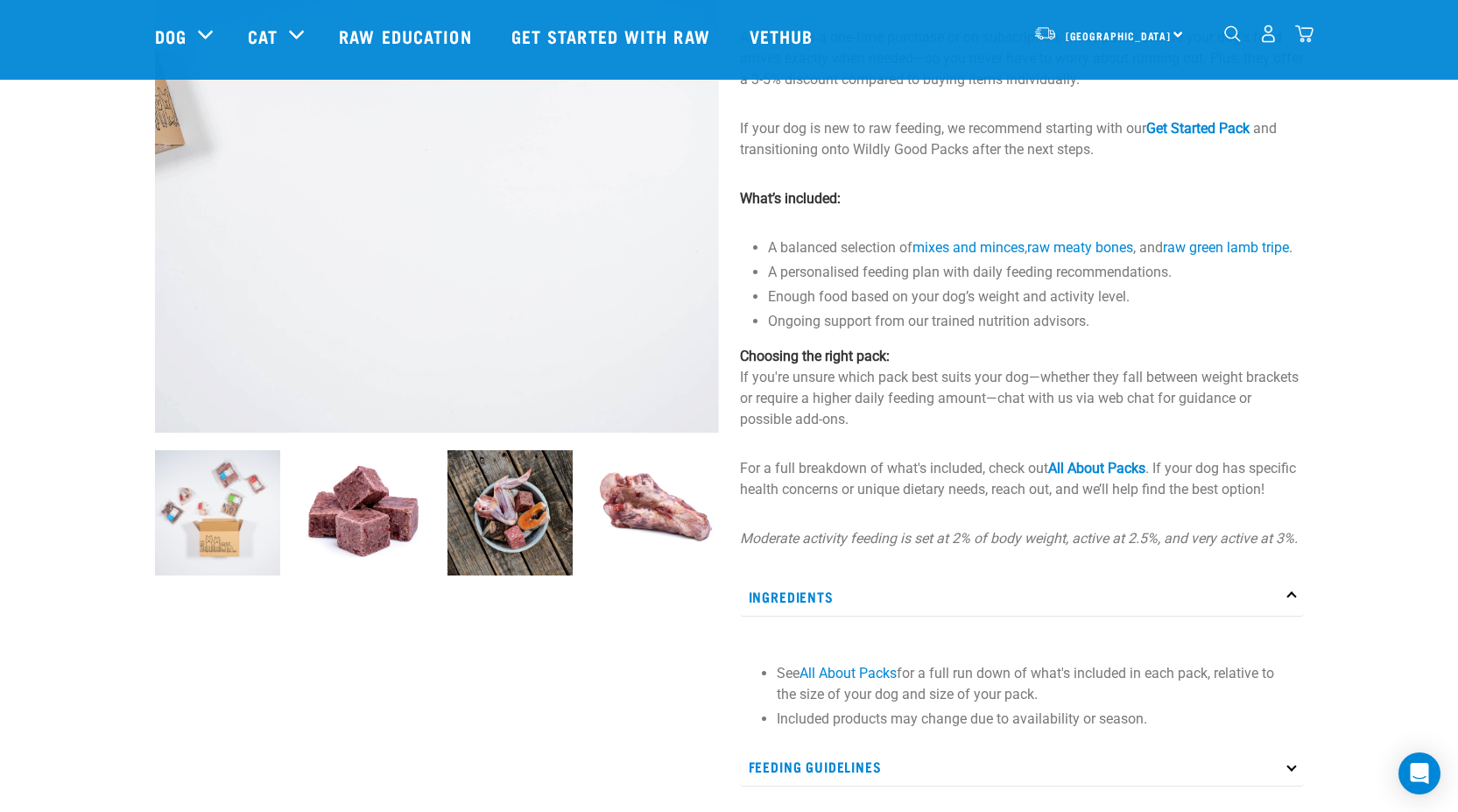
scroll to position [350, 0]
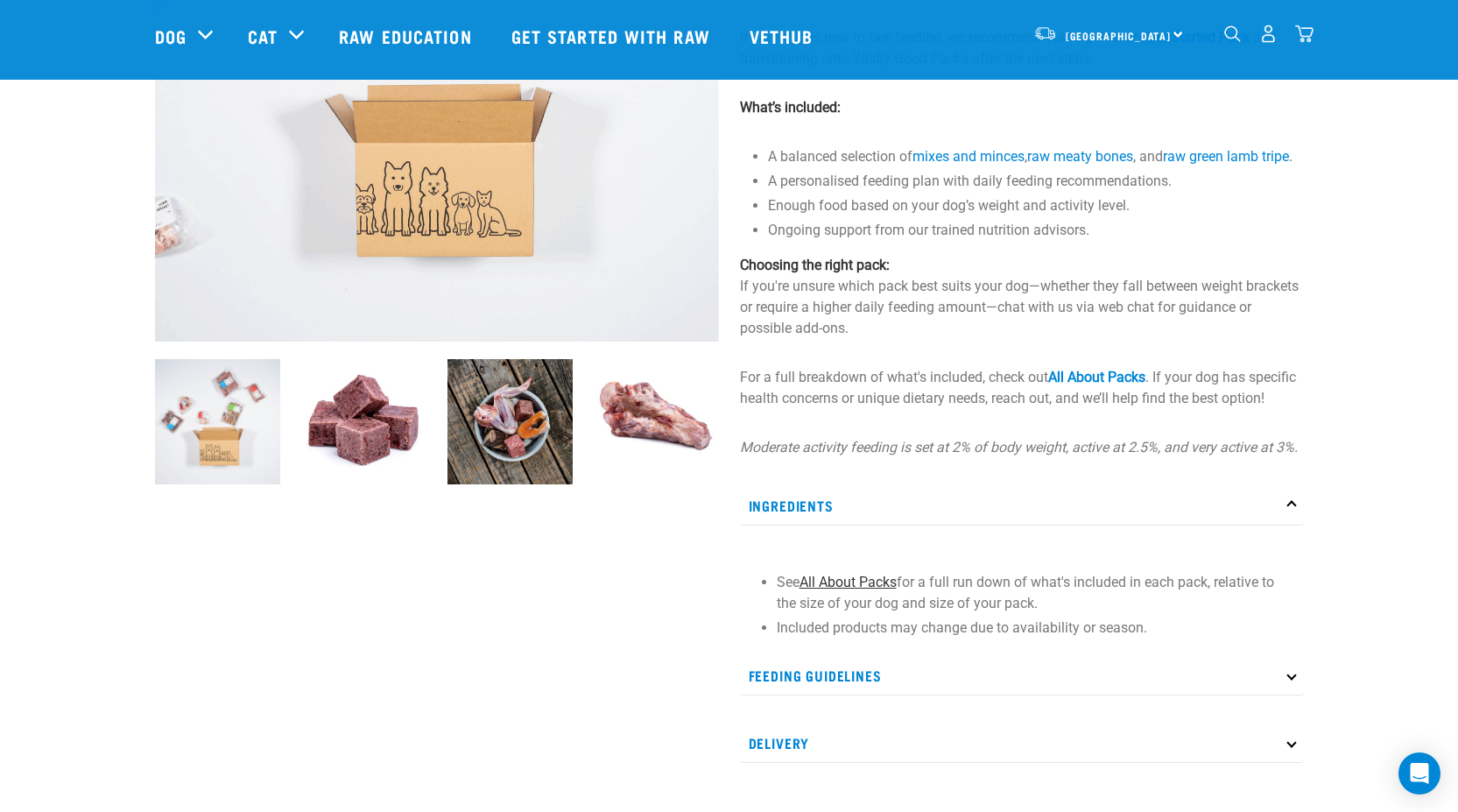
click at [861, 590] on link "All About Packs" at bounding box center [848, 582] width 97 height 17
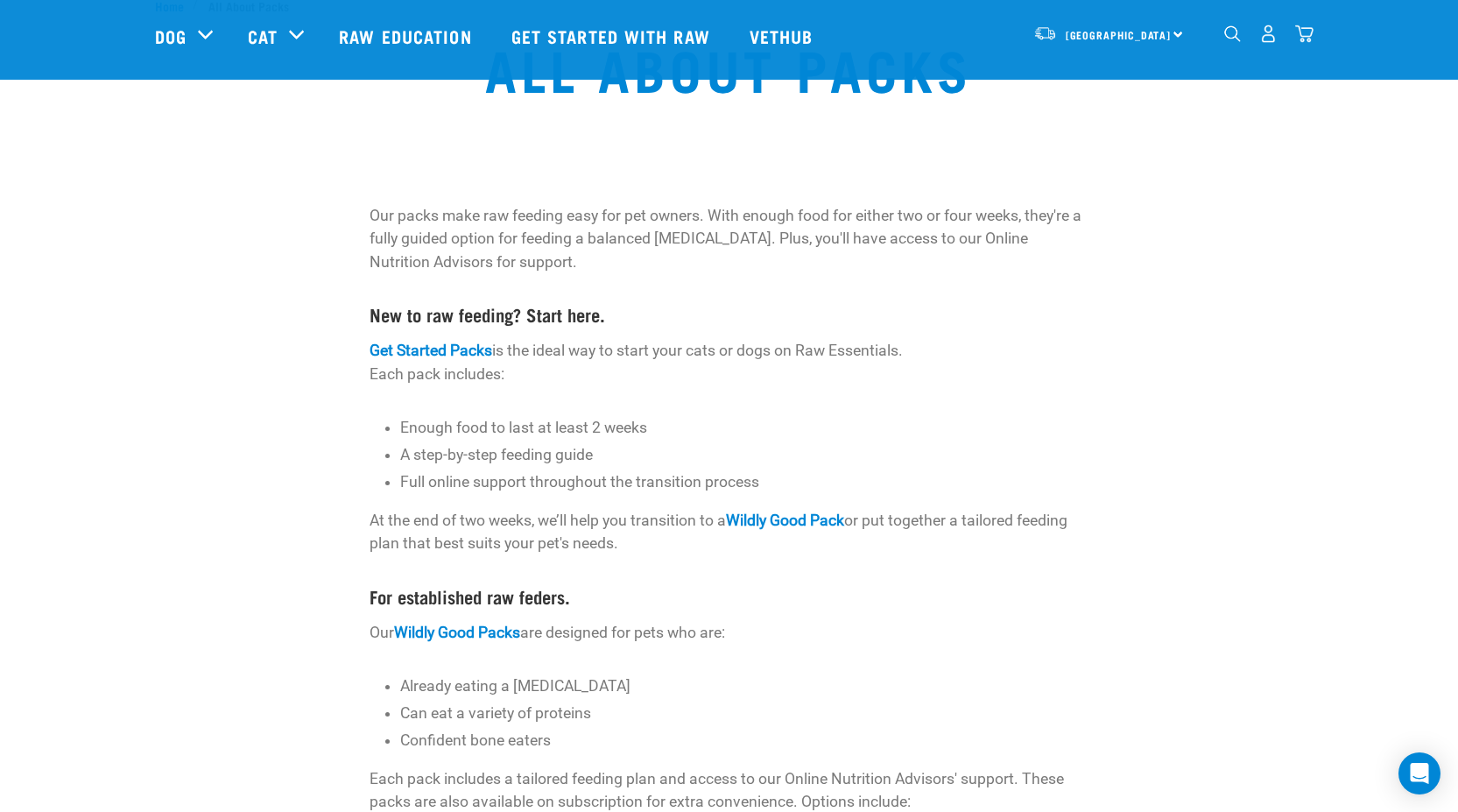
scroll to position [350, 0]
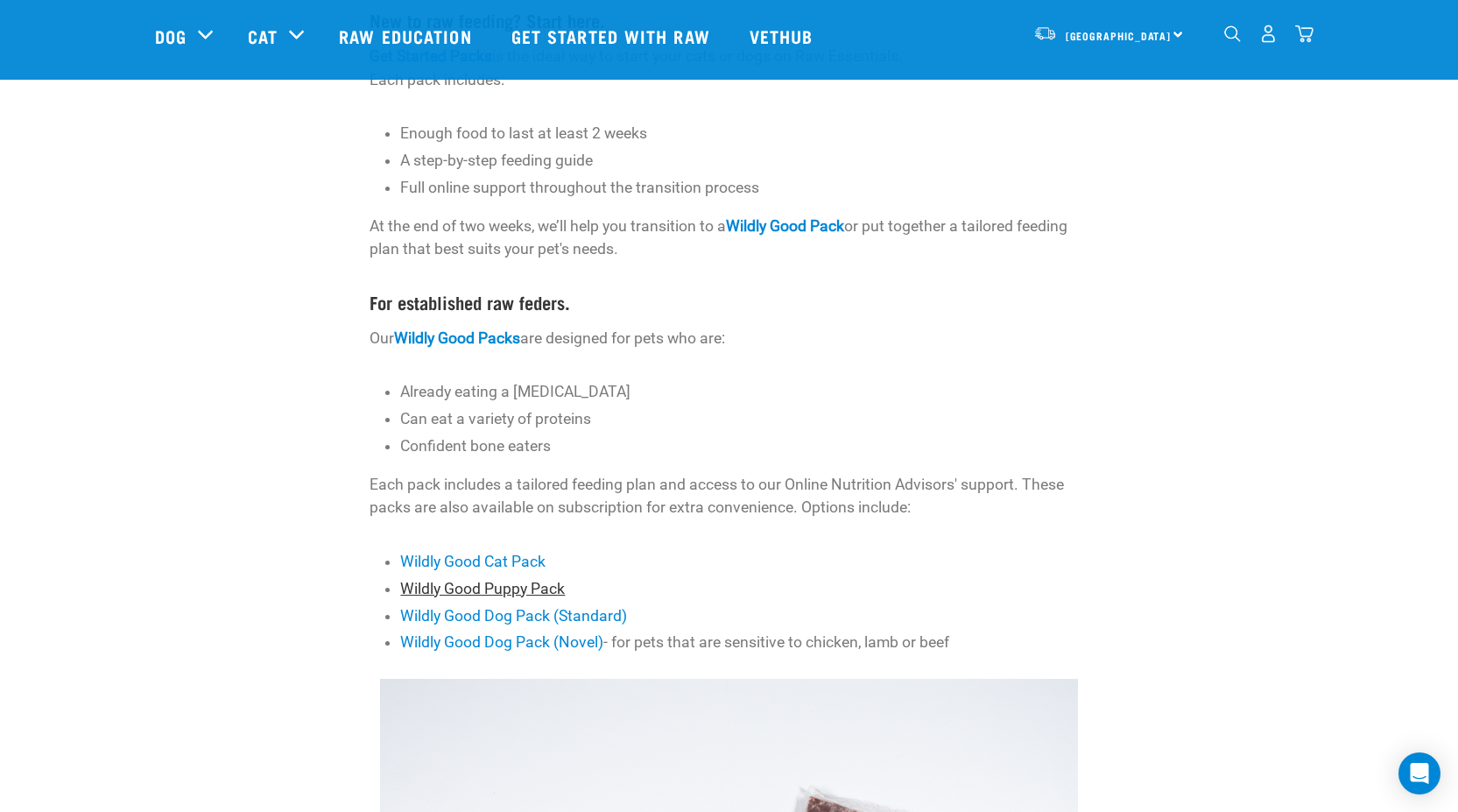
click at [489, 588] on link "Wildly Good Puppy Pack" at bounding box center [483, 588] width 165 height 18
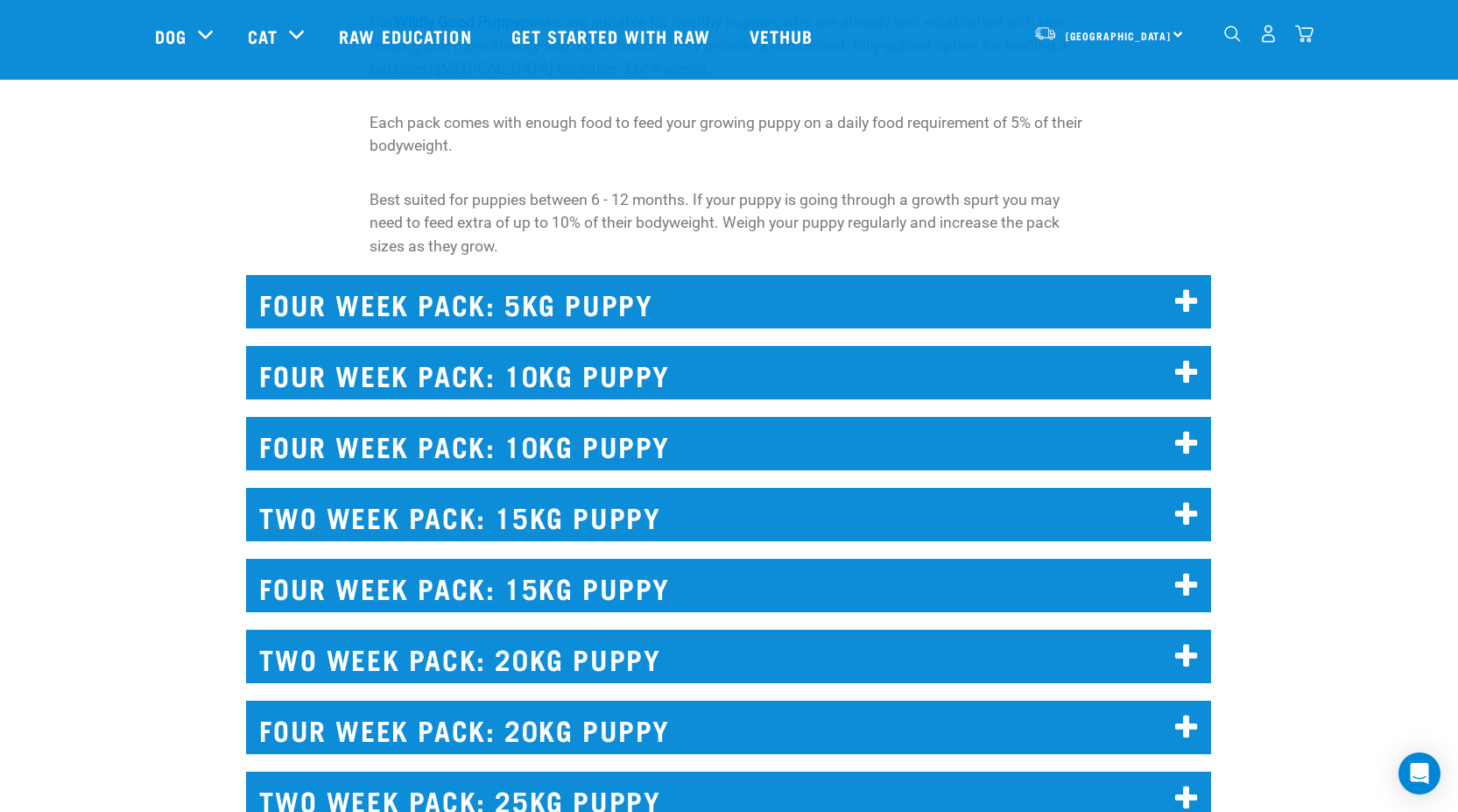
scroll to position [10, 0]
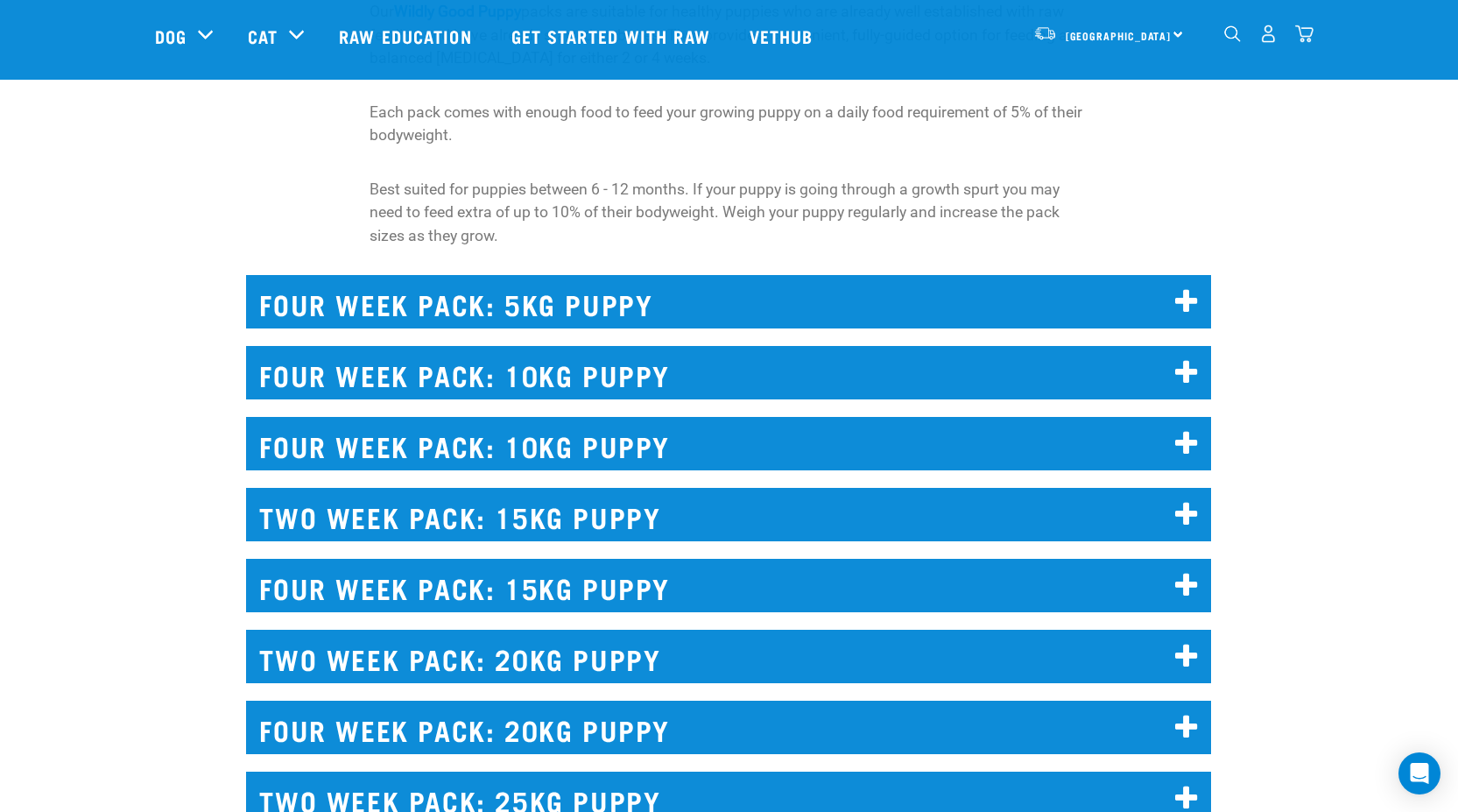
click at [465, 365] on h2 "FOUR WEEK PACK: 10KG PUPPY" at bounding box center [729, 372] width 965 height 53
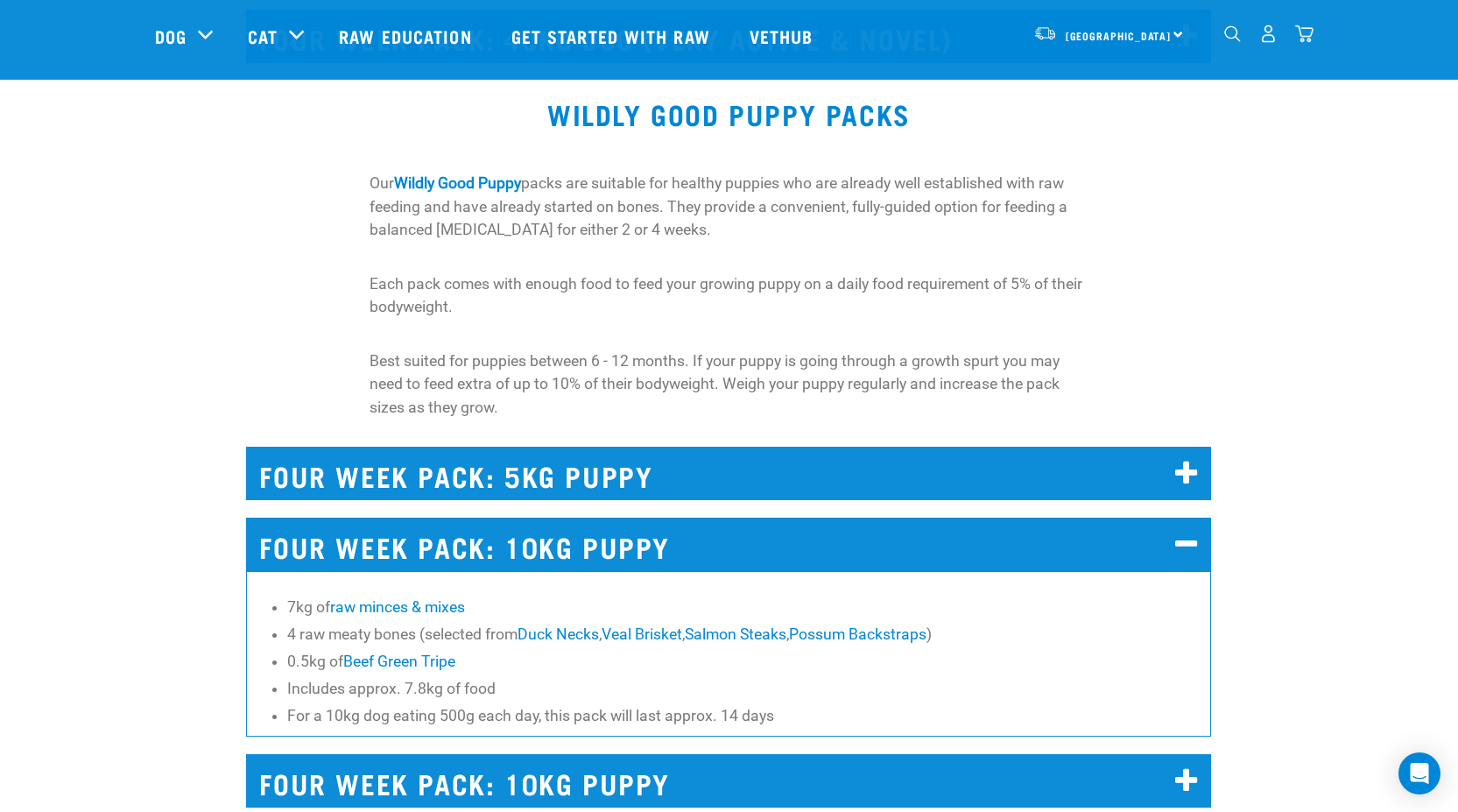
scroll to position [11097, 0]
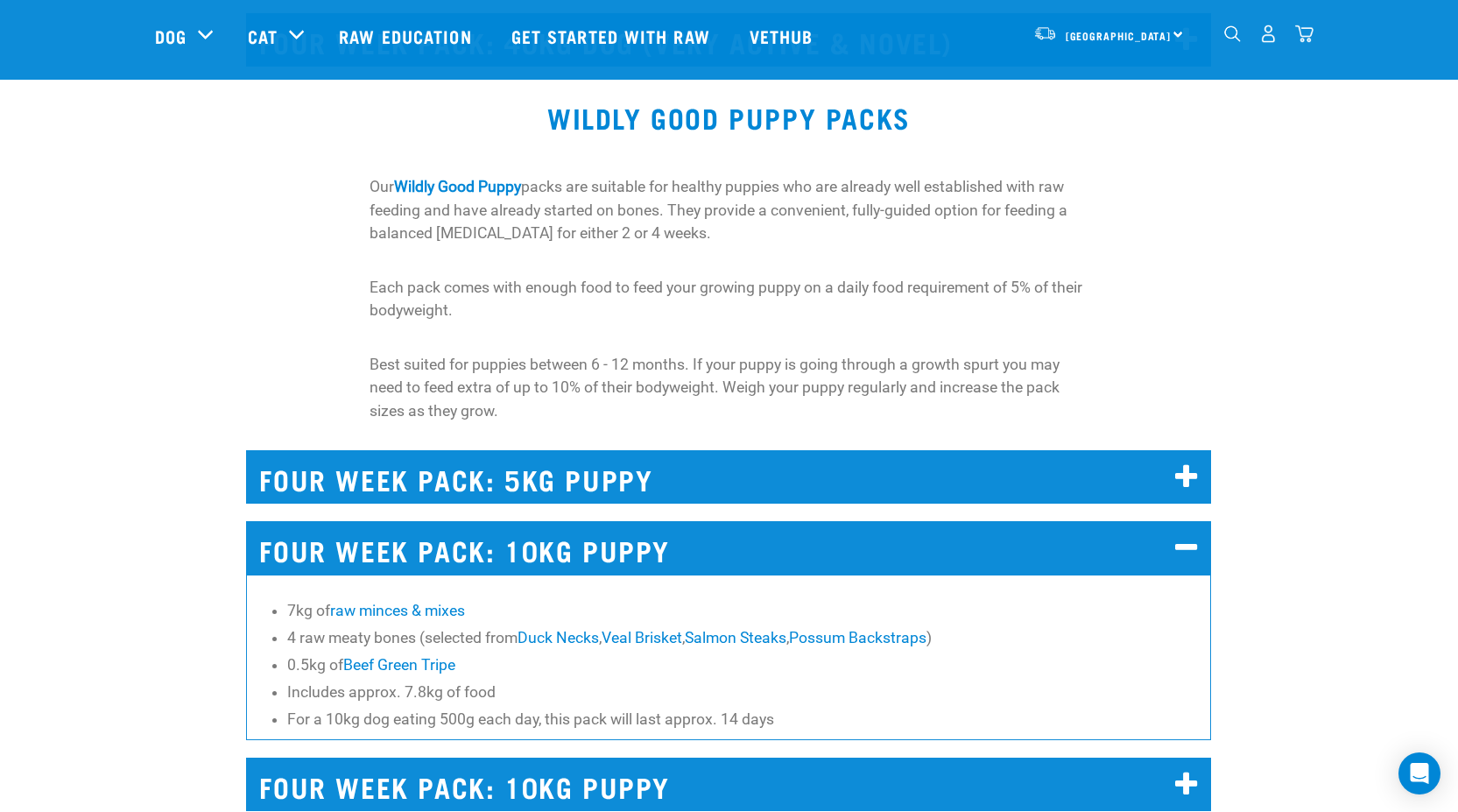
click at [632, 543] on h2 "FOUR WEEK PACK: 10KG PUPPY" at bounding box center [729, 547] width 965 height 53
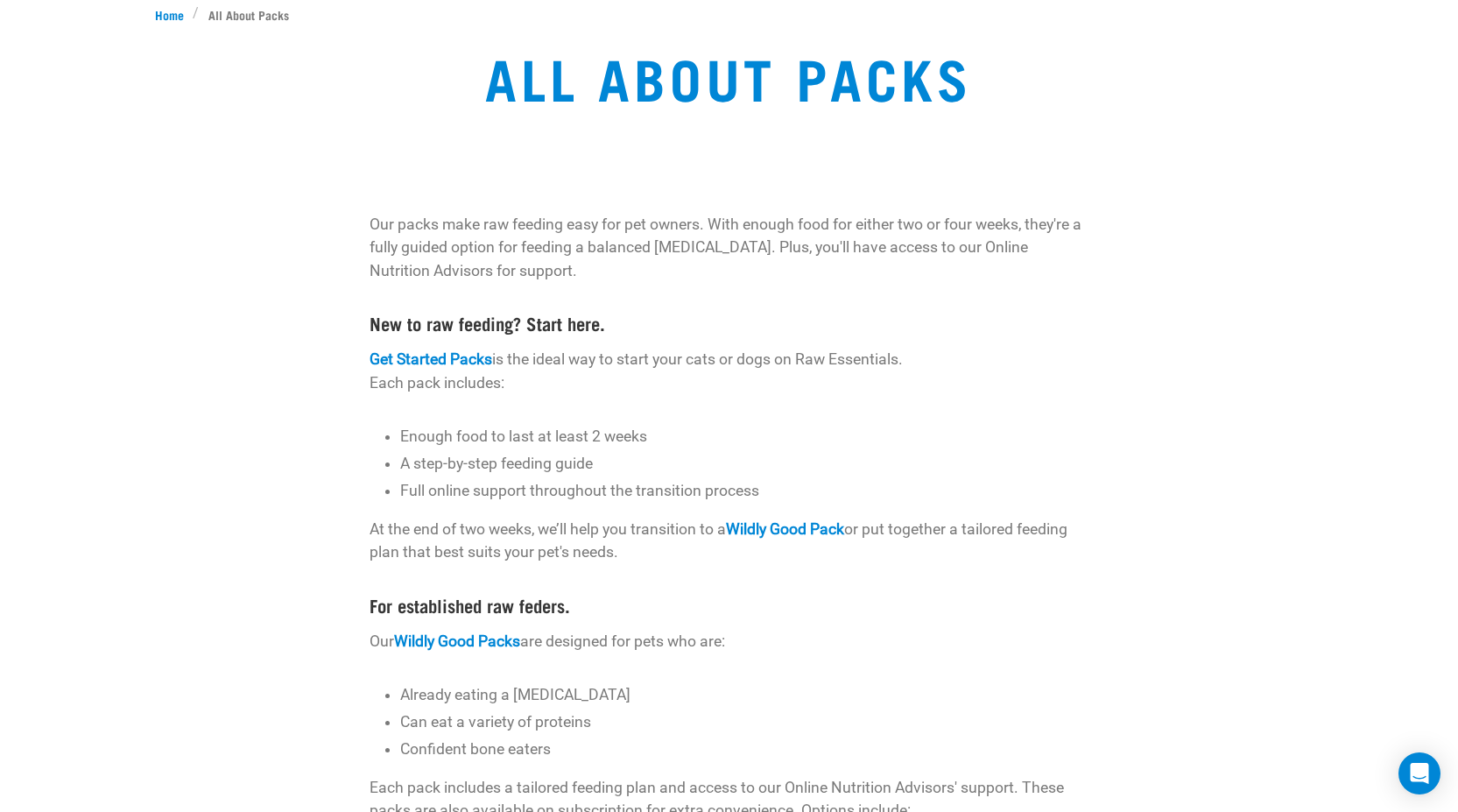
scroll to position [0, 0]
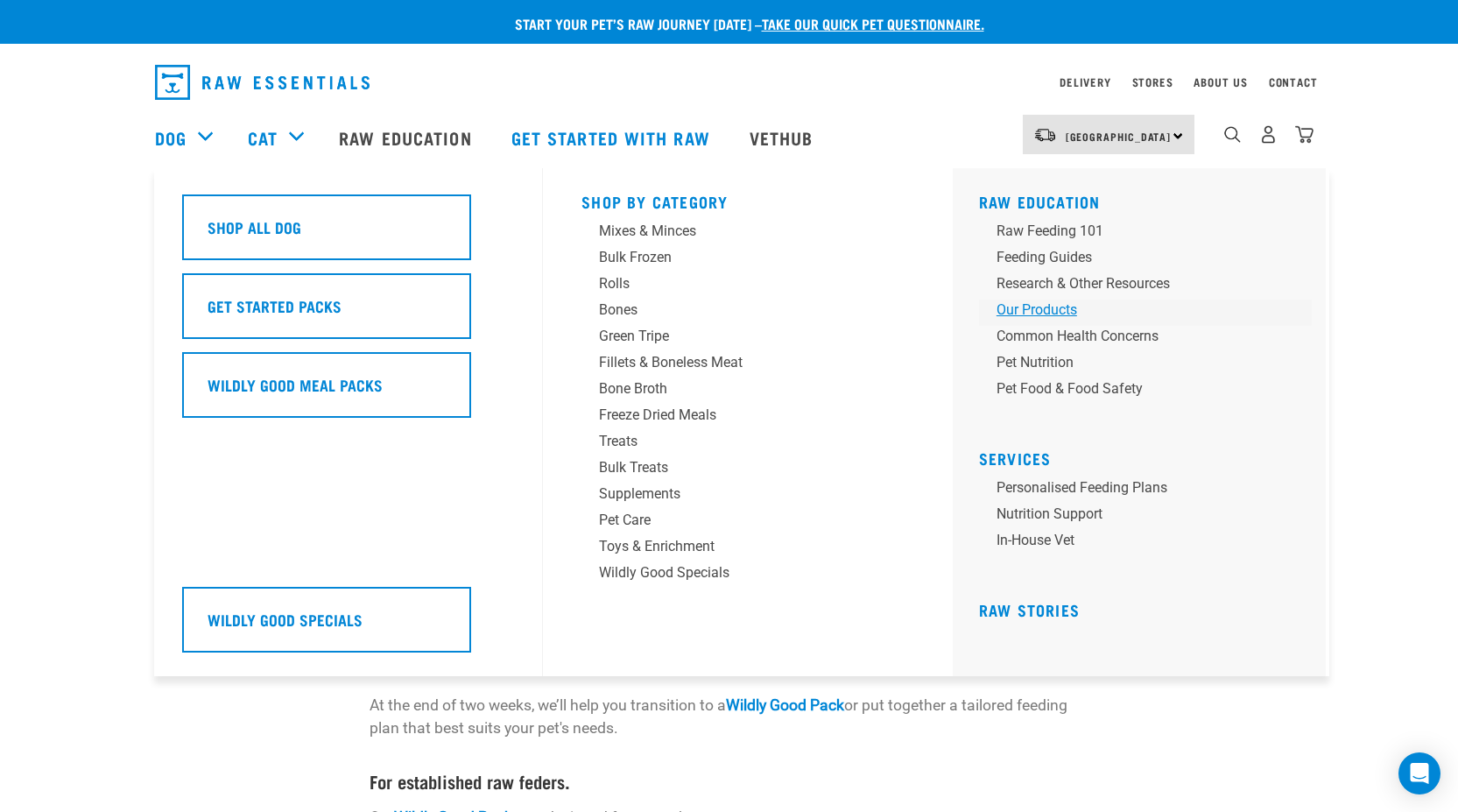
click at [1026, 308] on div "Our Products" at bounding box center [1134, 310] width 274 height 21
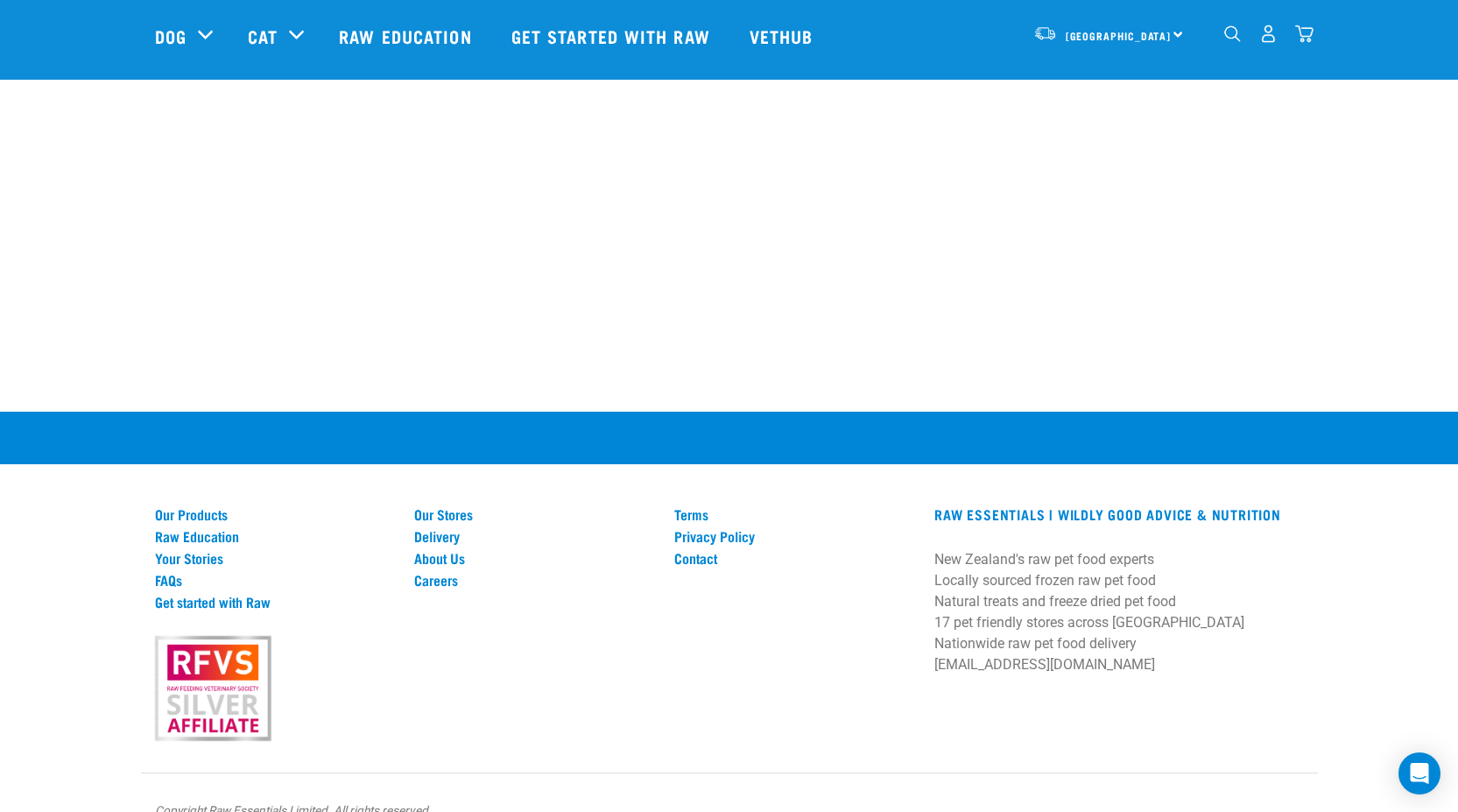
scroll to position [1842, 0]
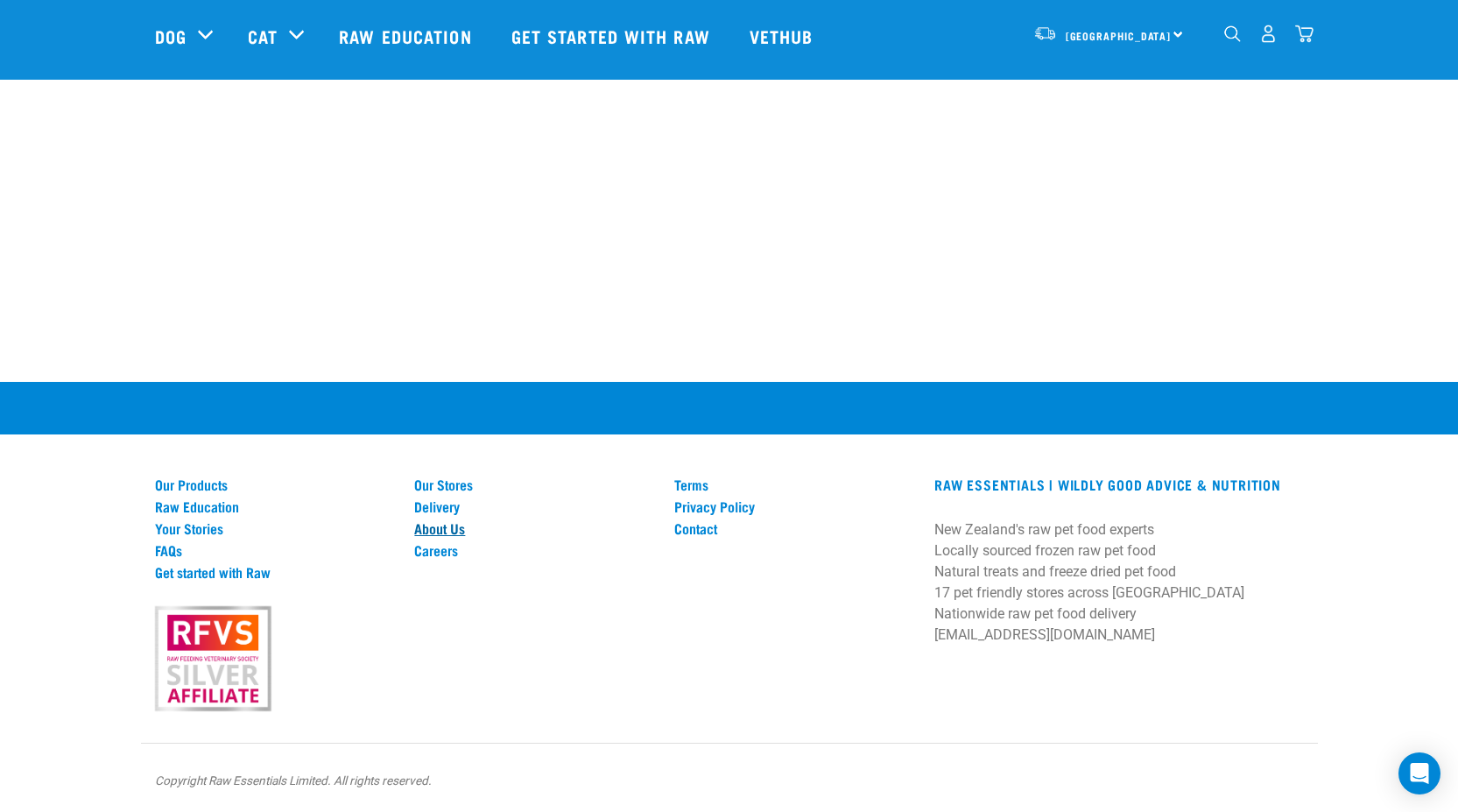
click at [449, 529] on link "About Us" at bounding box center [533, 527] width 239 height 16
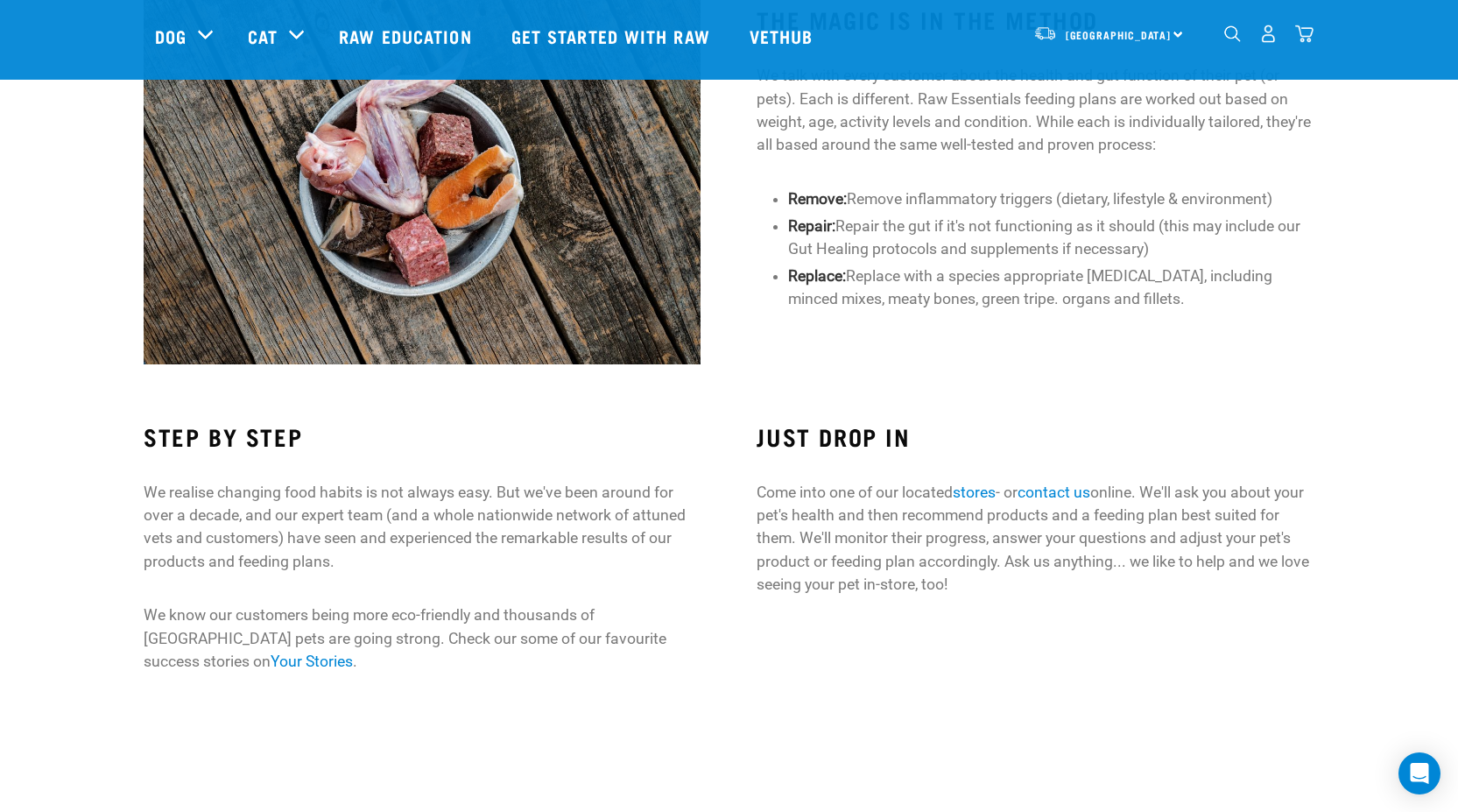
scroll to position [1138, 0]
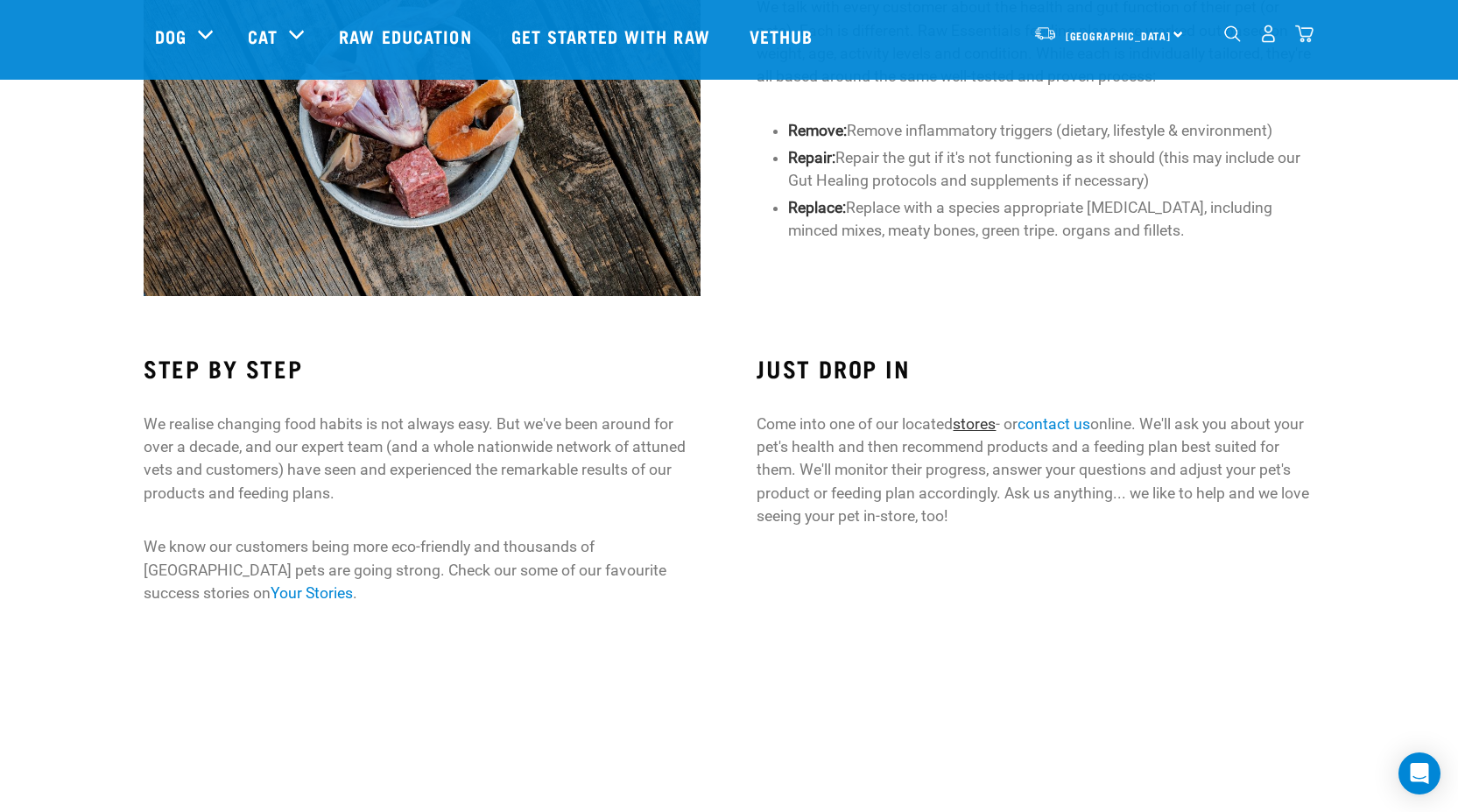
click at [978, 425] on link "stores" at bounding box center [974, 423] width 43 height 18
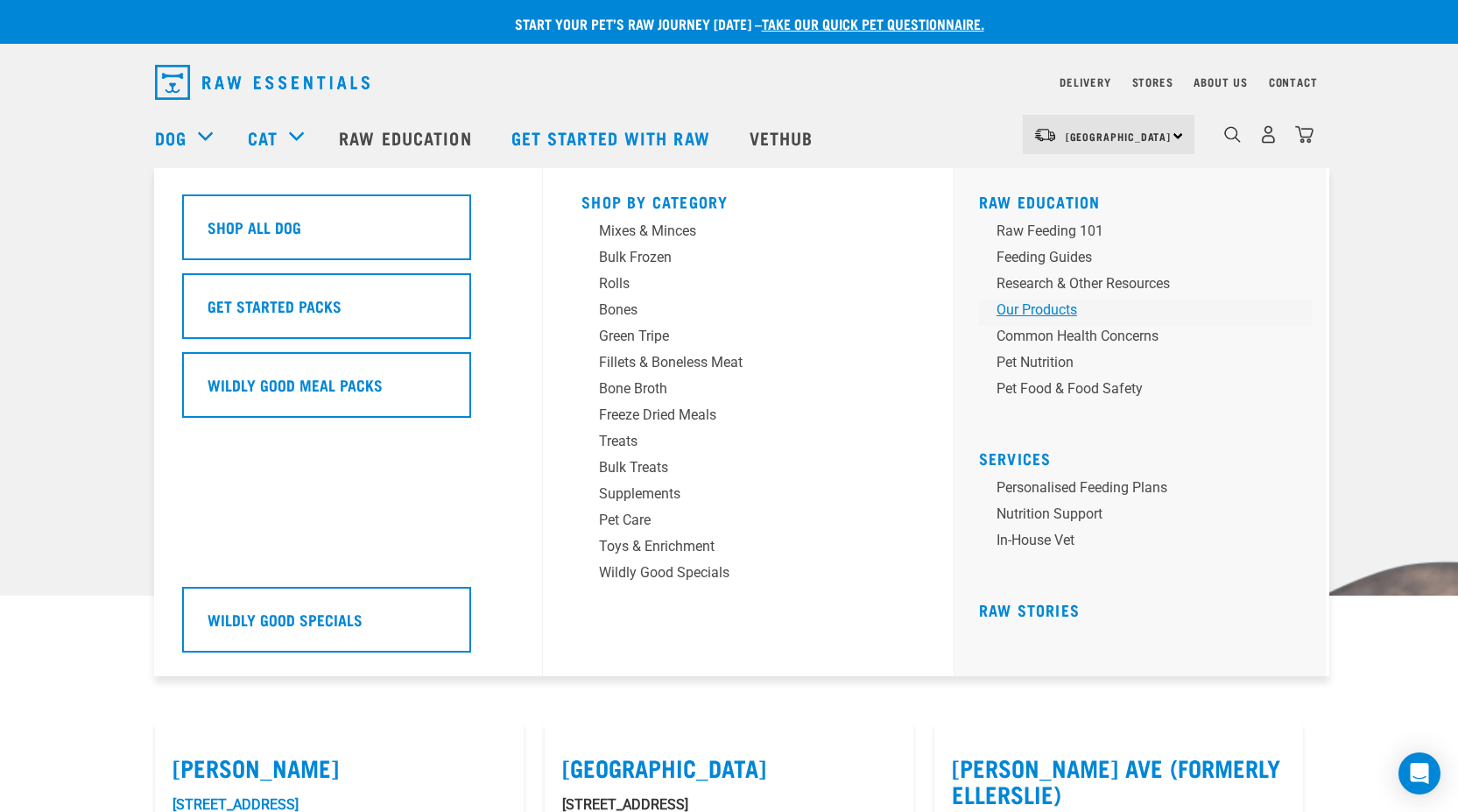
click at [1026, 306] on div "Our Products" at bounding box center [1134, 310] width 274 height 21
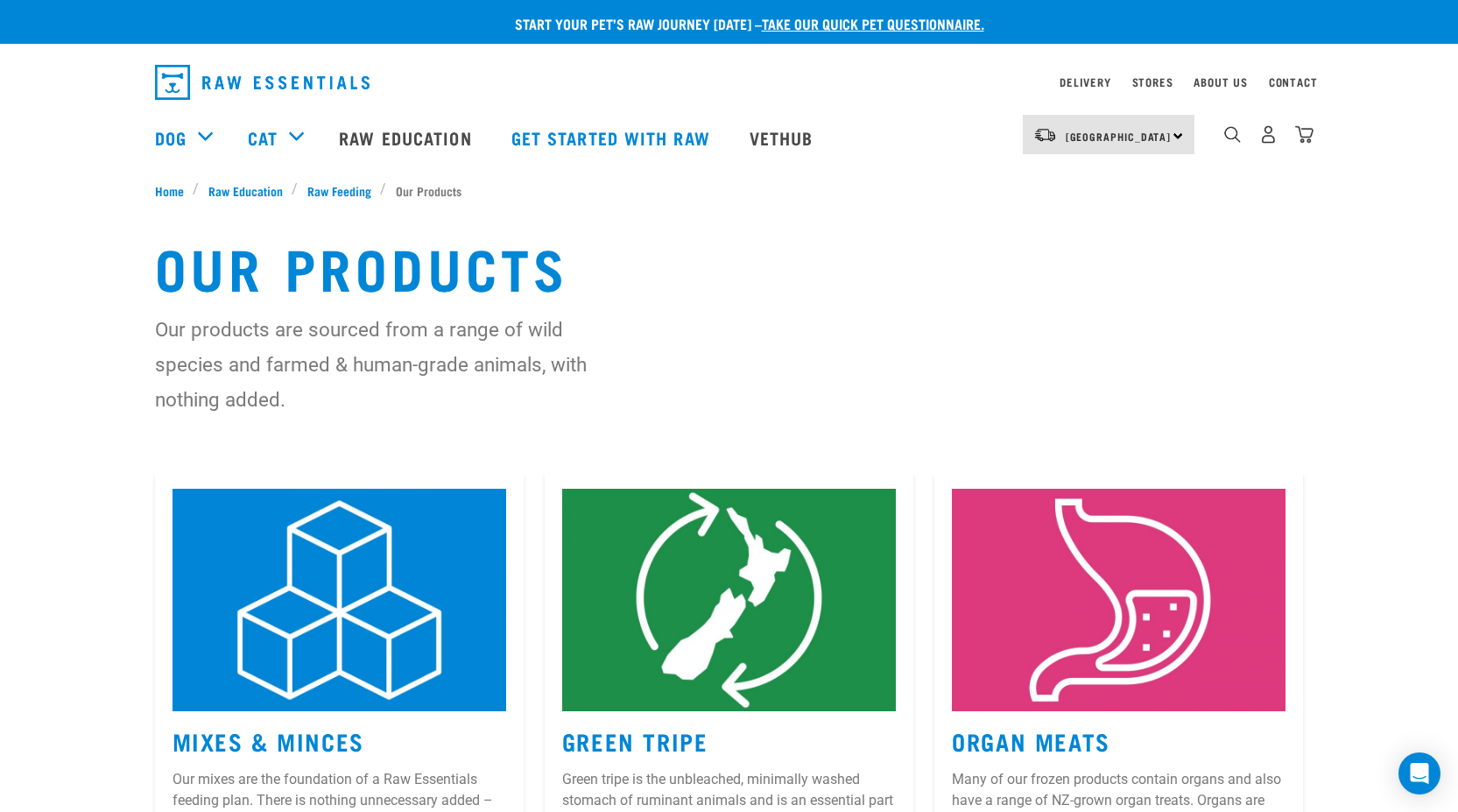
click at [889, 24] on link "take our quick pet questionnaire." at bounding box center [872, 23] width 222 height 7
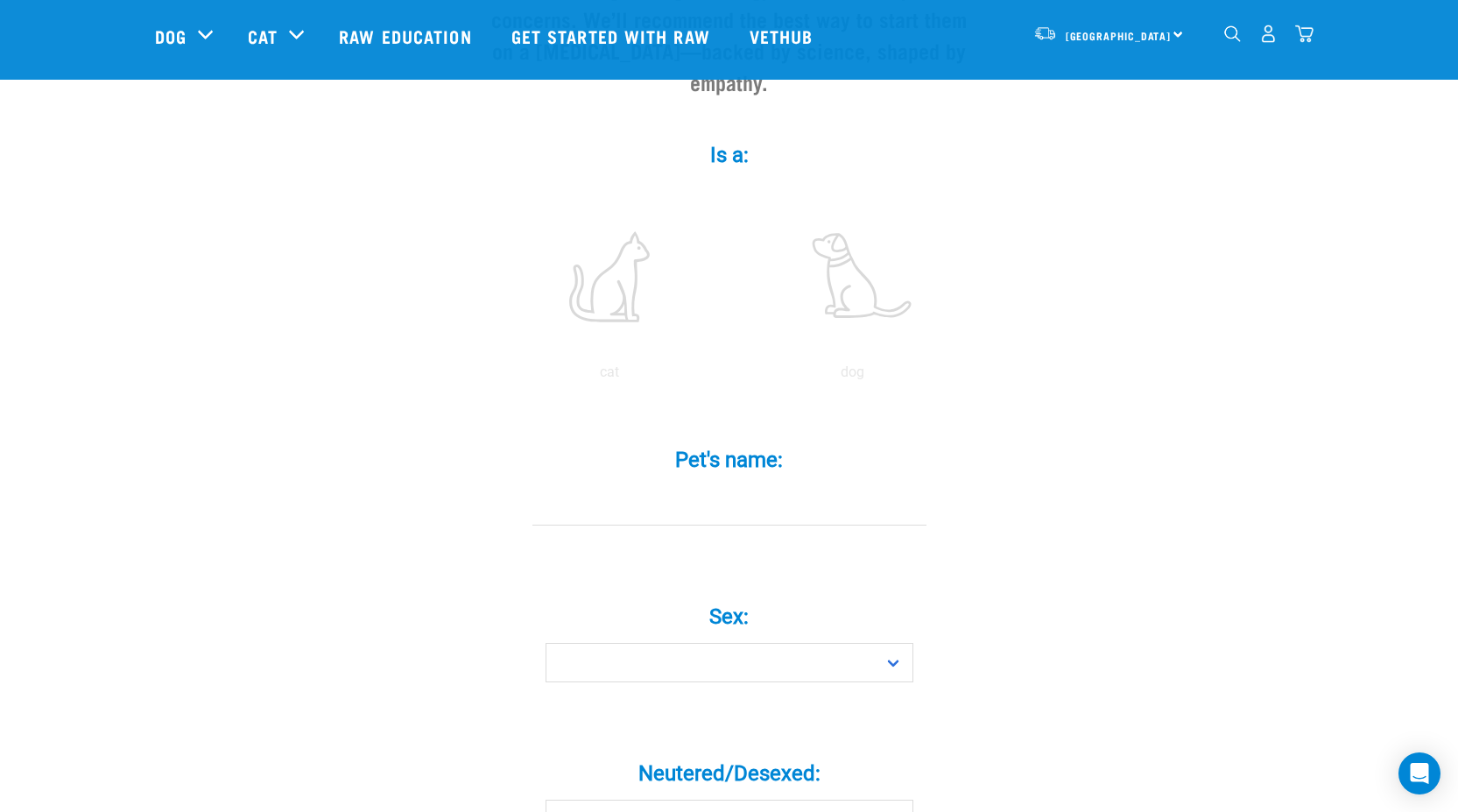
scroll to position [350, 0]
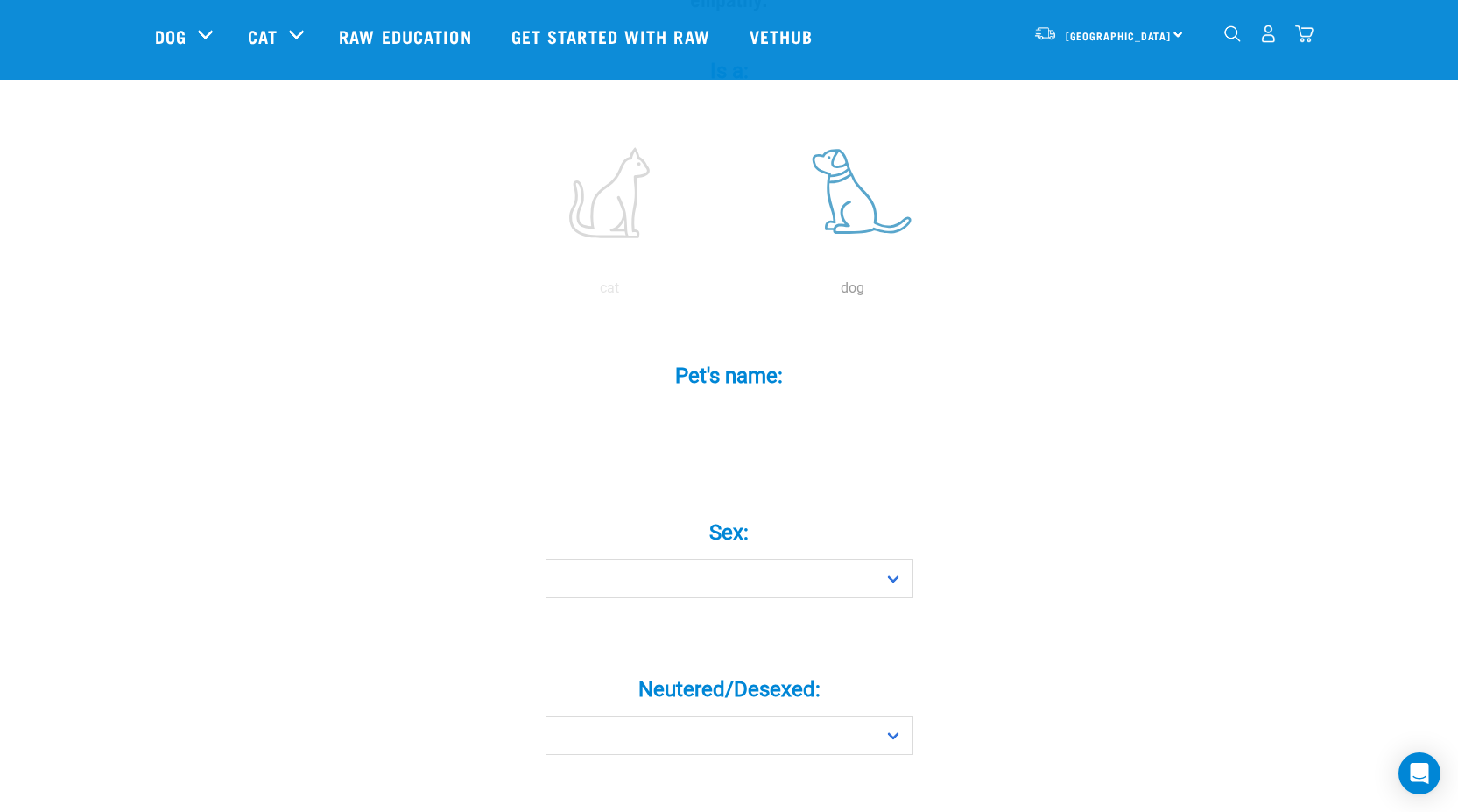
click at [850, 168] on label at bounding box center [853, 192] width 236 height 149
click at [732, 292] on input "radio" at bounding box center [732, 292] width 0 height 0
click at [627, 425] on div "Pet's name: *" at bounding box center [729, 403] width 526 height 128
click at [634, 402] on input "Pet's name: *" at bounding box center [729, 421] width 394 height 39
type input "Bailey"
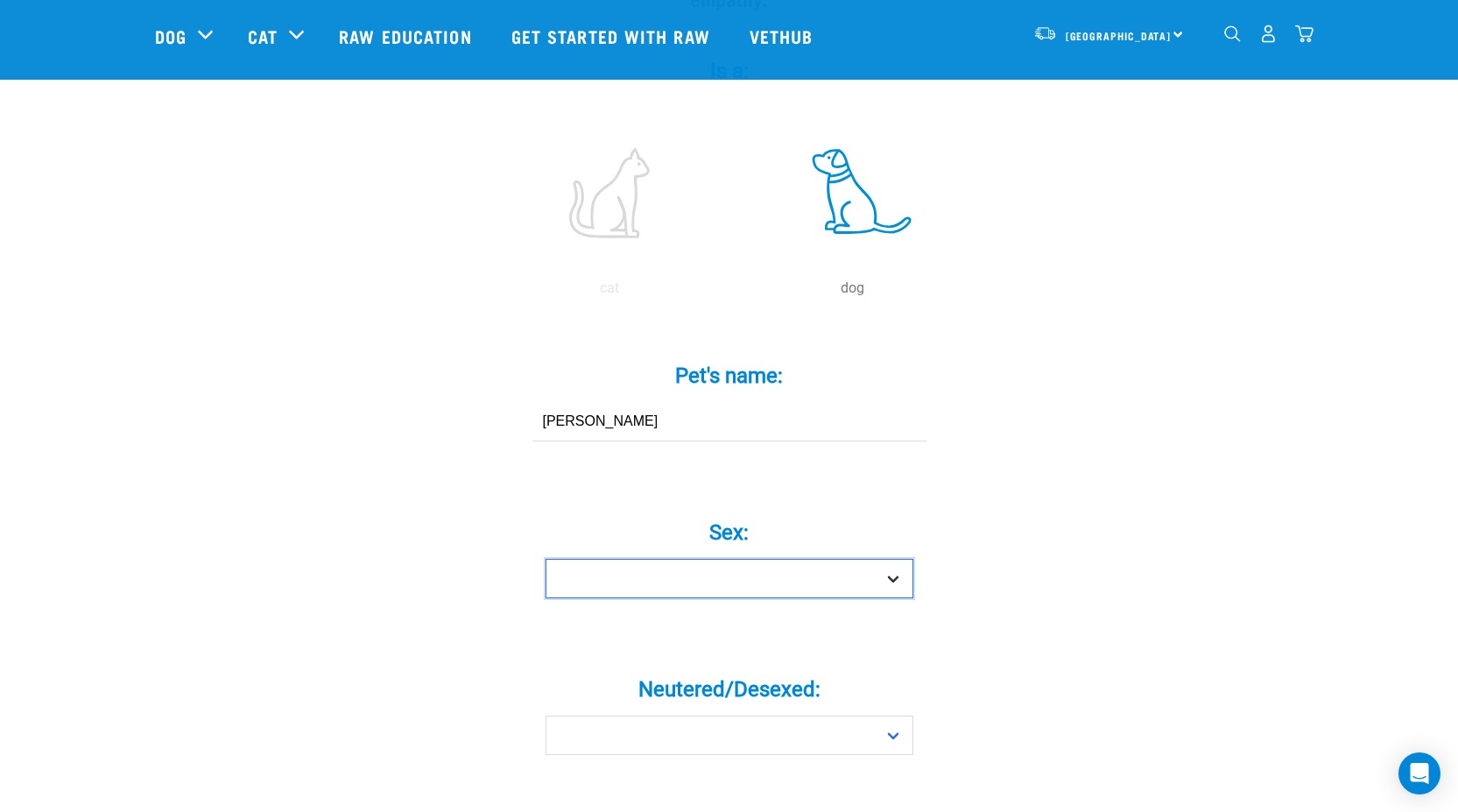
click at [667, 558] on select "Boy Girl" at bounding box center [729, 578] width 368 height 39
select select "boy"
click at [545, 558] on select "Boy Girl" at bounding box center [729, 578] width 368 height 39
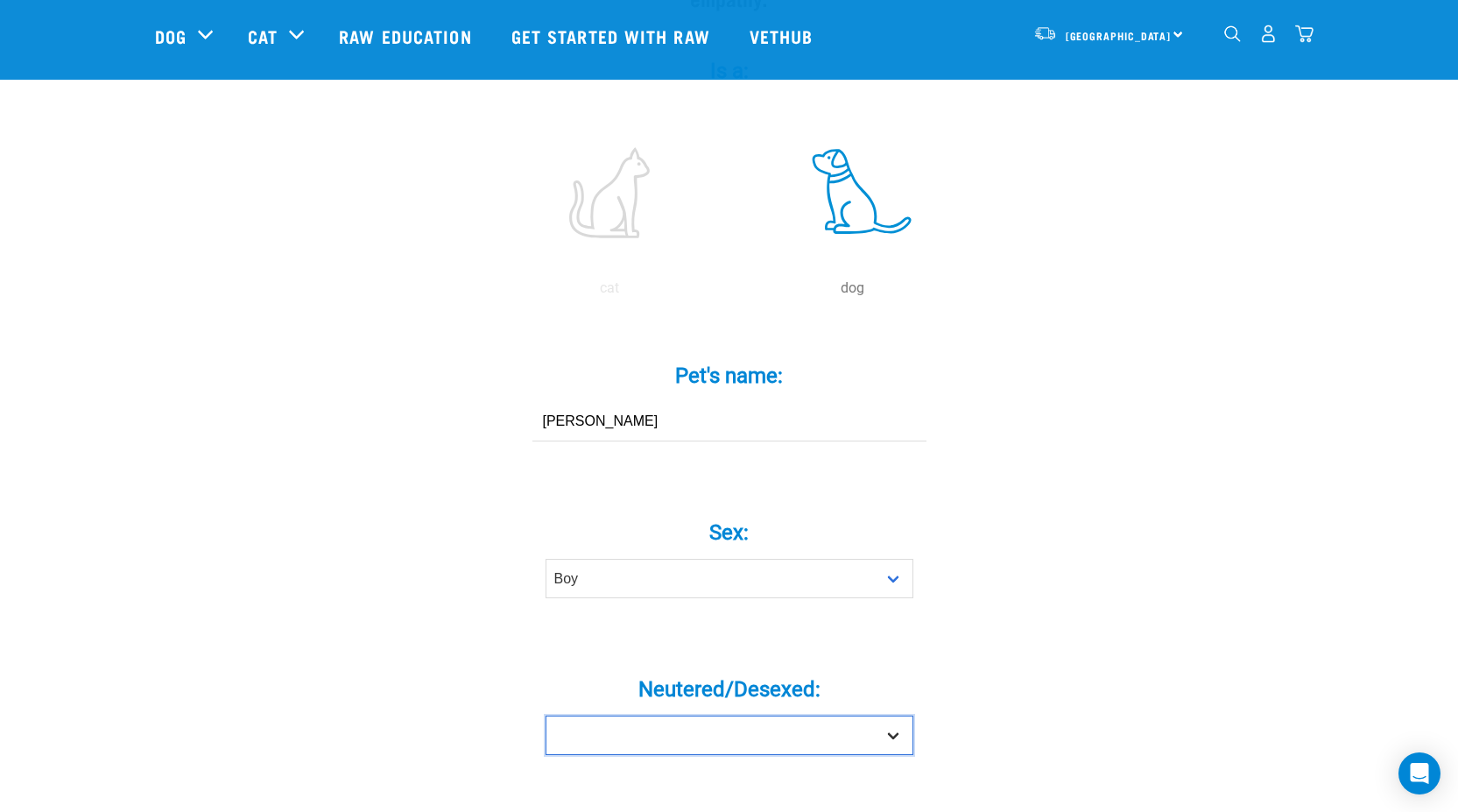
click at [613, 716] on select "Yes No" at bounding box center [729, 735] width 368 height 39
select select "no"
click at [545, 716] on select "Yes No" at bounding box center [729, 735] width 368 height 39
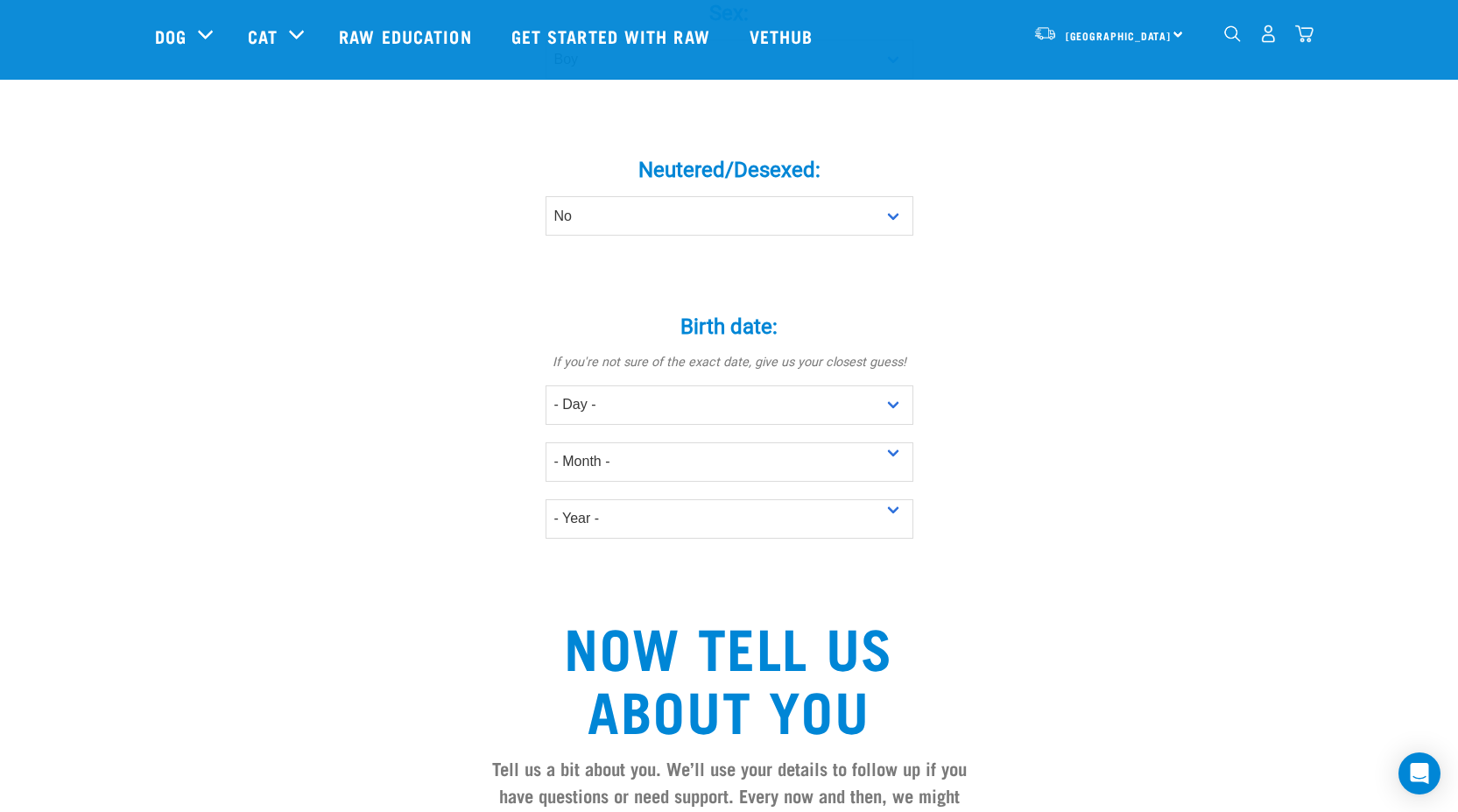
scroll to position [876, 0]
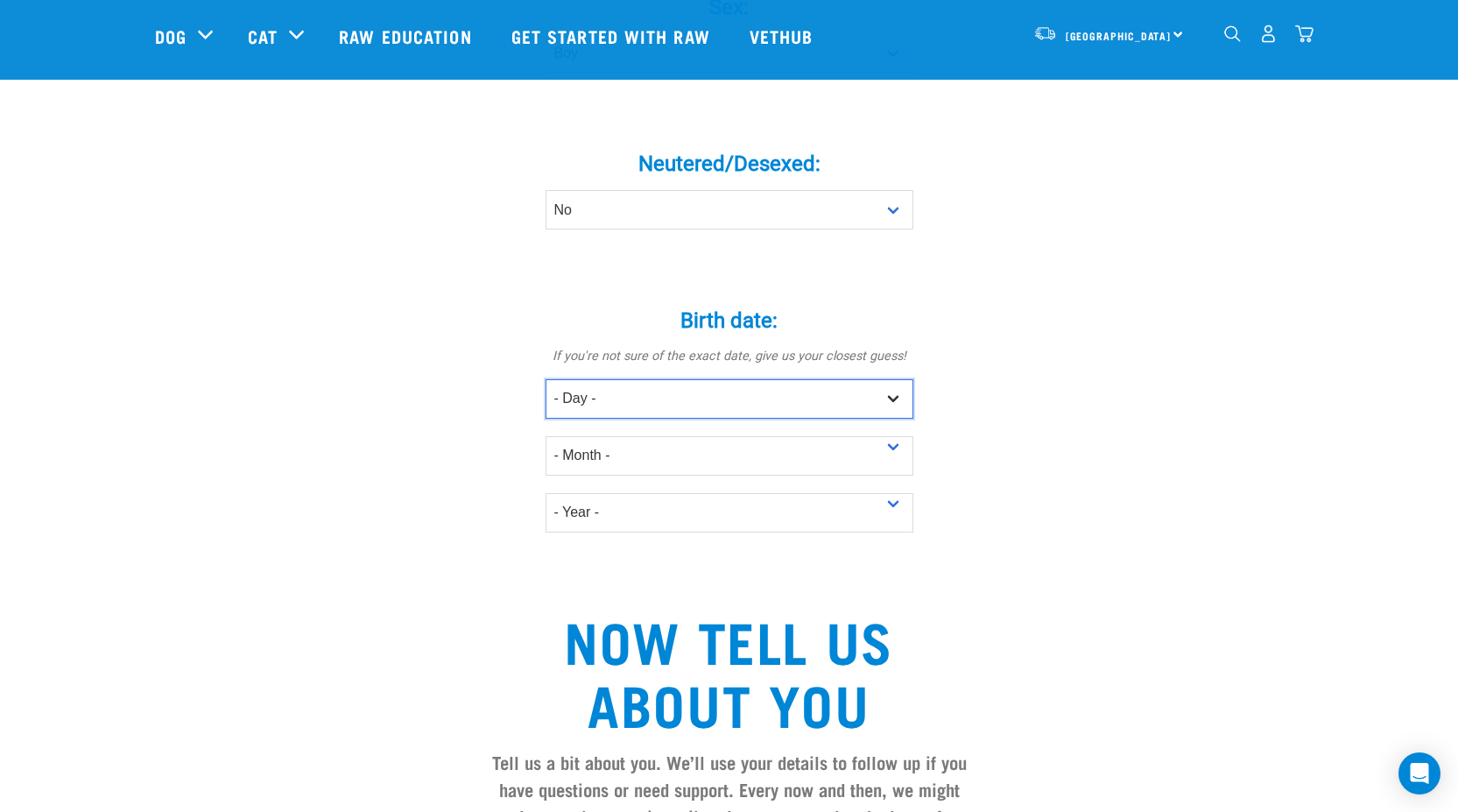
click at [646, 379] on select "- Day - 1 2 3 4 5 6 7 8 9 10 11 12 13 14 15 16 17 18 19 20 21 22 23 24 25 26 27" at bounding box center [729, 399] width 368 height 39
select select "30"
click at [545, 379] on select "- Day - 1 2 3 4 5 6 7 8 9 10 11 12 13 14 15 16 17 18 19 20 21 22 23 24 25 26 27" at bounding box center [729, 399] width 368 height 39
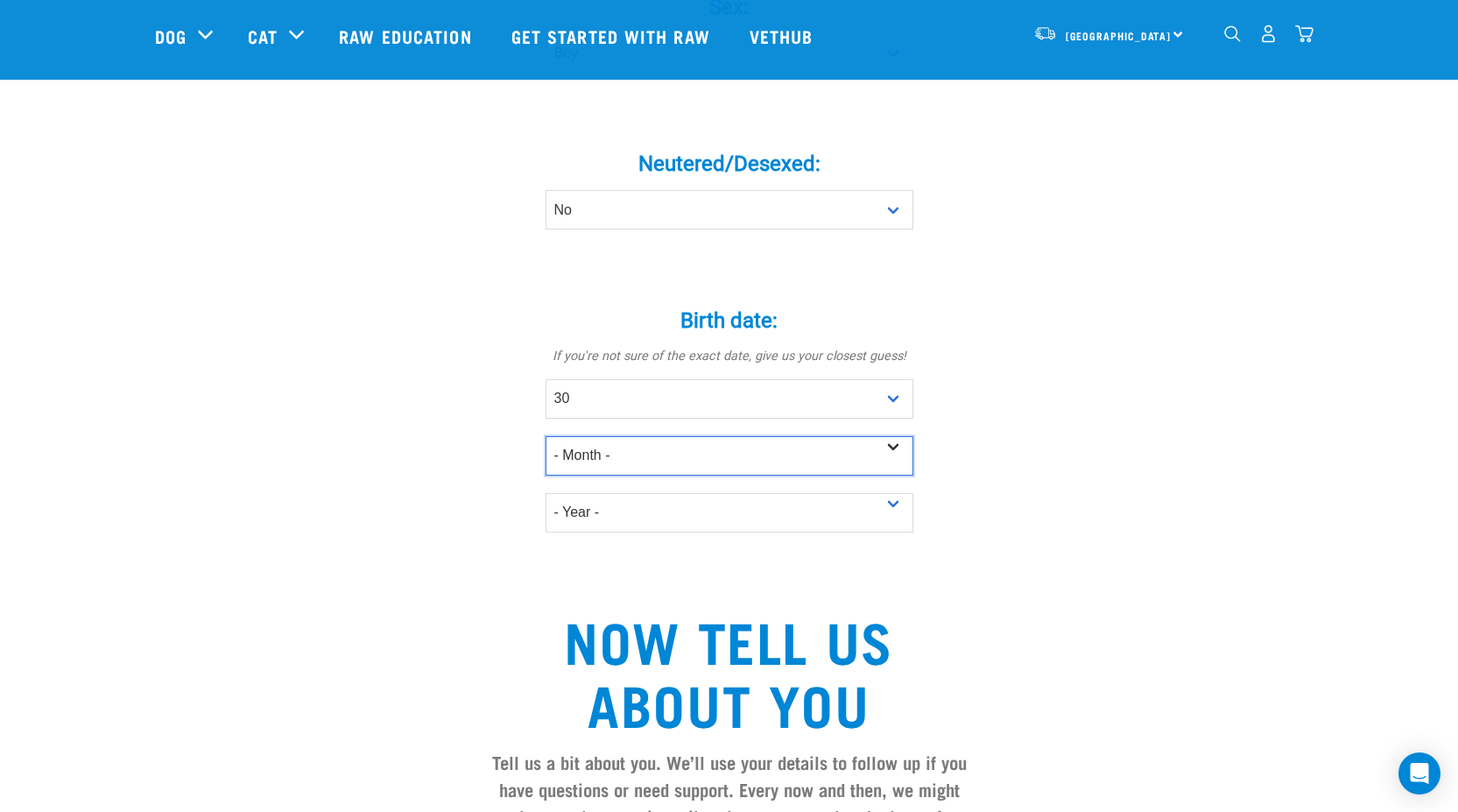
click at [619, 436] on select "- Month - January February March April May June July August September October N…" at bounding box center [729, 456] width 368 height 39
select select "April"
click at [545, 436] on select "- Month - January February March April May June July August September October N…" at bounding box center [729, 456] width 368 height 39
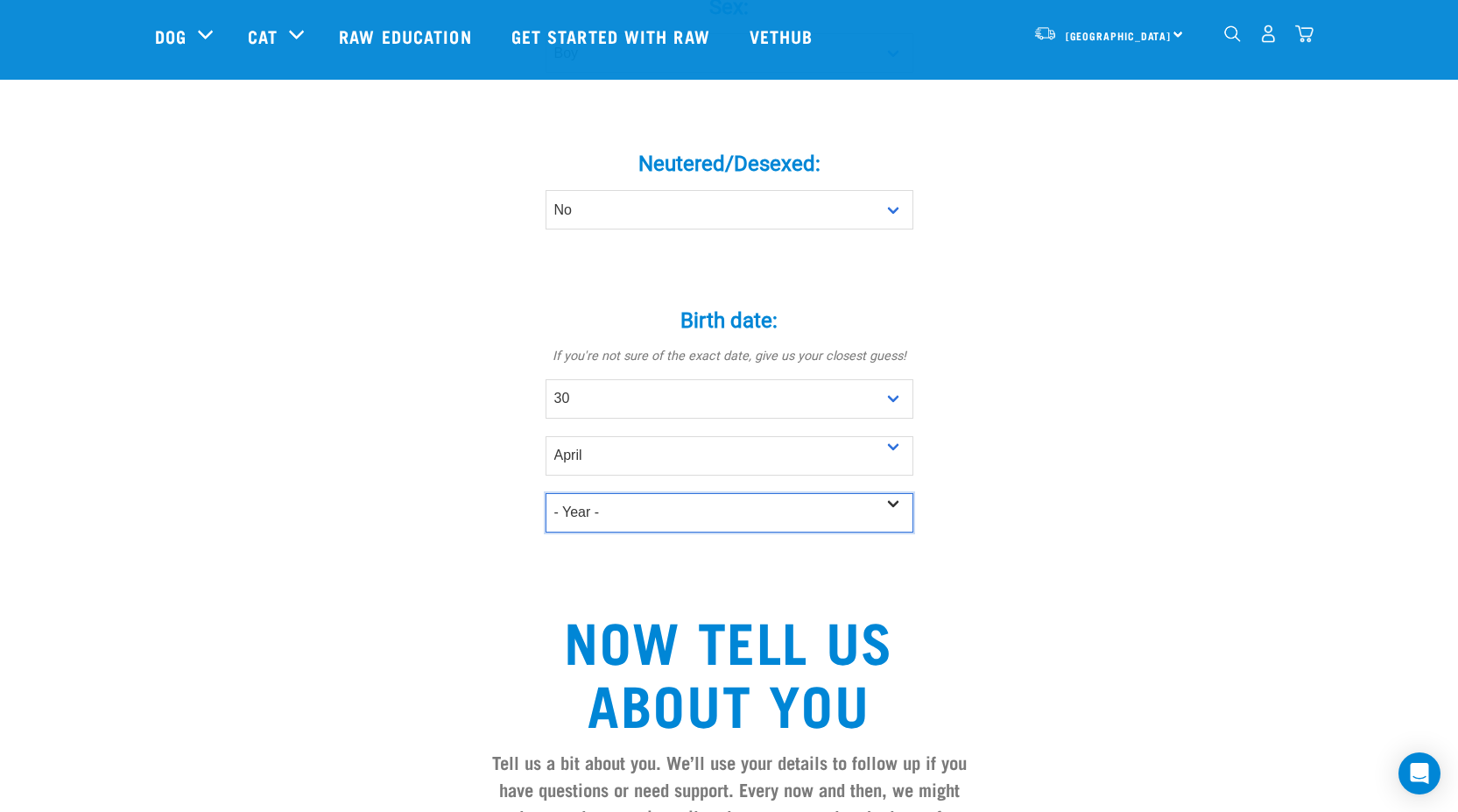
click at [613, 493] on select "- Year - 2025 2024 2023 2022 2021 2020 2019 2018 2017 2016 2015 2014 2013 2012" at bounding box center [729, 512] width 368 height 39
select select "2025"
click at [545, 493] on select "- Year - 2025 2024 2023 2022 2021 2020 2019 2018 2017 2016 2015 2014 2013 2012" at bounding box center [729, 512] width 368 height 39
click at [322, 376] on div "Tell us about your pet Tell us their age, weight, energy levels, and any health…" at bounding box center [729, 310] width 1149 height 2089
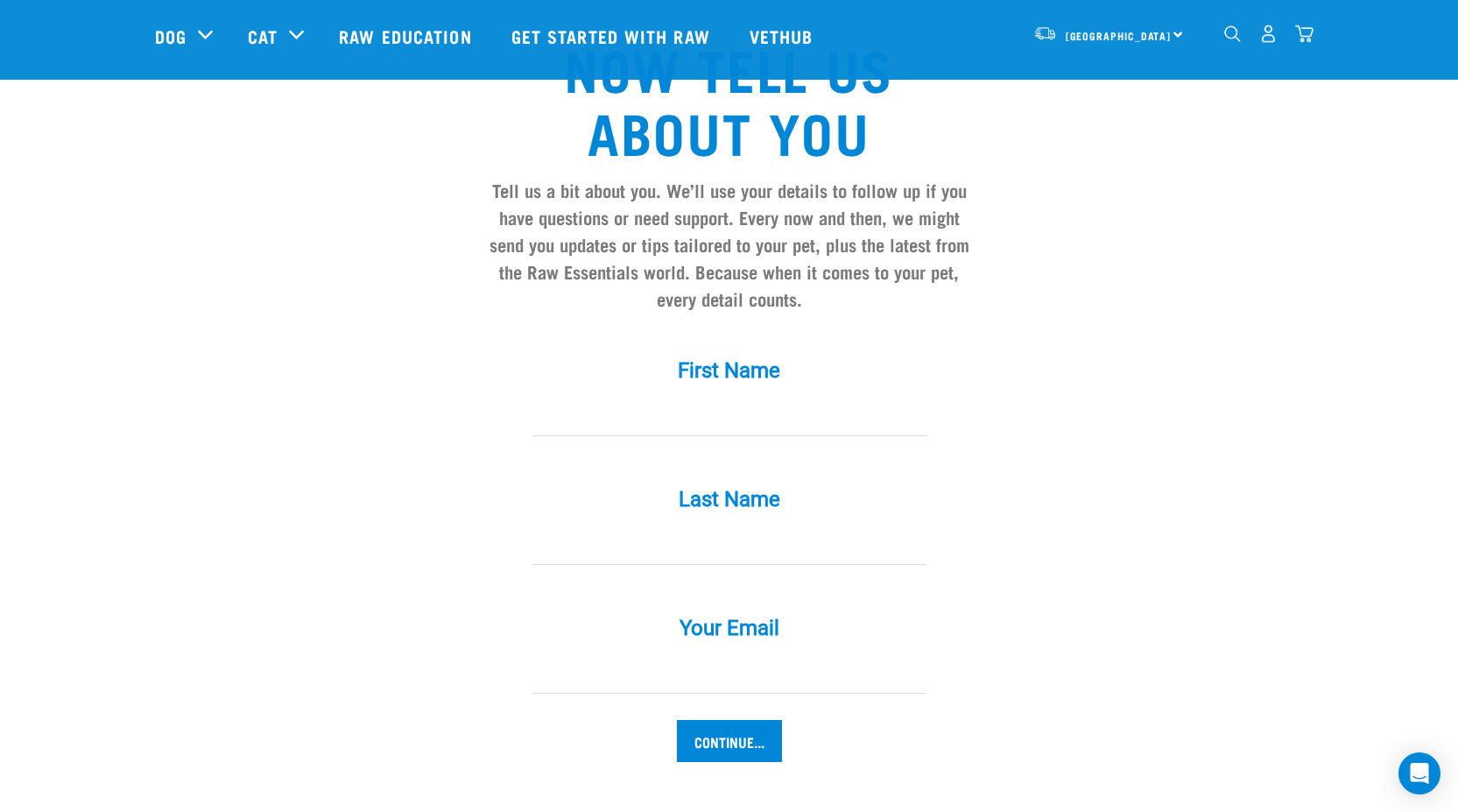
scroll to position [1488, 0]
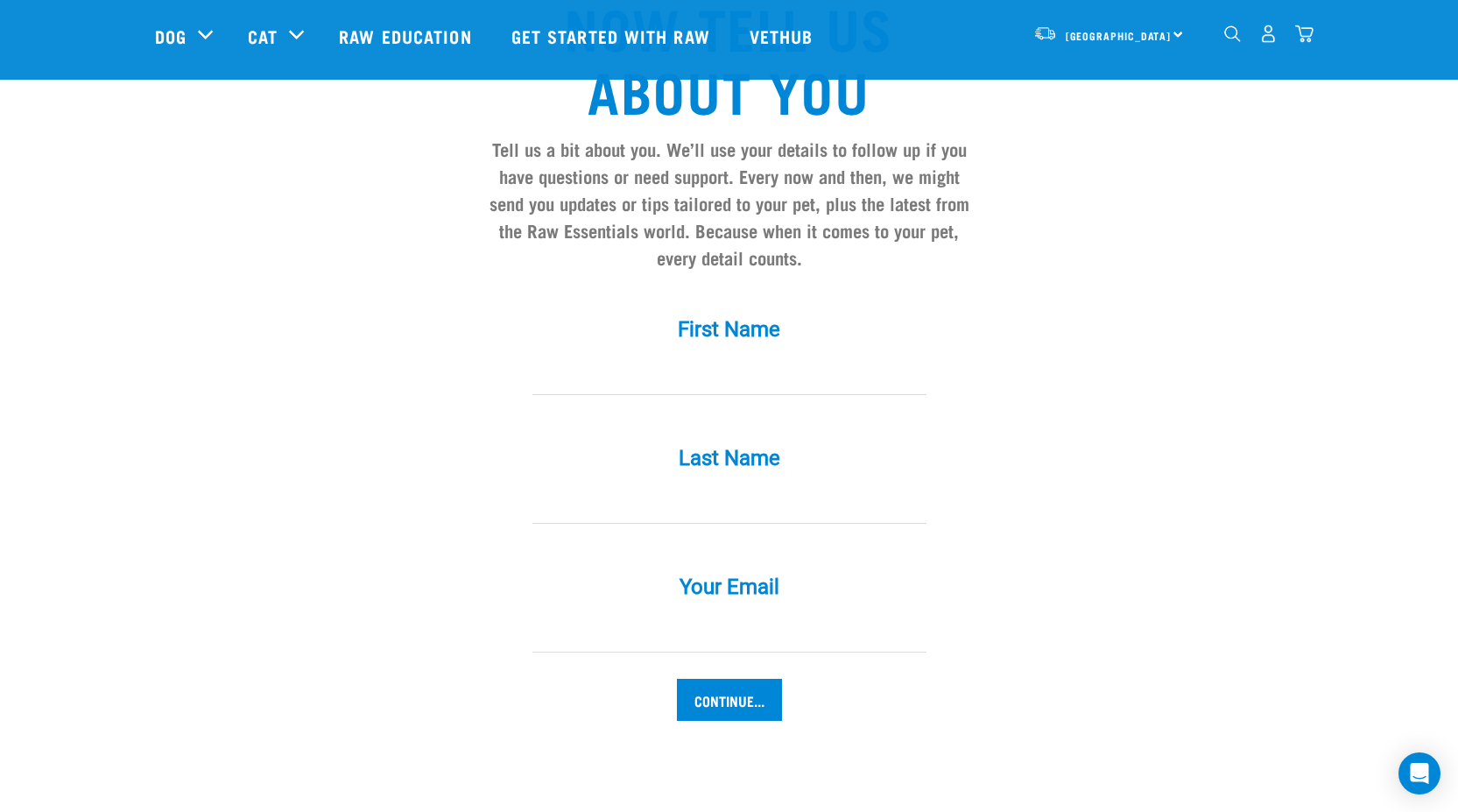
click at [626, 358] on input "First Name *" at bounding box center [729, 376] width 394 height 39
type input "Andy"
type input "Broome"
type input "Brushynz@outlook.com"
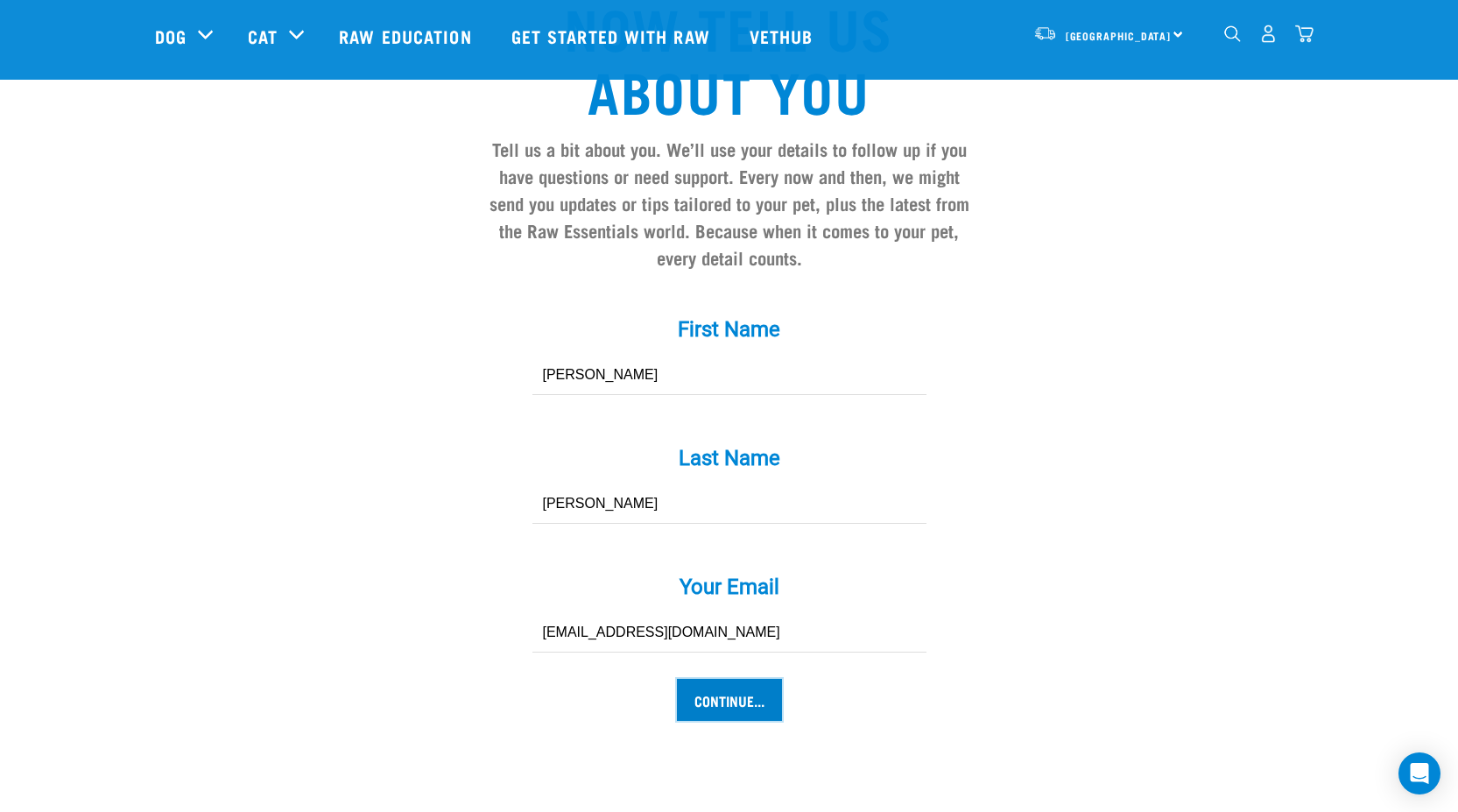
click at [751, 678] on input "Continue..." at bounding box center [730, 699] width 105 height 42
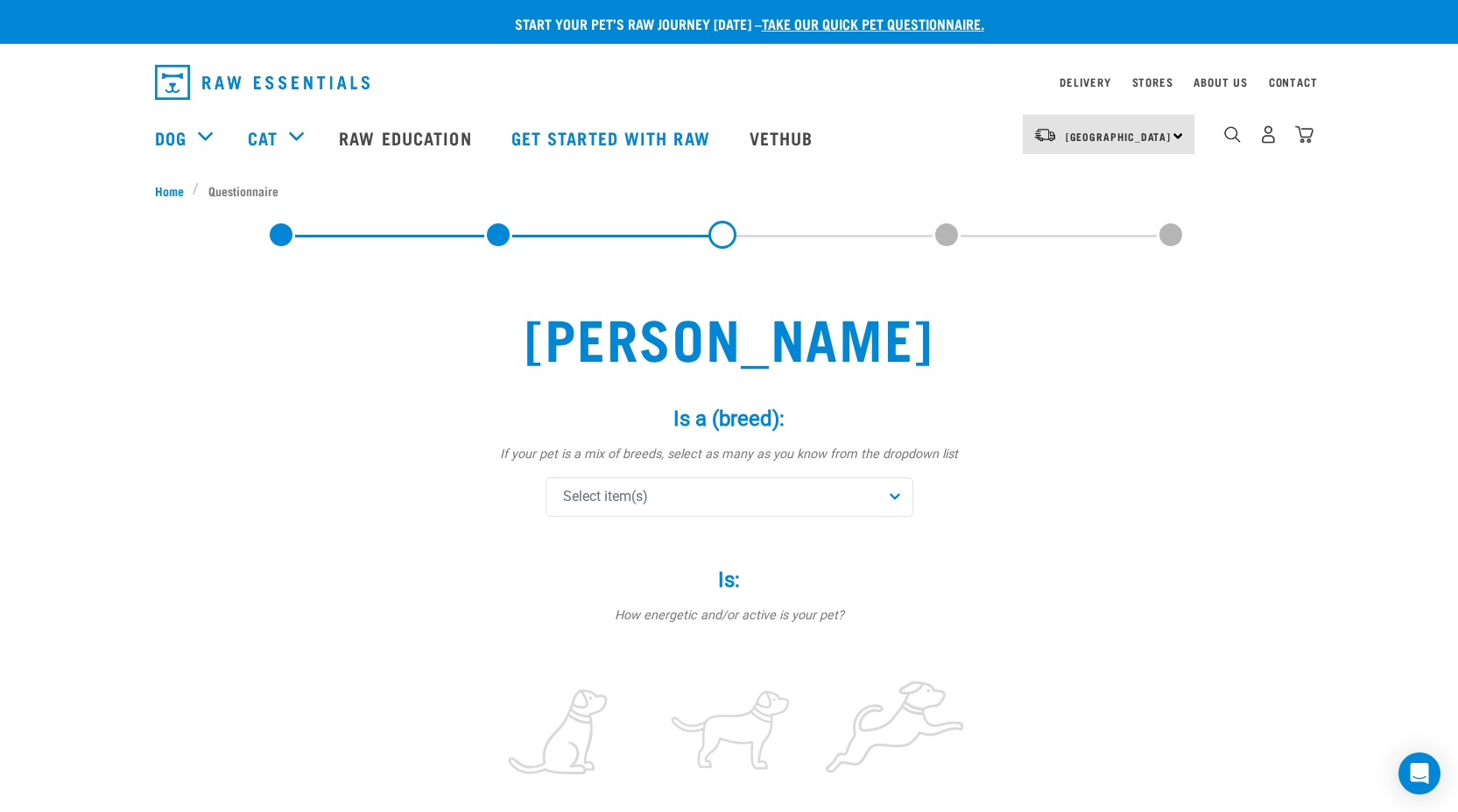
click at [693, 494] on div "Select item(s)" at bounding box center [729, 496] width 368 height 39
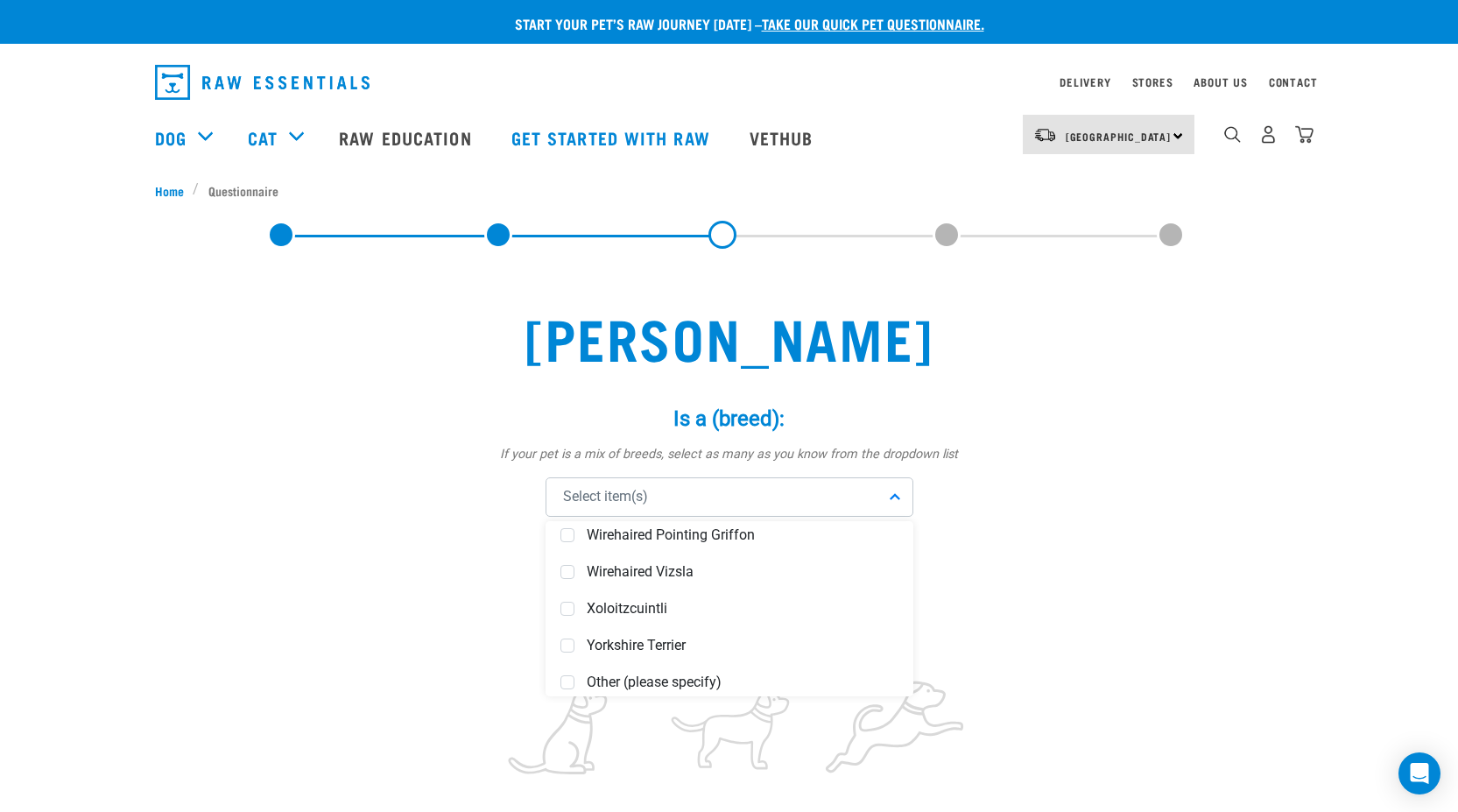
scroll to position [7374, 0]
click at [660, 497] on div "Select item(s)" at bounding box center [729, 496] width 368 height 39
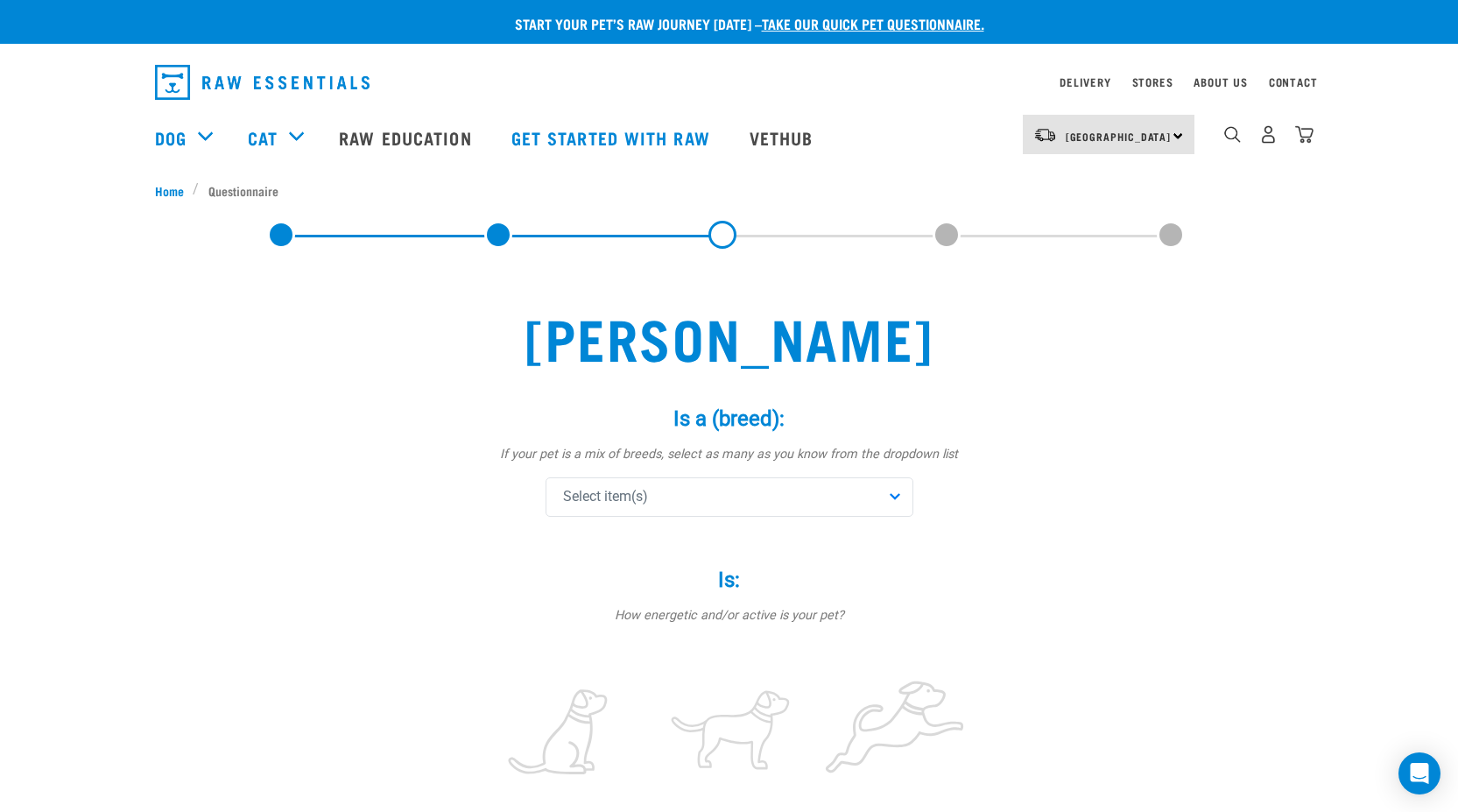
click at [608, 494] on span "Select item(s)" at bounding box center [605, 496] width 85 height 21
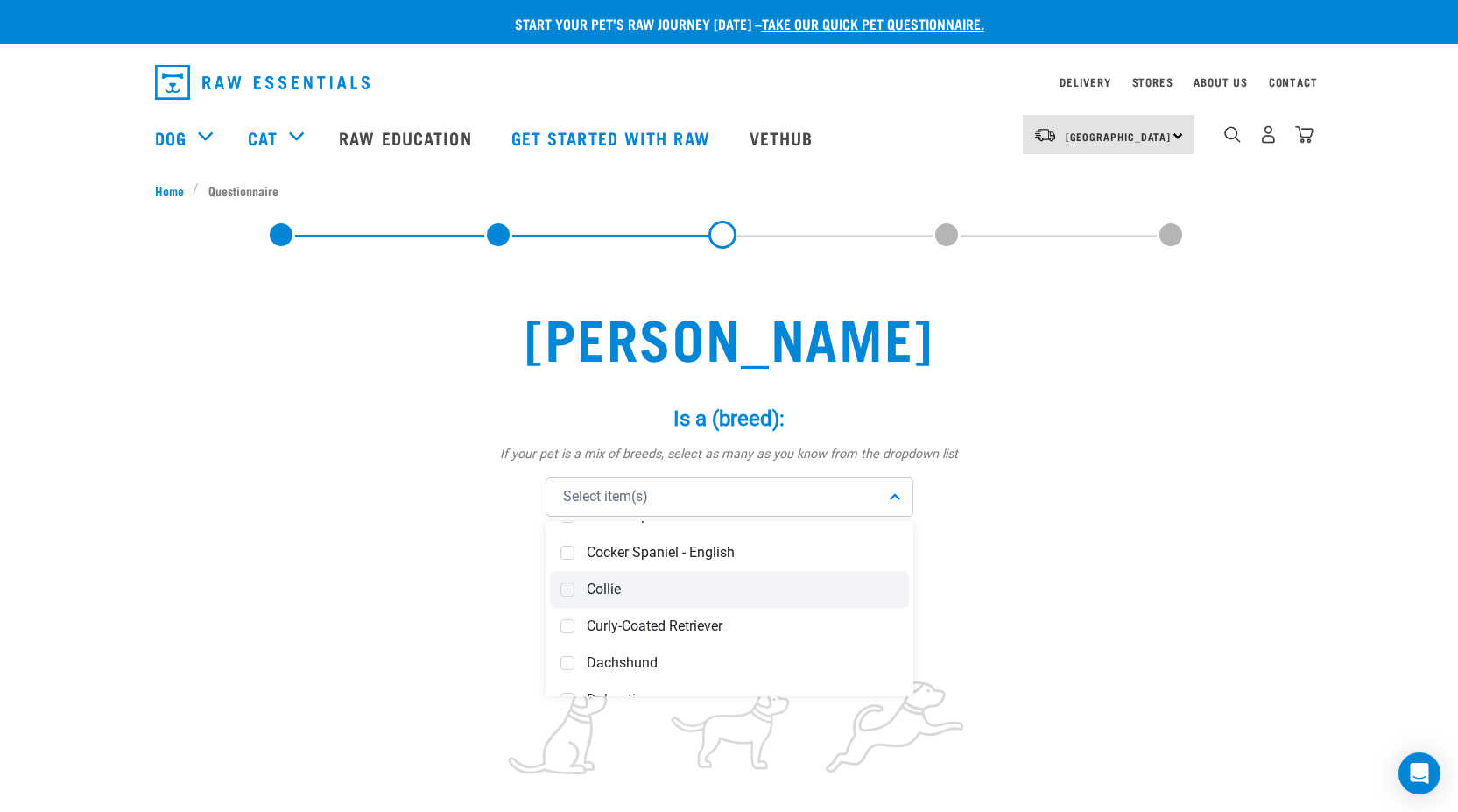
click at [614, 591] on span "Collie" at bounding box center [742, 589] width 312 height 18
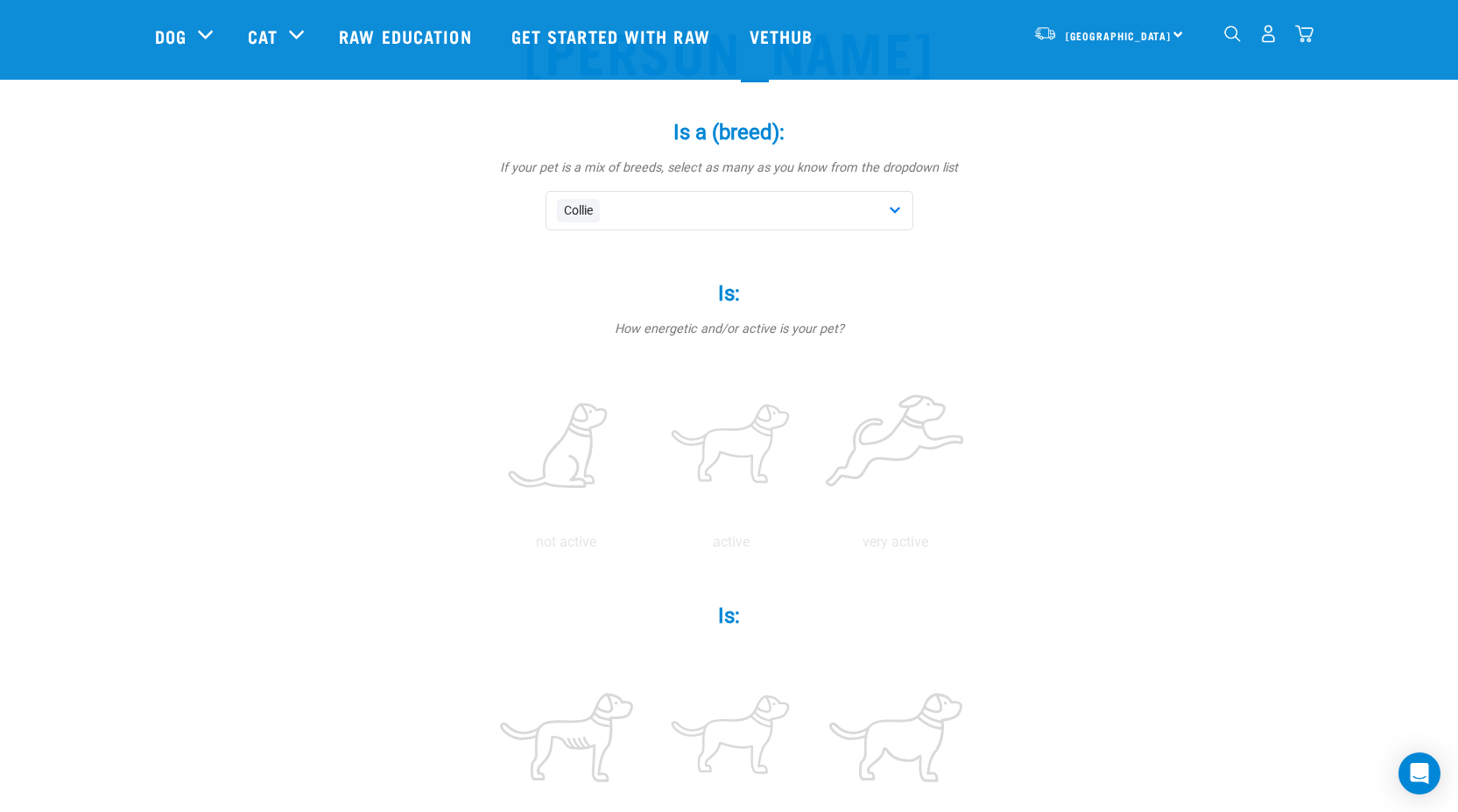
scroll to position [175, 0]
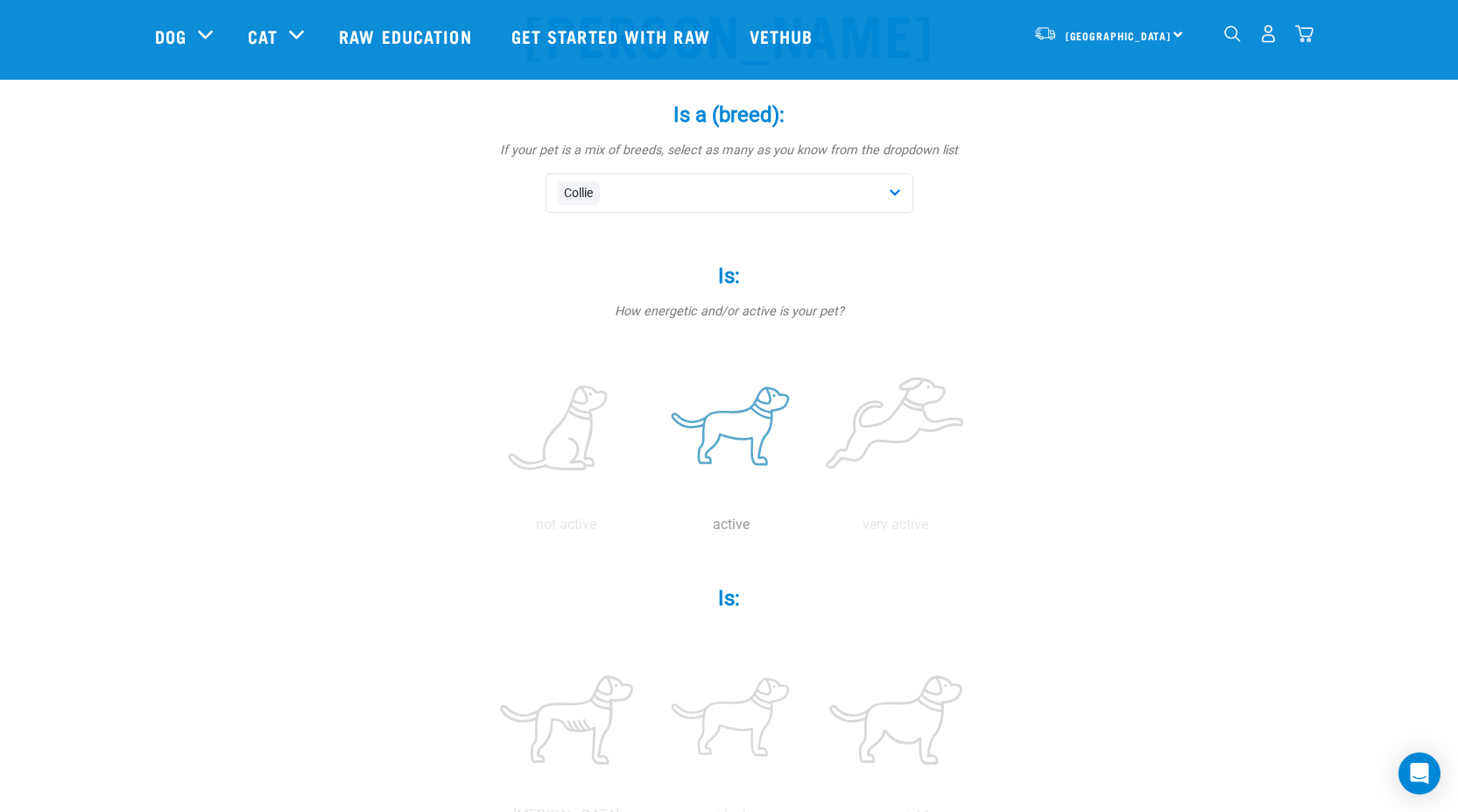
click at [738, 434] on label at bounding box center [731, 429] width 157 height 149
click at [649, 529] on input "radio" at bounding box center [649, 529] width 0 height 0
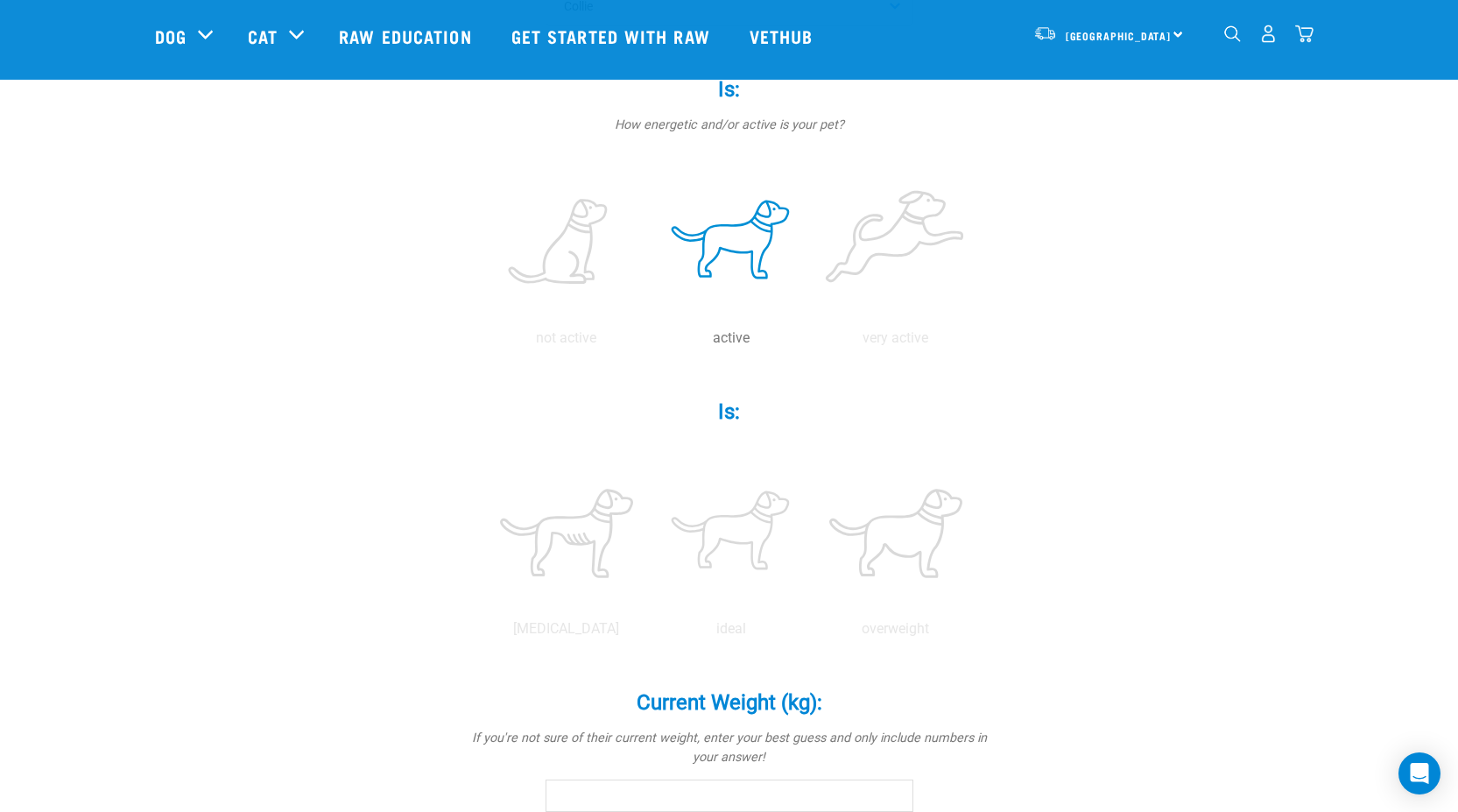
scroll to position [437, 0]
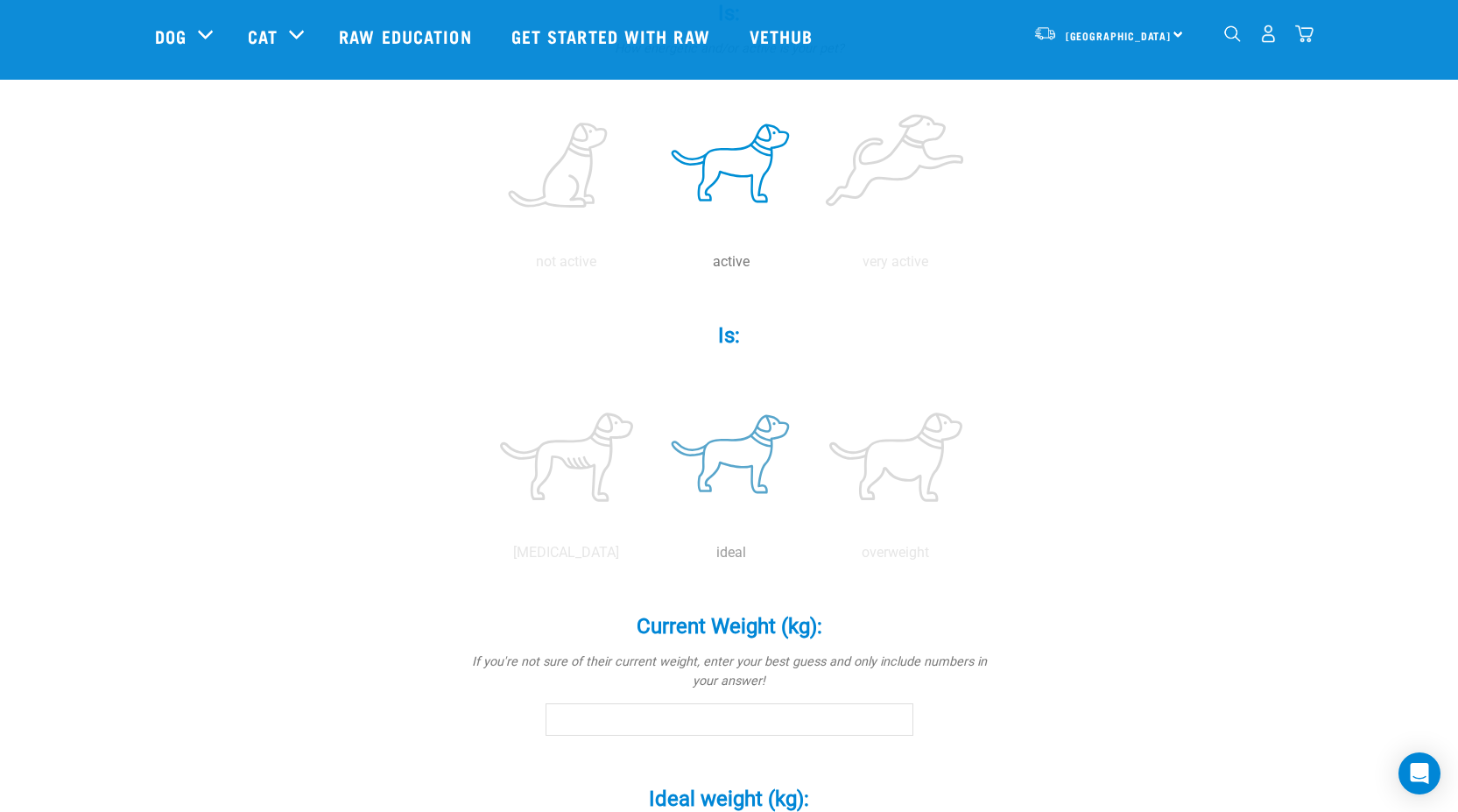
click at [730, 452] on label at bounding box center [731, 456] width 157 height 149
click at [649, 557] on input "radio" at bounding box center [649, 557] width 0 height 0
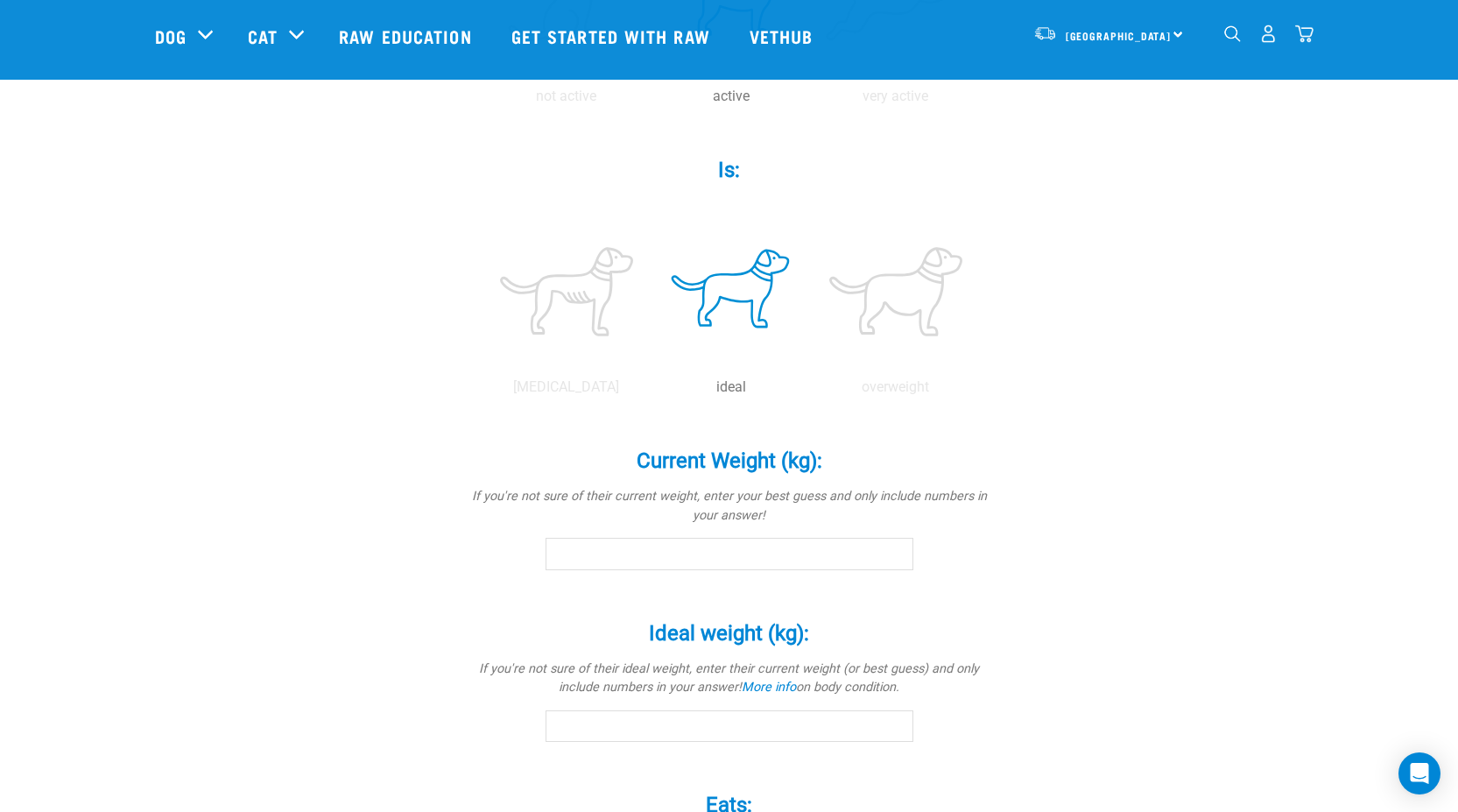
scroll to position [701, 0]
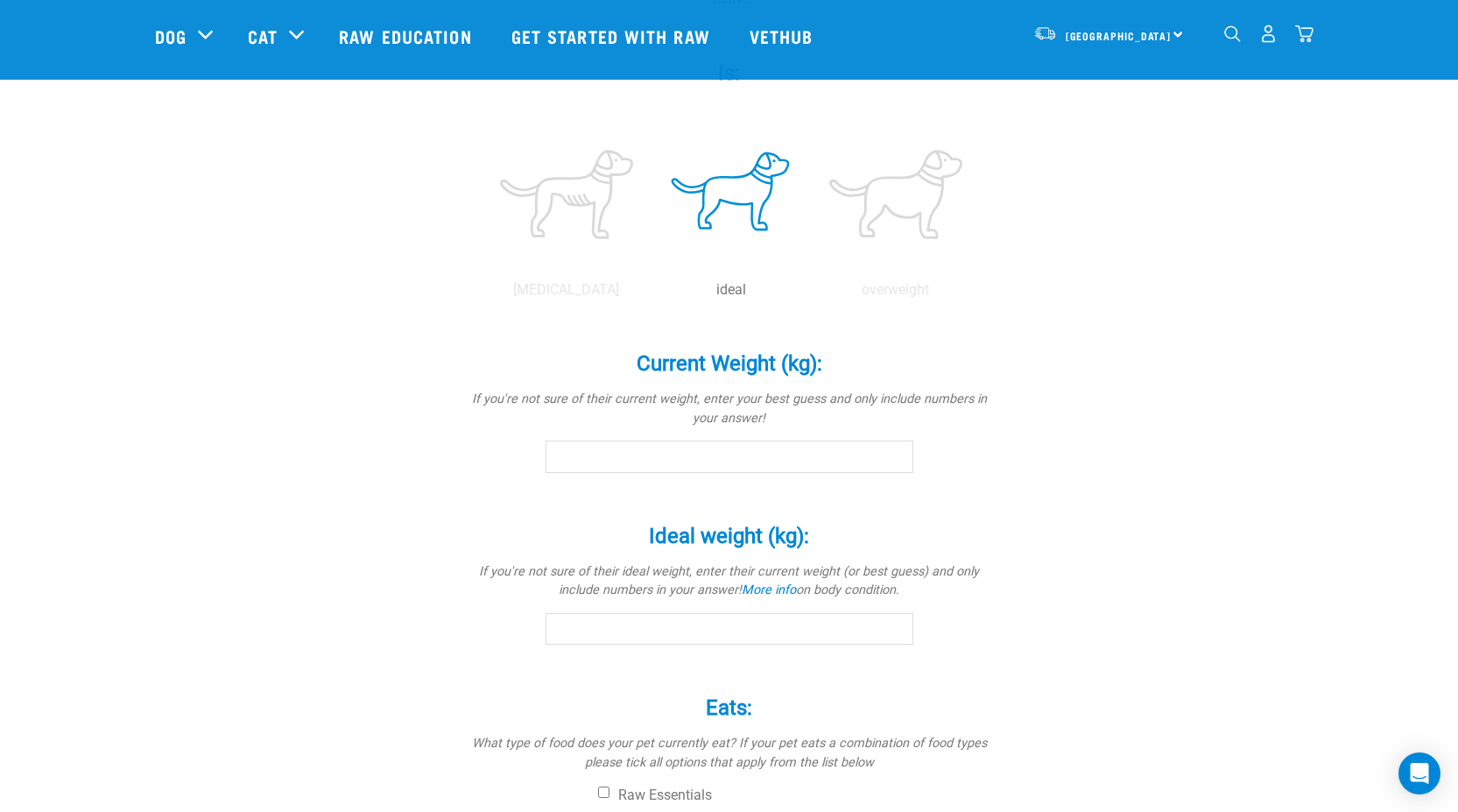
click at [731, 465] on input "Current Weight (kg): *" at bounding box center [729, 456] width 368 height 32
type input "8.2"
click at [571, 642] on input "Ideal weight (kg): *" at bounding box center [729, 628] width 368 height 32
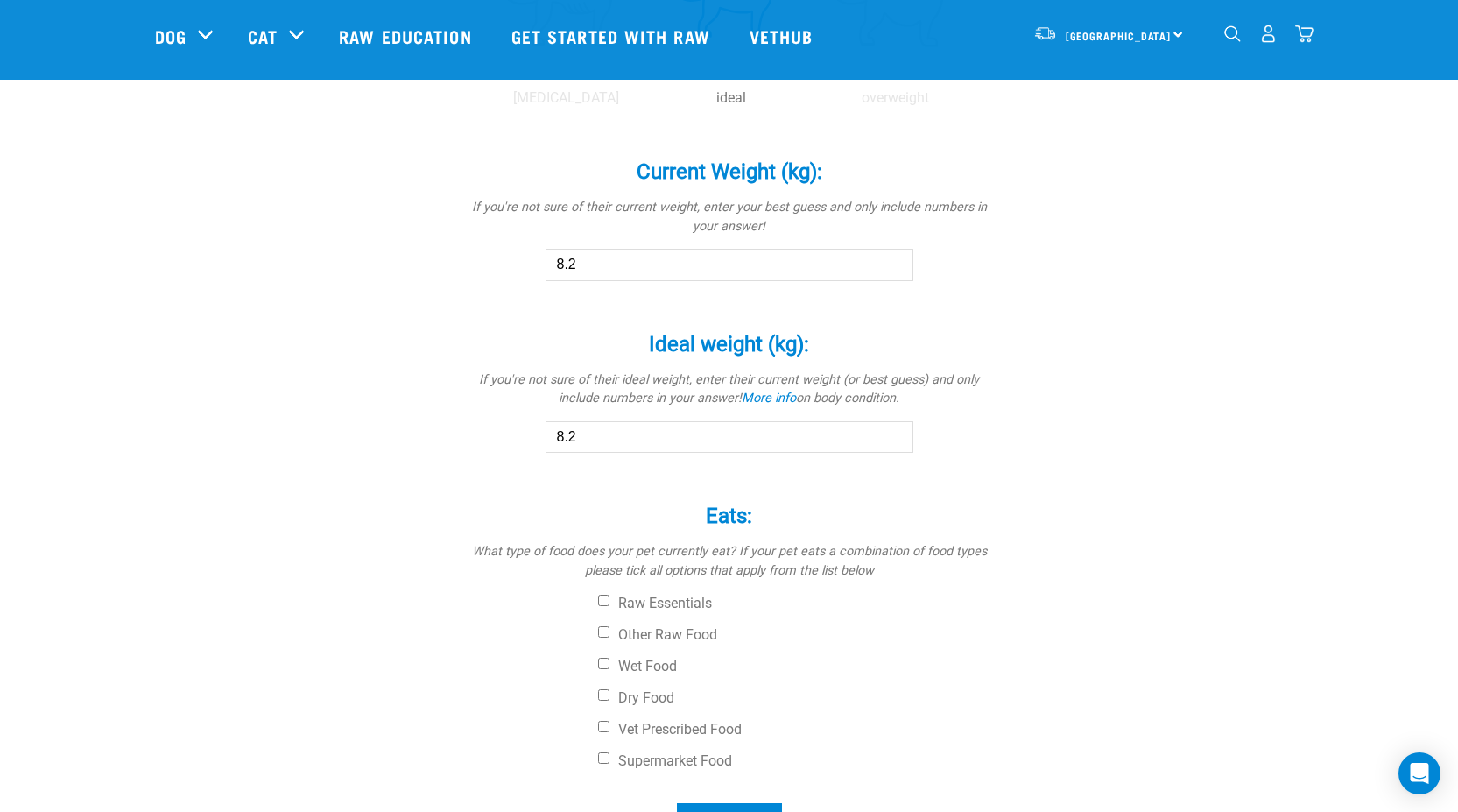
scroll to position [963, 0]
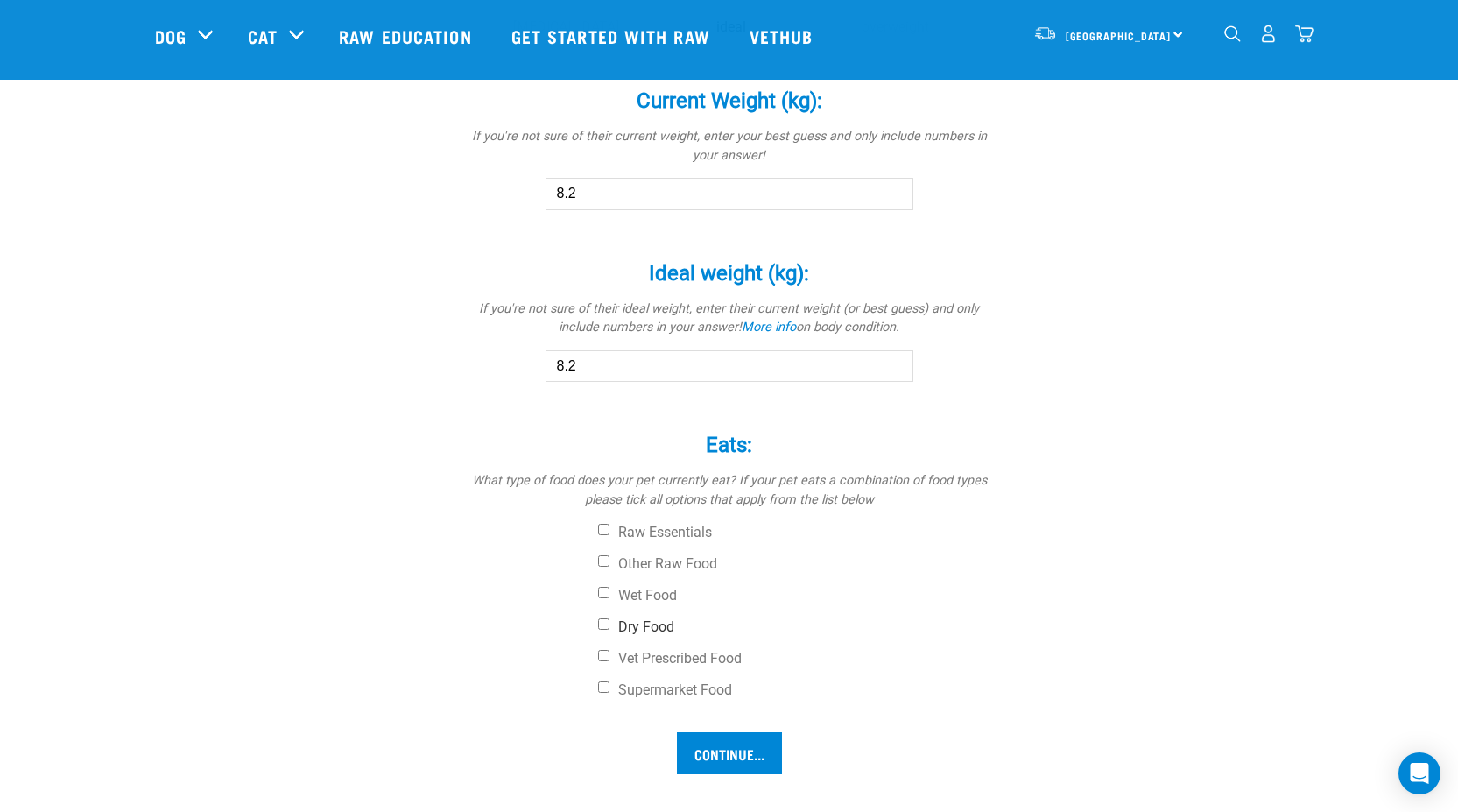
type input "8.2"
click at [643, 631] on label "Dry Food" at bounding box center [795, 627] width 394 height 18
click at [610, 629] on input "Dry Food" at bounding box center [603, 624] width 11 height 11
checkbox input "true"
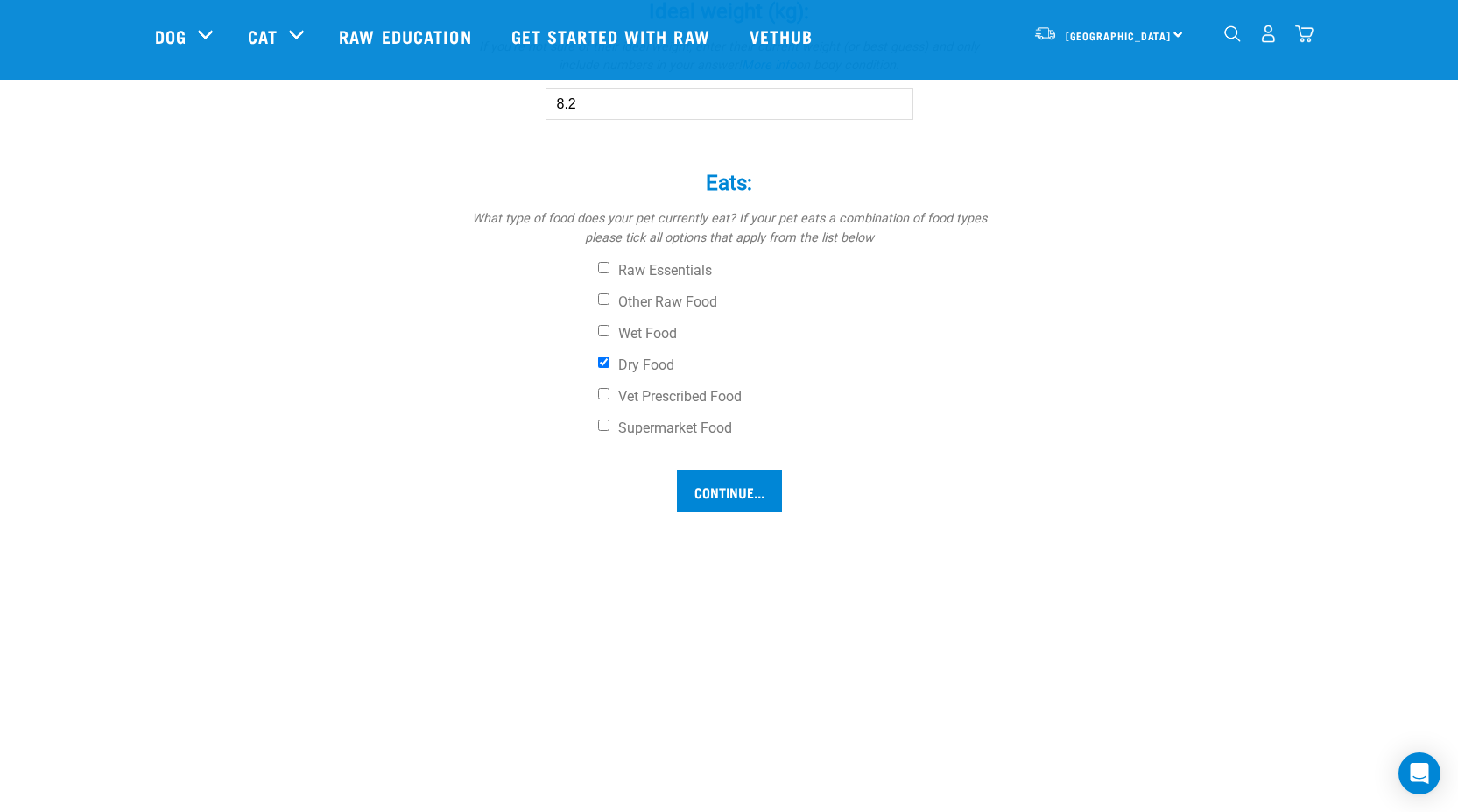
scroll to position [1226, 0]
click at [656, 417] on div "Raw Essentials Other Raw Food Wet Food Dry Food Vet Prescribed Food Supermarket…" at bounding box center [729, 348] width 526 height 175
click at [654, 422] on label "Supermarket Food" at bounding box center [795, 427] width 394 height 18
click at [610, 422] on input "Supermarket Food" at bounding box center [603, 424] width 11 height 11
checkbox input "true"
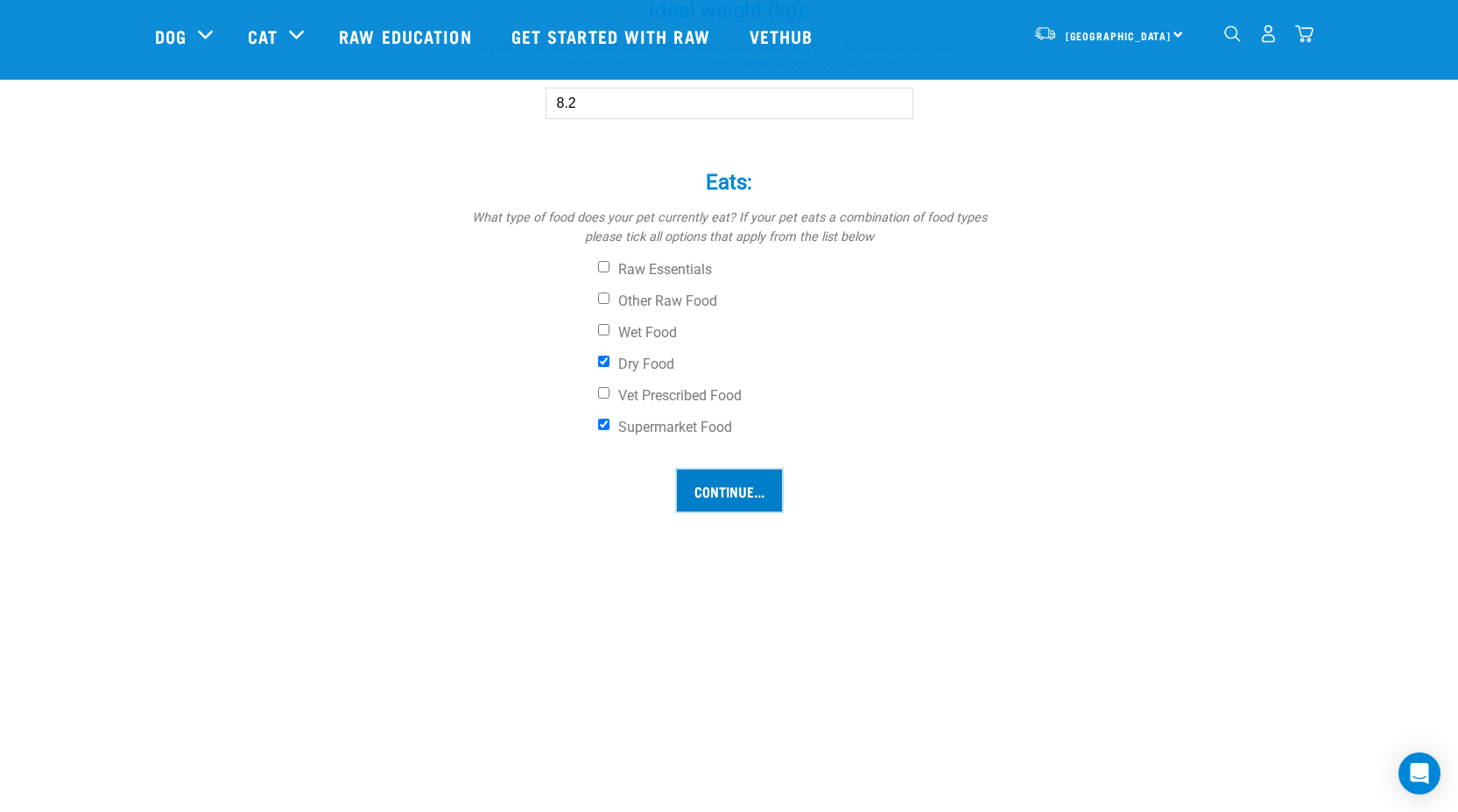
click at [726, 494] on input "Continue..." at bounding box center [730, 490] width 105 height 42
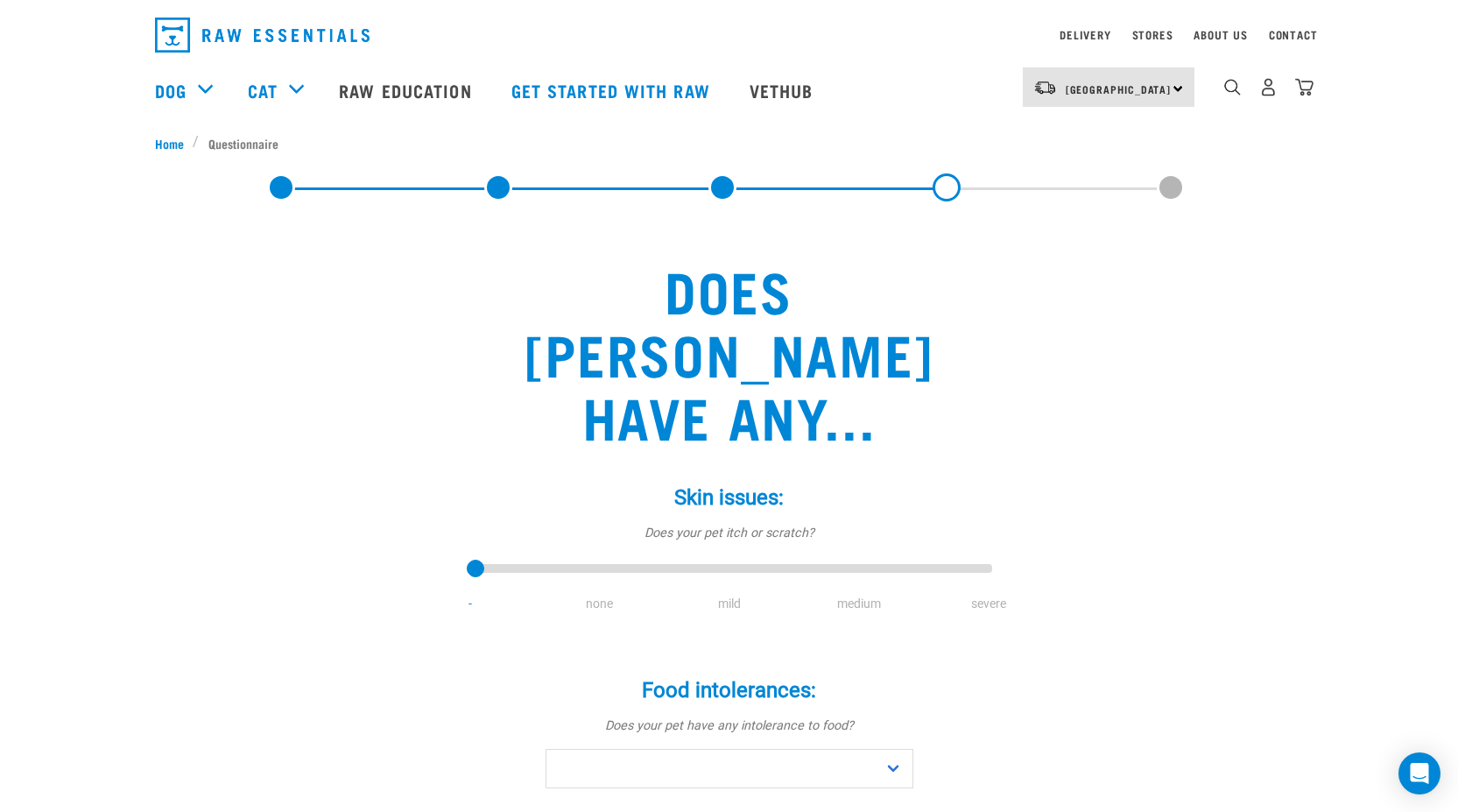
scroll to position [87, 0]
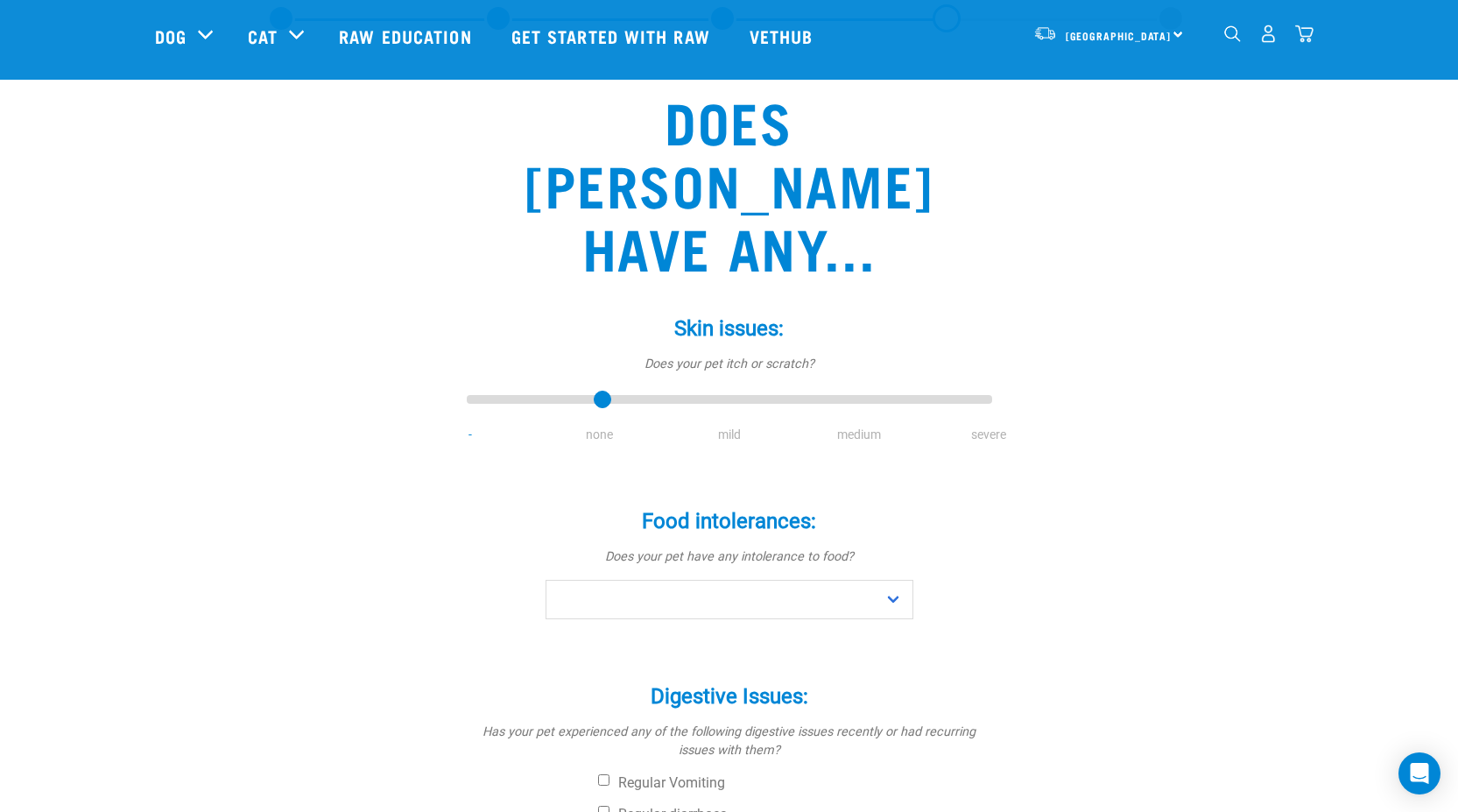
type input "1"
click at [598, 388] on input "range" at bounding box center [729, 400] width 526 height 24
click at [598, 580] on select "No Yes" at bounding box center [729, 599] width 368 height 39
select select "no"
click at [545, 580] on select "No Yes" at bounding box center [729, 599] width 368 height 39
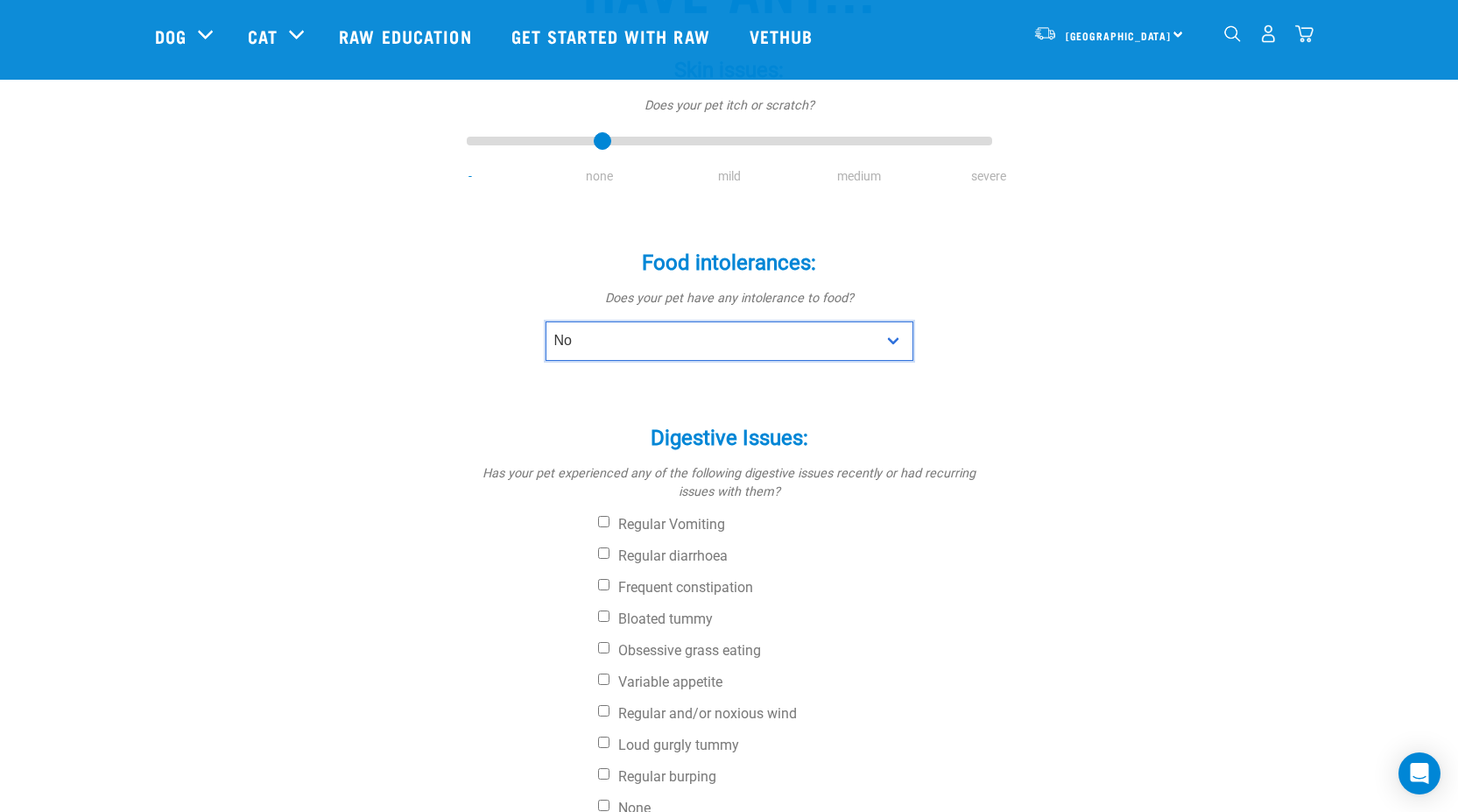
scroll to position [350, 0]
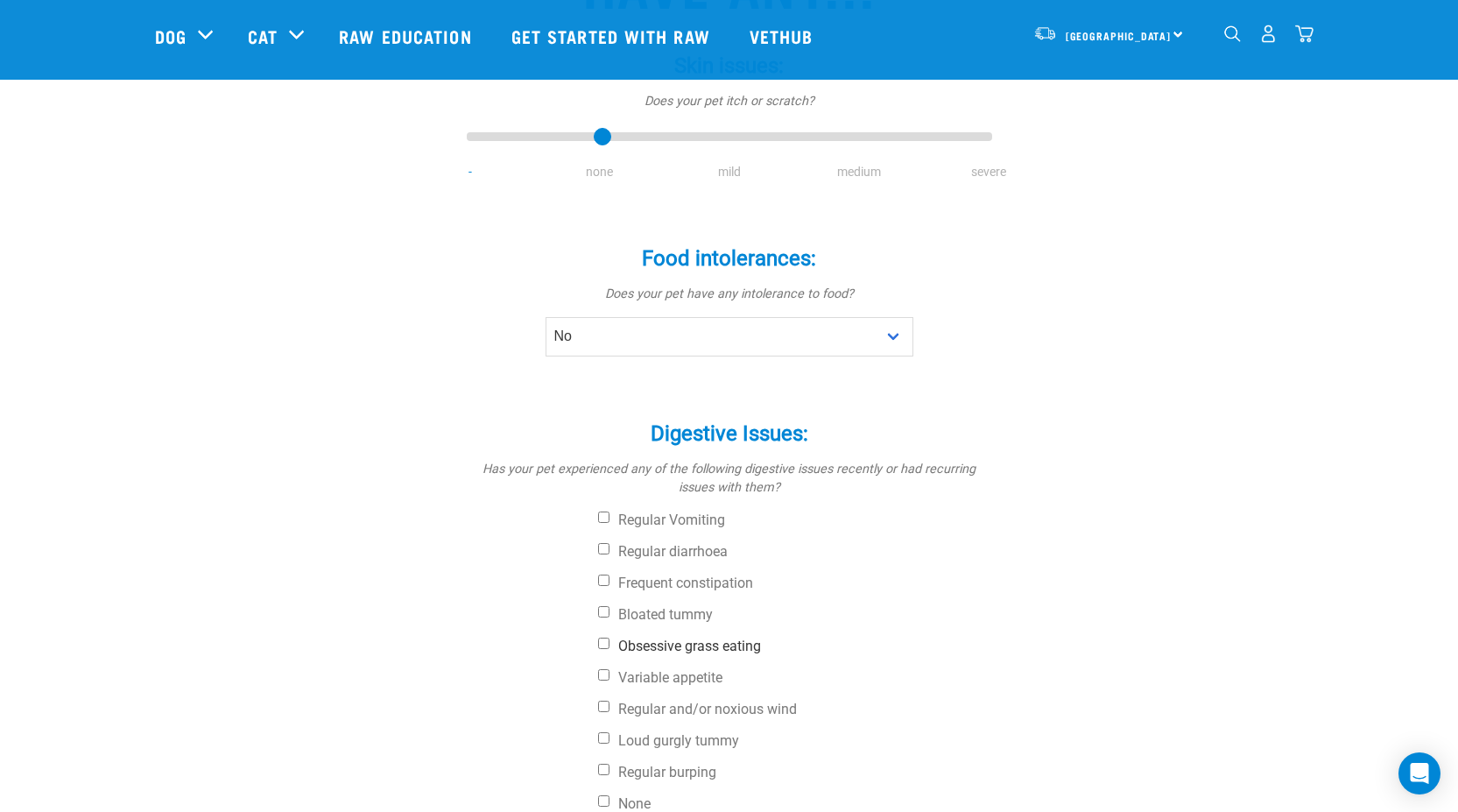
click at [663, 638] on label "Obsessive grass eating" at bounding box center [795, 646] width 394 height 18
click at [610, 638] on input "Obsessive grass eating" at bounding box center [603, 643] width 11 height 11
checkbox input "true"
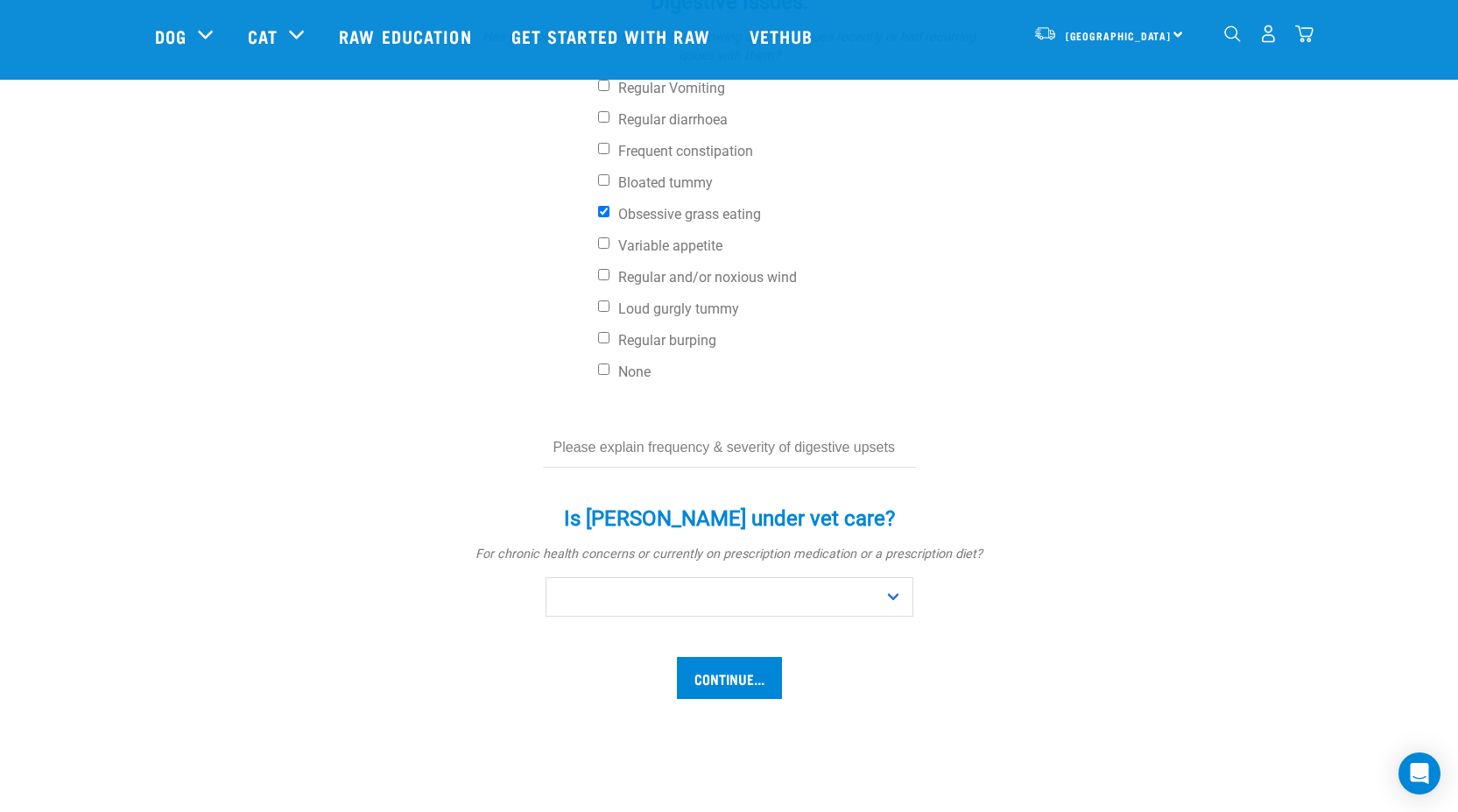
scroll to position [788, 0]
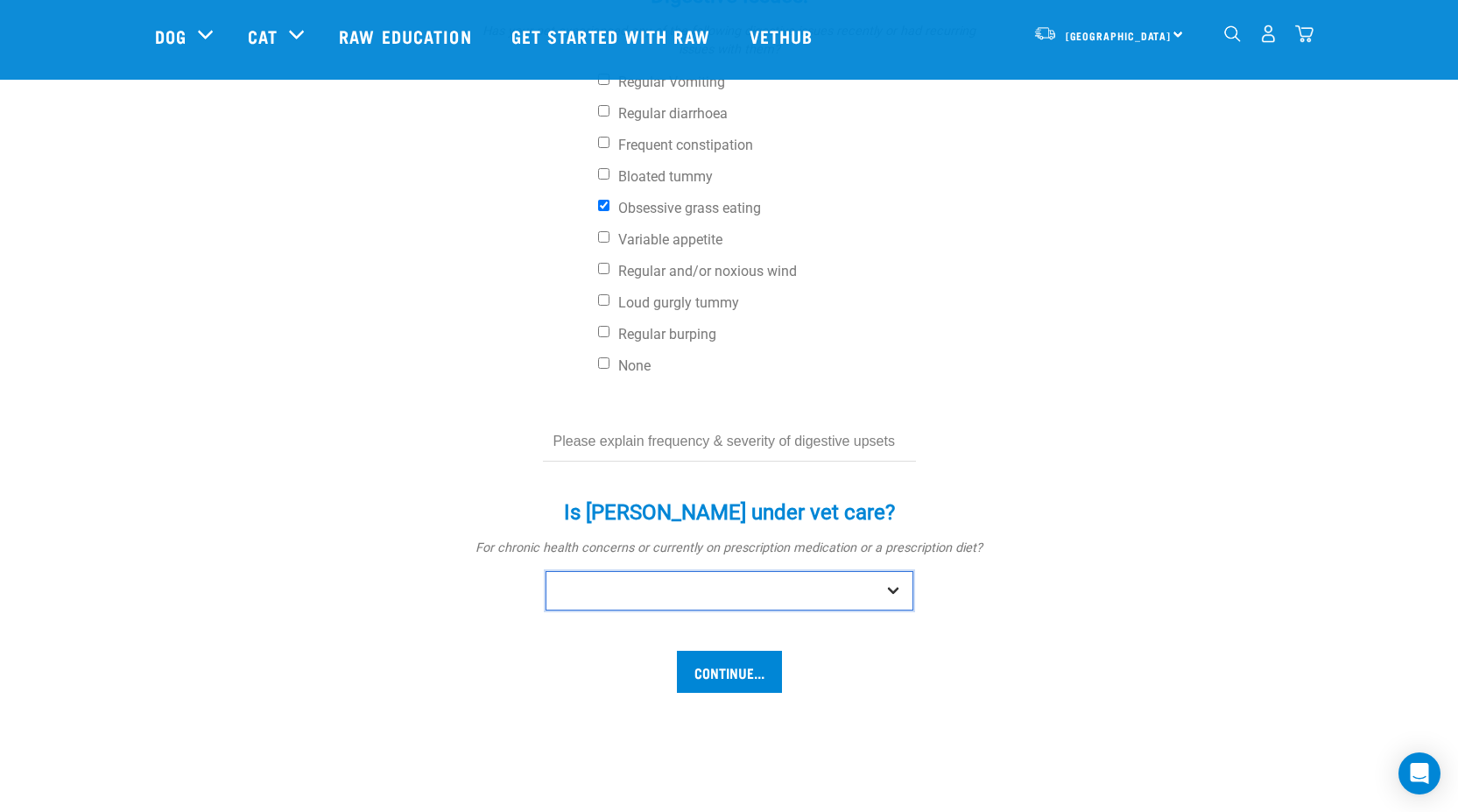
click at [721, 570] on select "No Yes" at bounding box center [729, 590] width 368 height 39
select select "no"
click at [545, 570] on select "No Yes" at bounding box center [729, 590] width 368 height 39
click at [741, 651] on input "Continue..." at bounding box center [730, 672] width 105 height 42
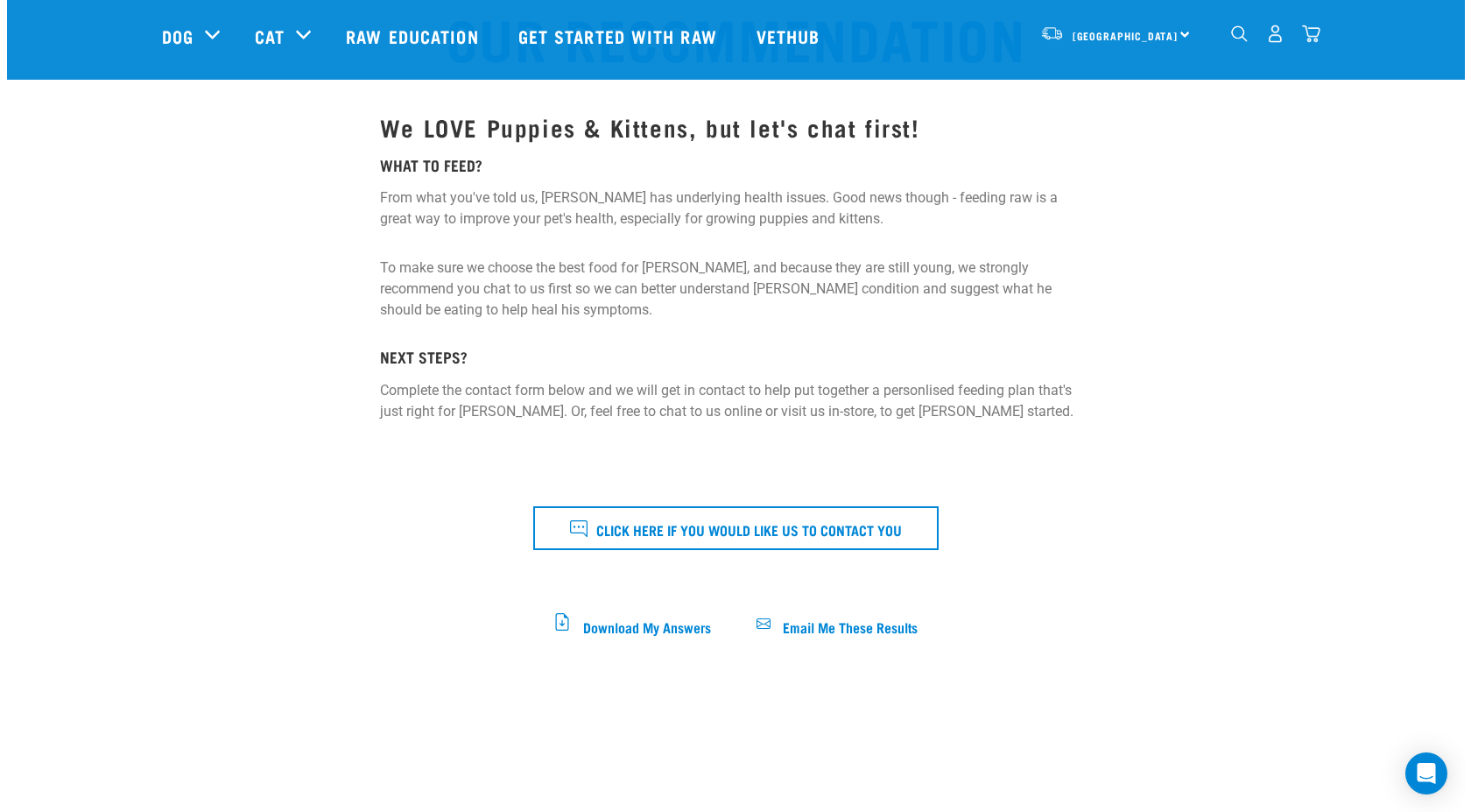
scroll to position [175, 0]
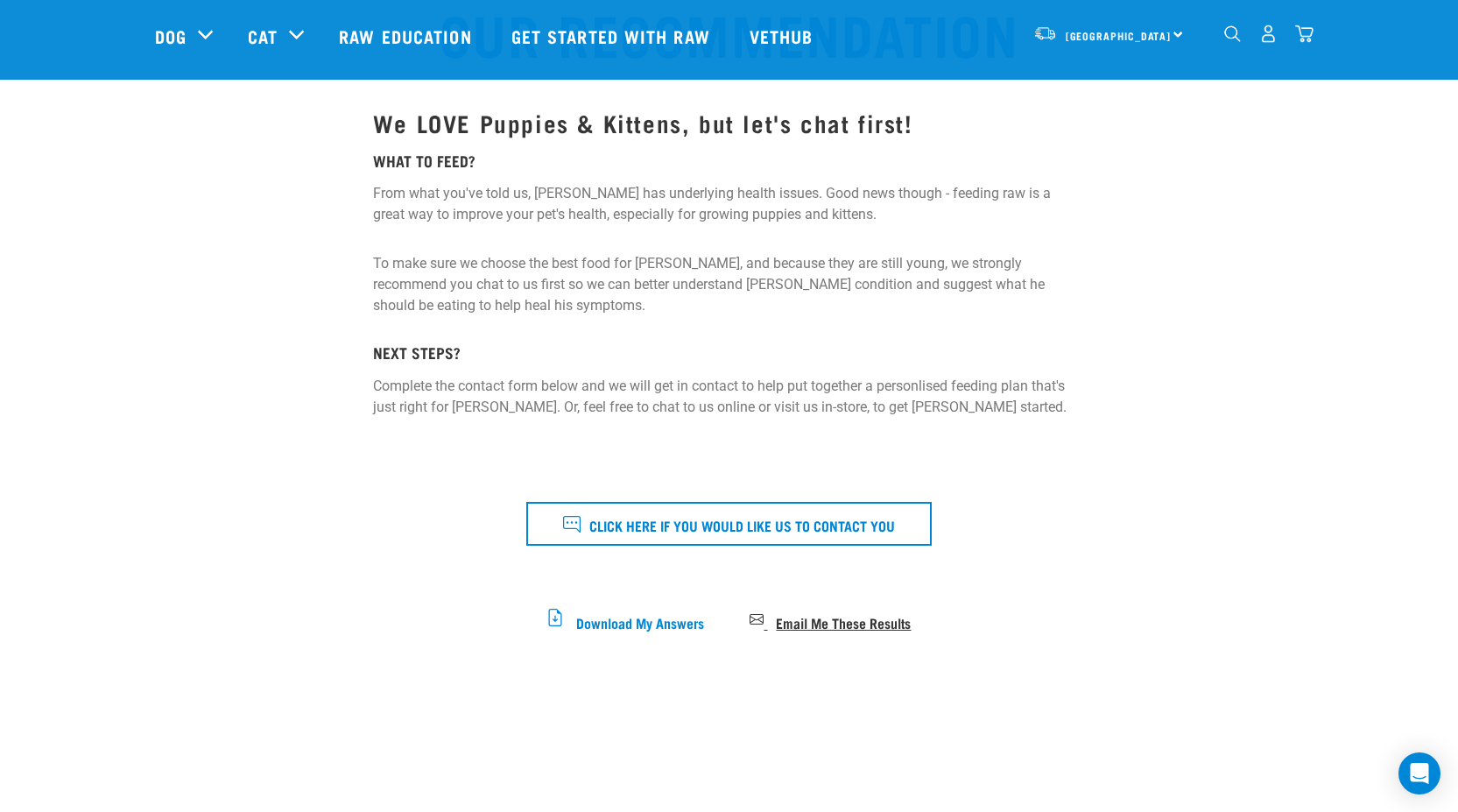
click at [853, 622] on span "Email Me These Results" at bounding box center [843, 621] width 135 height 9
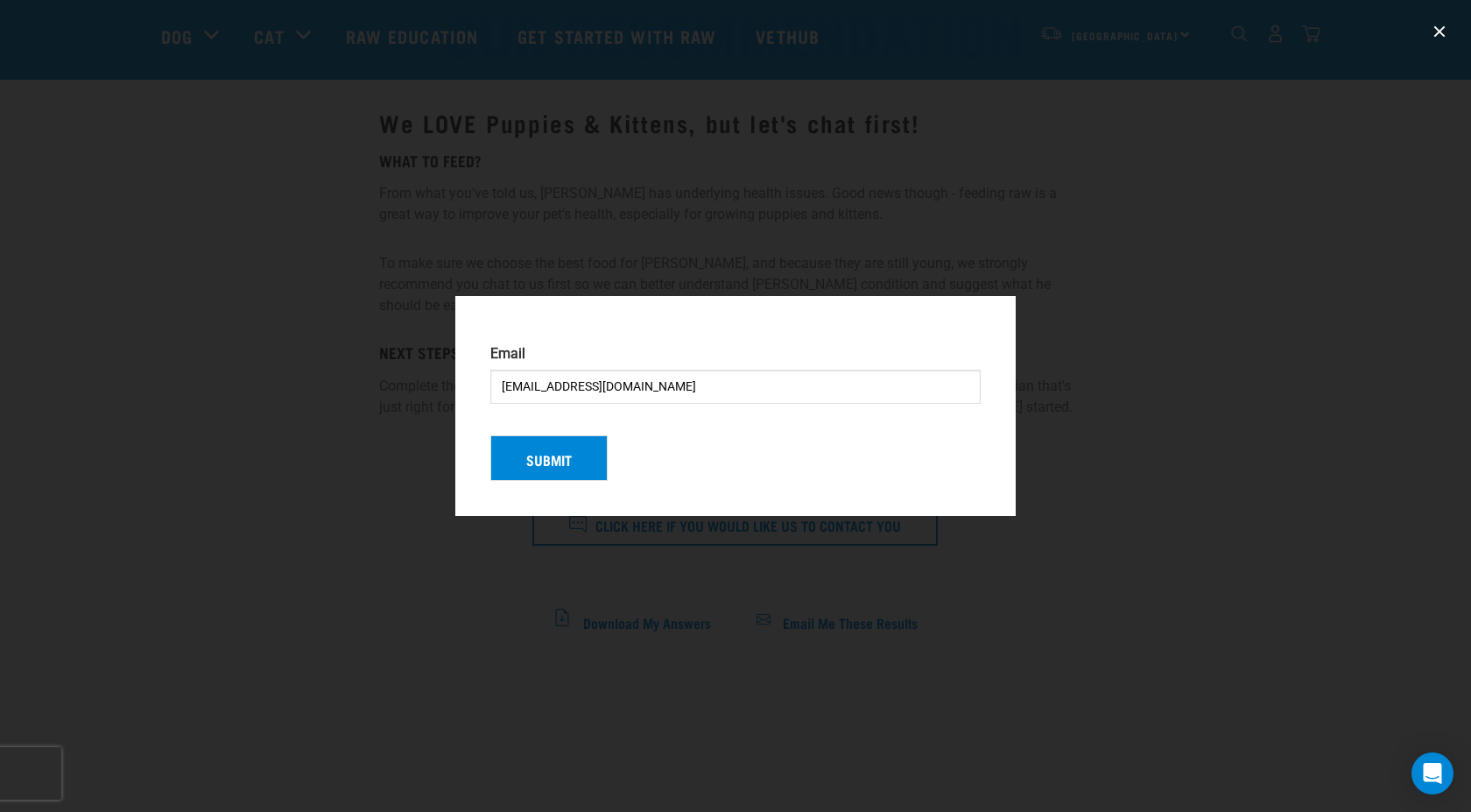
click at [697, 380] on input "Brushynz@outlook.com" at bounding box center [735, 386] width 490 height 34
click at [581, 381] on input "Brushynz@outlook.com" at bounding box center [735, 386] width 490 height 34
type input "Brushynz@gmail.com"
click at [555, 458] on button "Submit" at bounding box center [548, 458] width 117 height 46
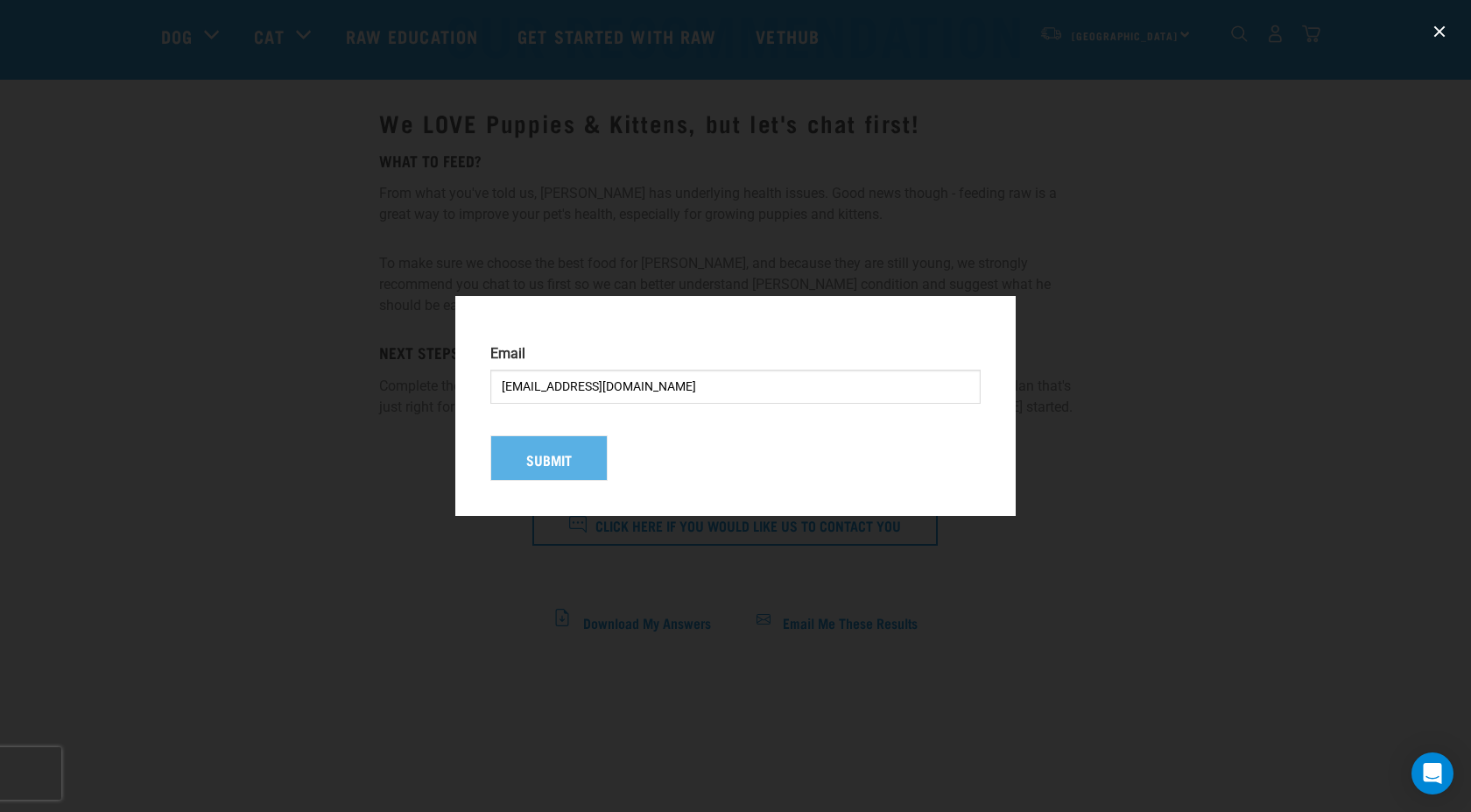
click at [654, 382] on input "Brushynz@gmail.com" at bounding box center [735, 386] width 490 height 34
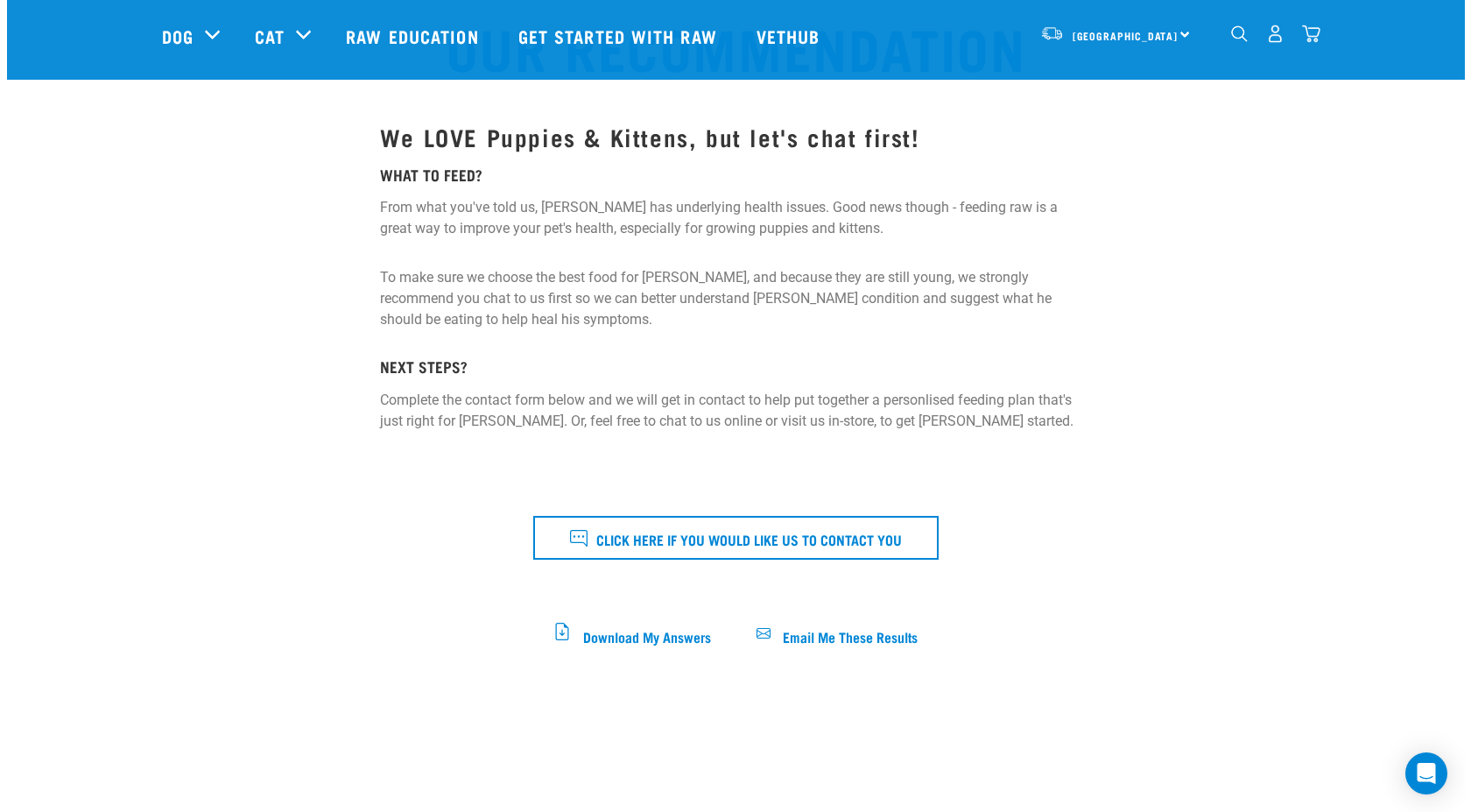
scroll to position [175, 0]
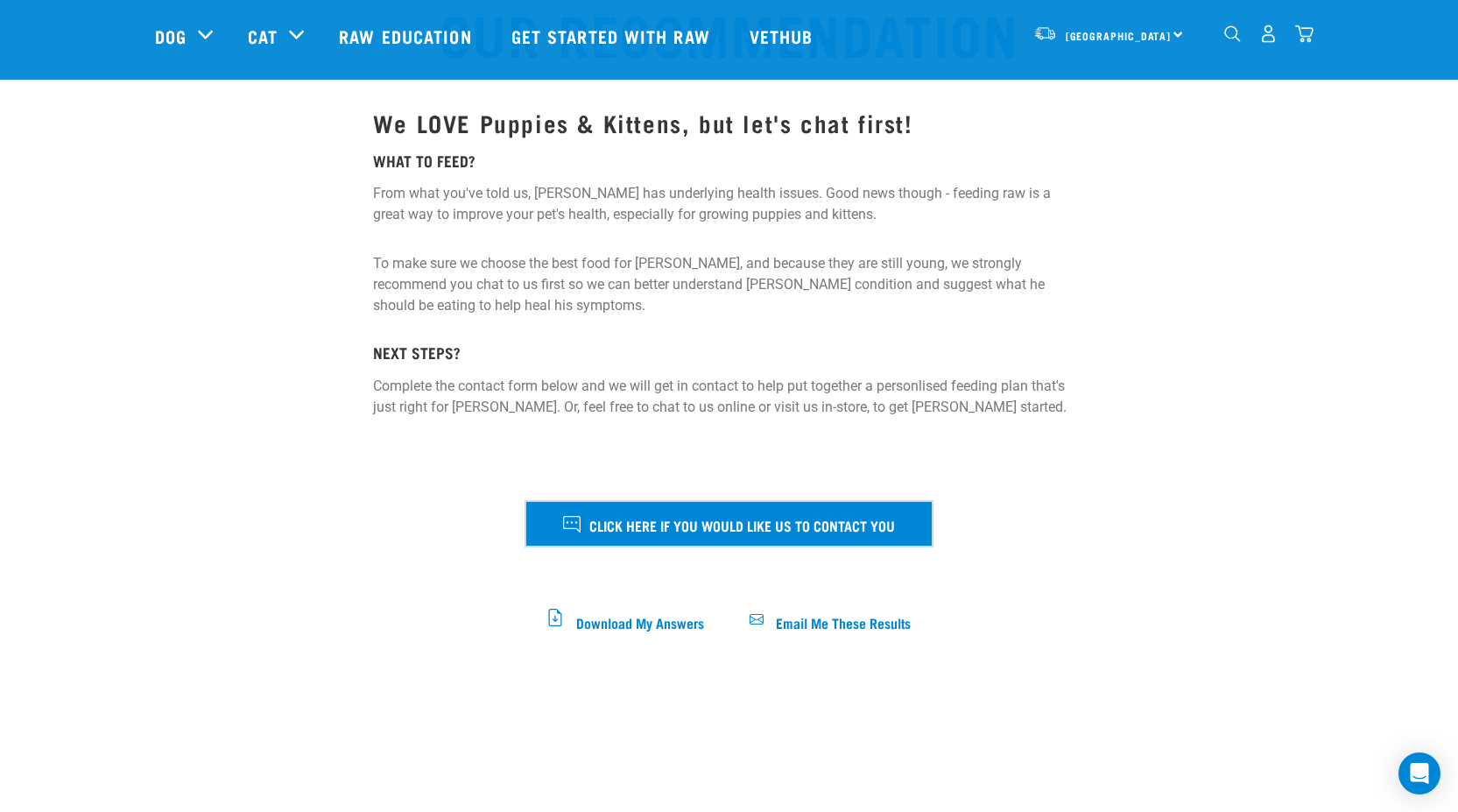
click at [724, 530] on span "Click here if you would like us to contact you" at bounding box center [742, 524] width 305 height 22
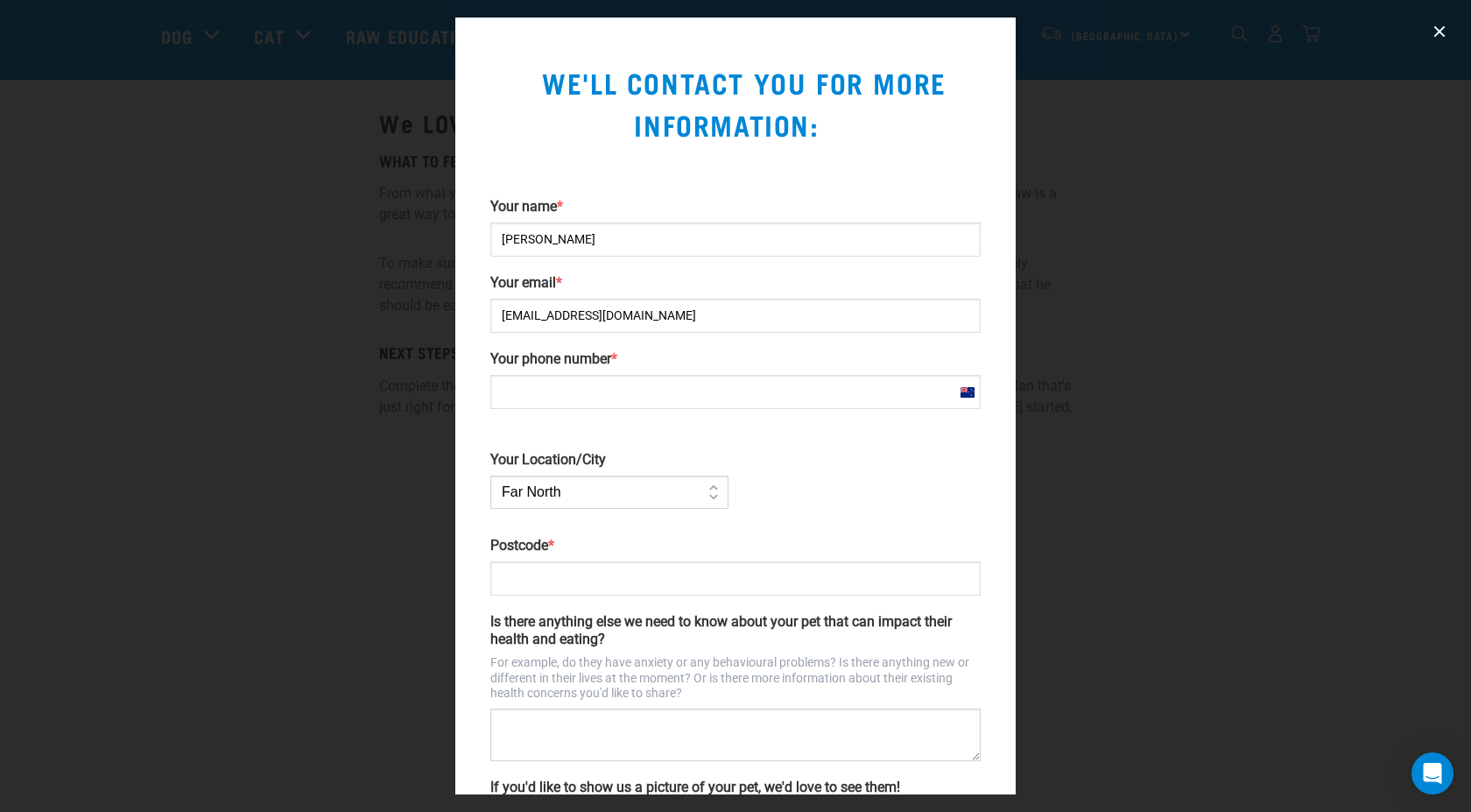
click at [581, 395] on input "Your phone number *" at bounding box center [735, 391] width 490 height 34
type input "+6421981590"
type input "5510"
click at [577, 494] on select "Far North Auckland Waikato Bay of Plenty Coromandel Taranaki Hawkes Bay/Gisborn…" at bounding box center [609, 493] width 238 height 34
select select "Wellington"
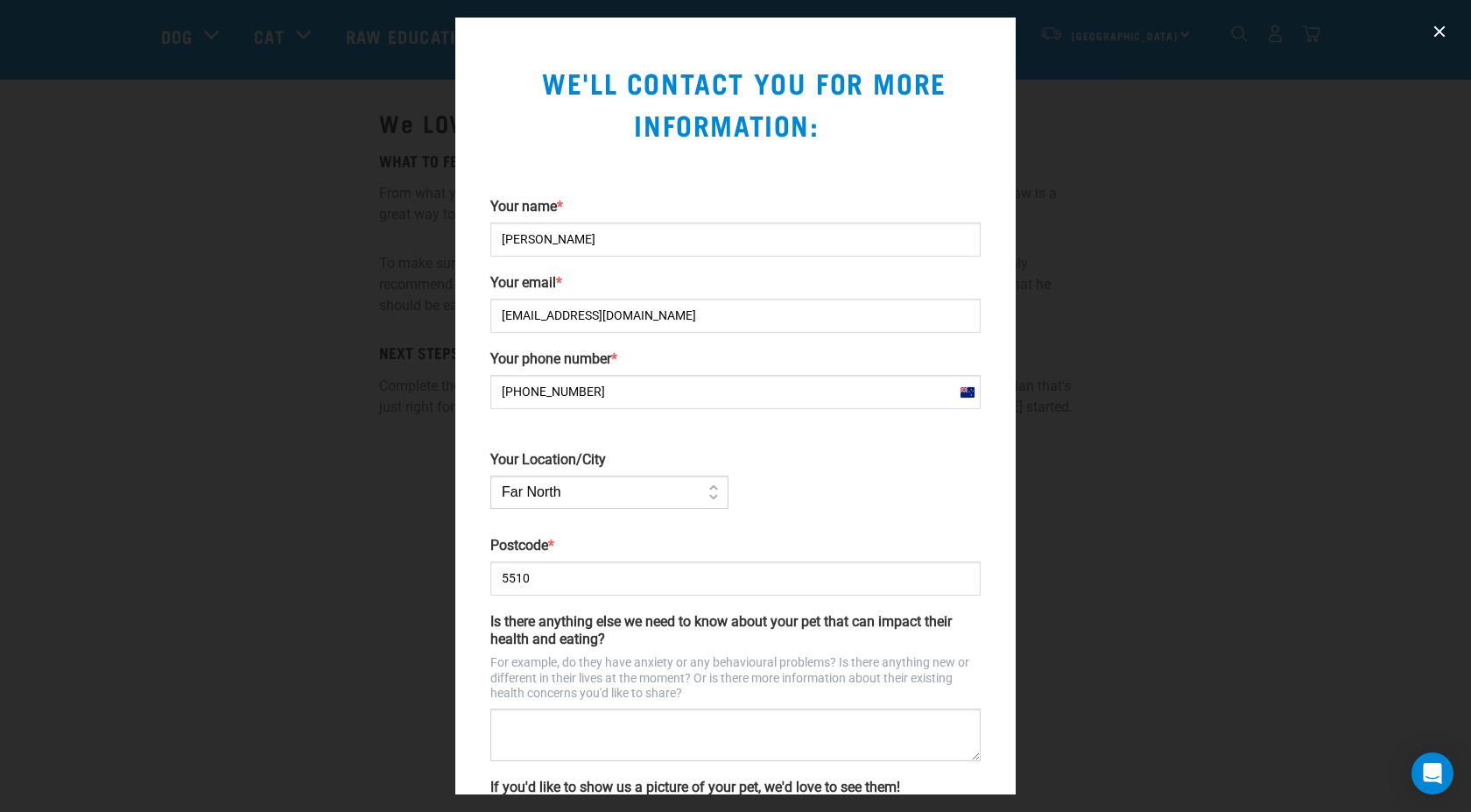
click at [490, 476] on select "Far North Auckland Waikato Bay of Plenty Coromandel Taranaki Hawkes Bay/Gisborn…" at bounding box center [609, 493] width 238 height 34
click at [596, 742] on textarea "Is there anything else we need to know about your pet that can impact their hea…" at bounding box center [735, 734] width 490 height 52
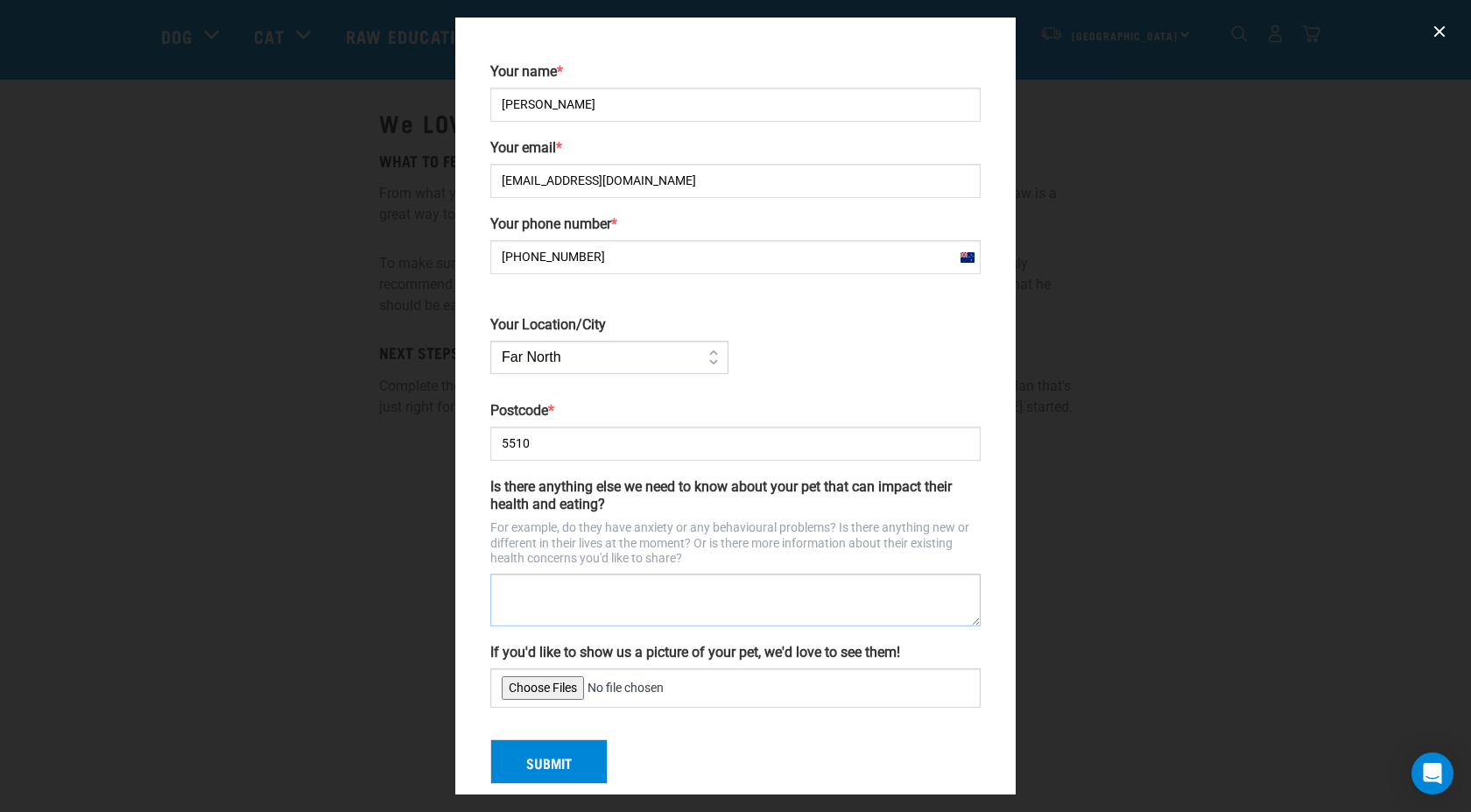
scroll to position [159, 0]
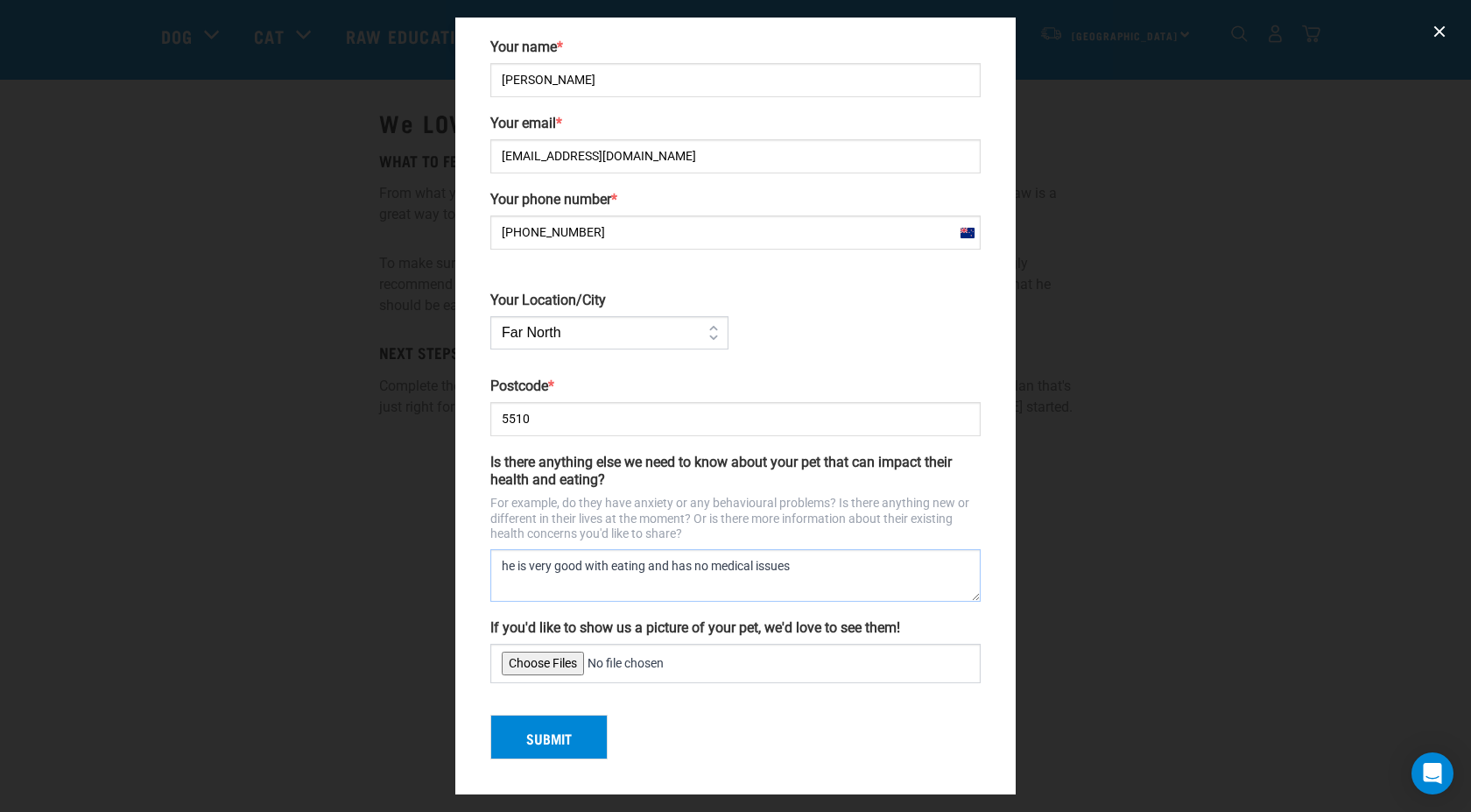
type textarea "he is very good with eating and has no medical issues"
click at [554, 737] on button "Submit" at bounding box center [548, 737] width 117 height 46
